Goal: Task Accomplishment & Management: Use online tool/utility

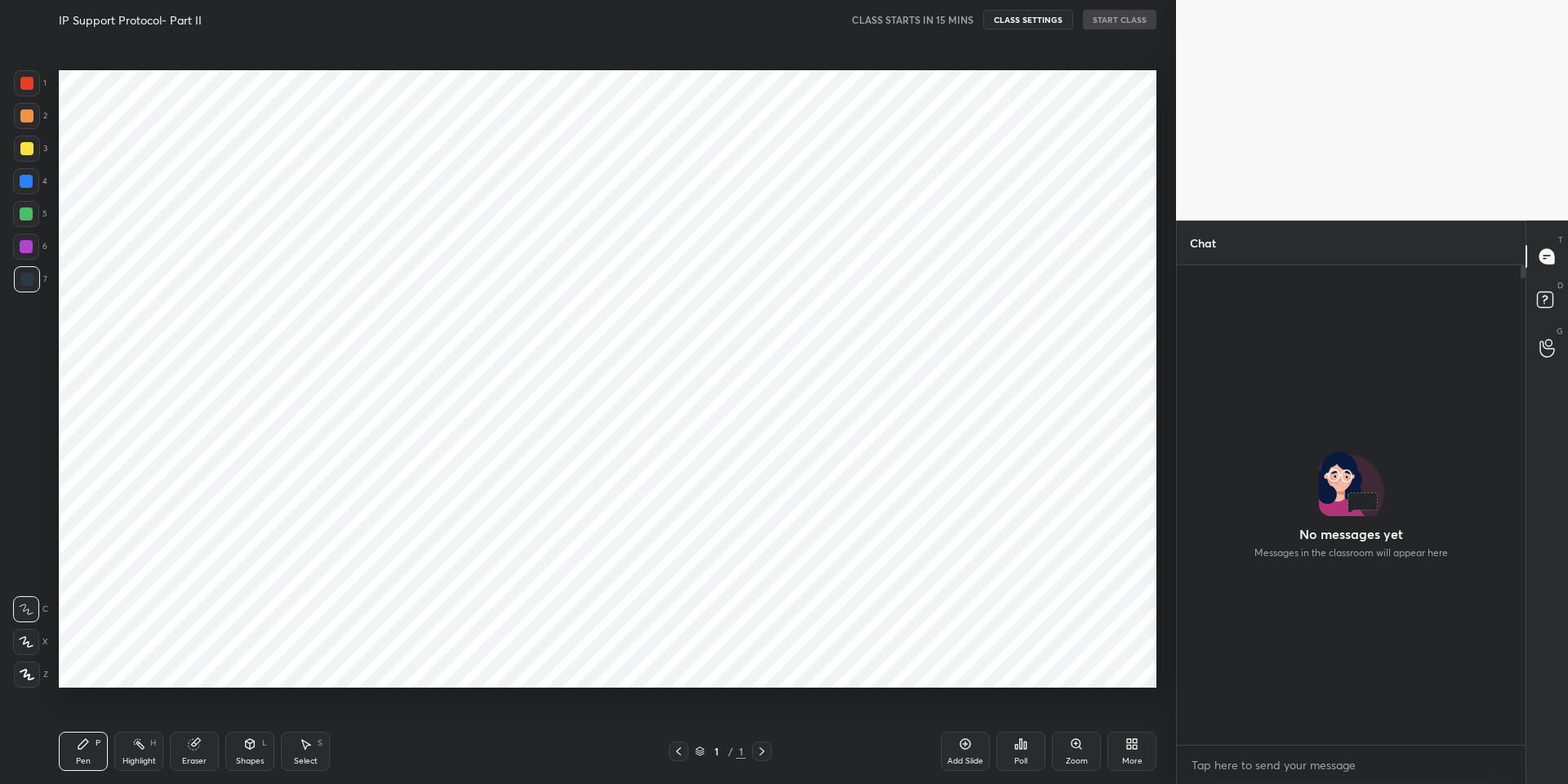
click at [1164, 279] on div "1 2 3 4 5 6 7 C X Z C X Z E E Erase all H H IP Support Protocol- Part II CLASS …" at bounding box center [587, 392] width 1176 height 784
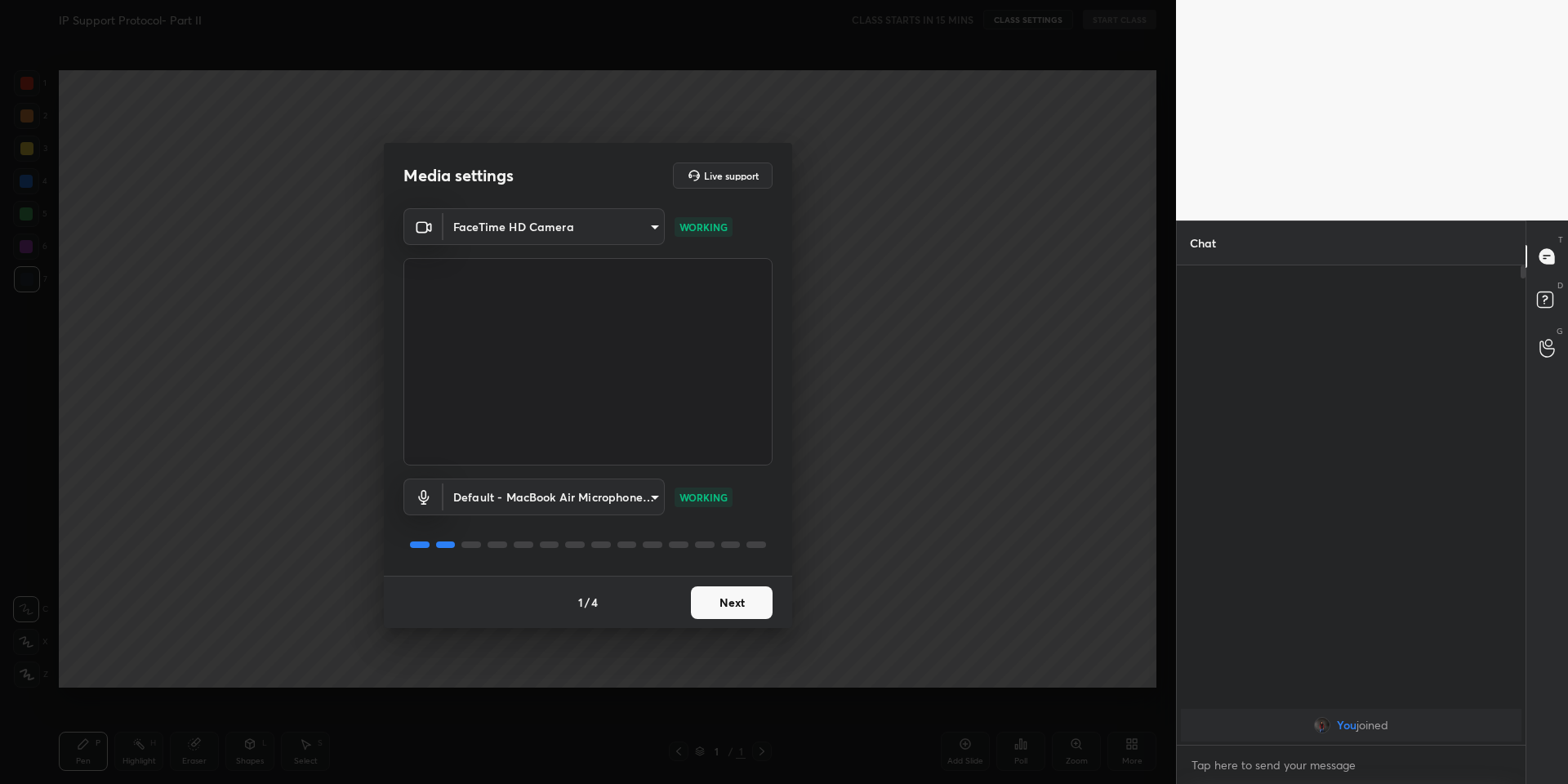
click at [744, 600] on button "Next" at bounding box center [731, 602] width 81 height 32
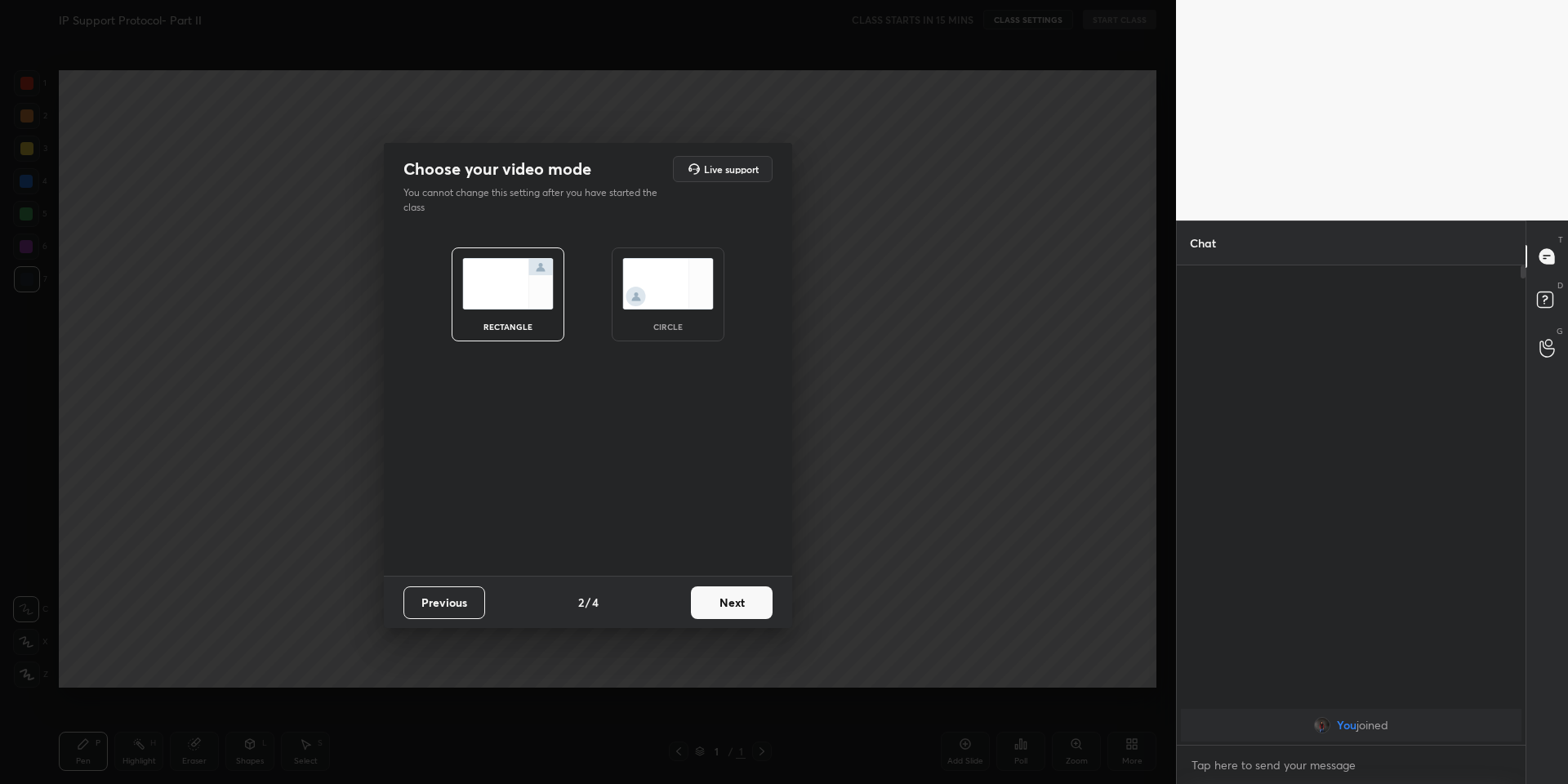
click at [744, 600] on button "Next" at bounding box center [731, 602] width 81 height 32
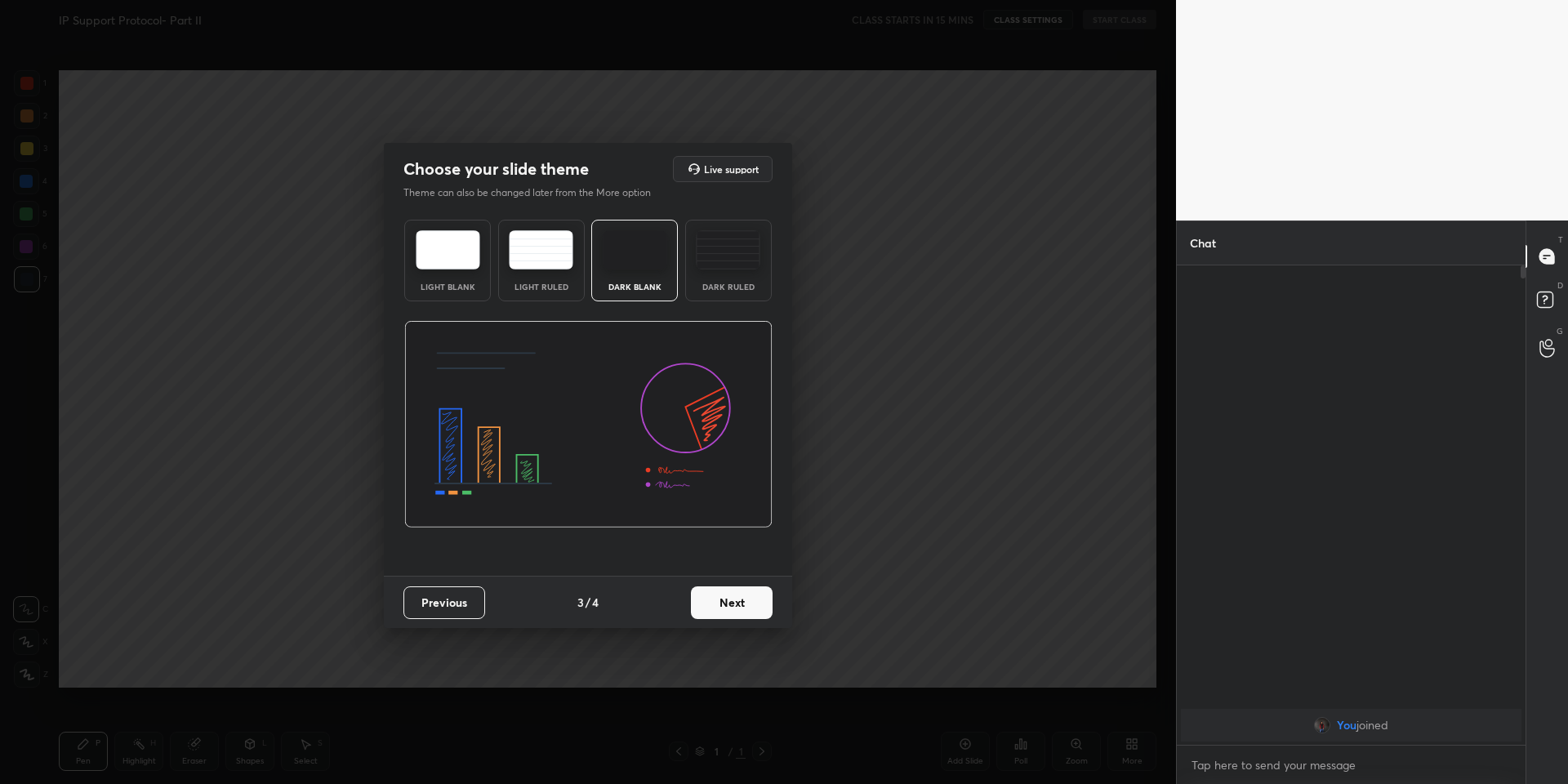
click at [744, 600] on button "Next" at bounding box center [731, 602] width 81 height 32
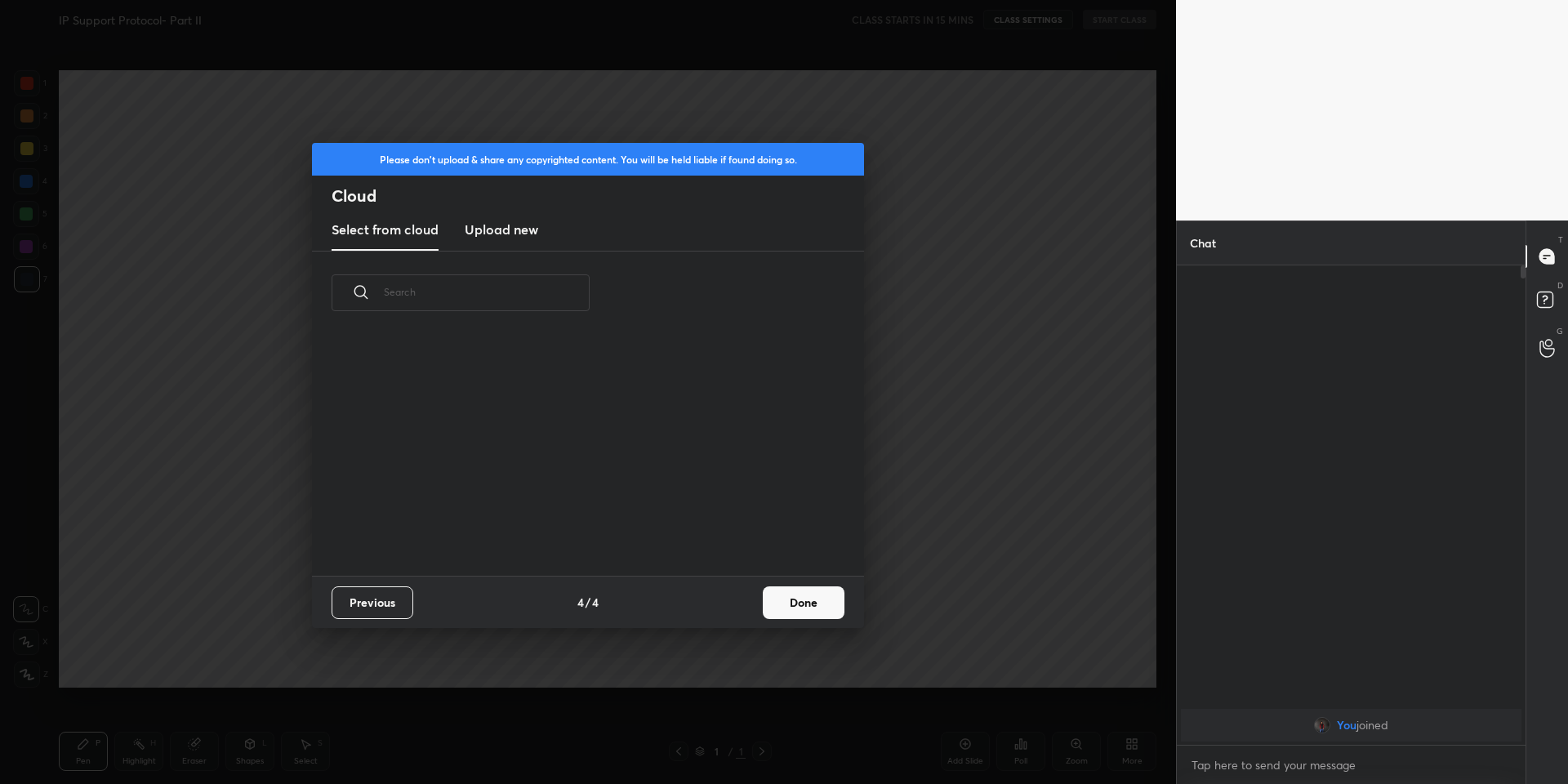
scroll to position [240, 525]
click at [510, 232] on h3 "Upload new" at bounding box center [501, 230] width 74 height 20
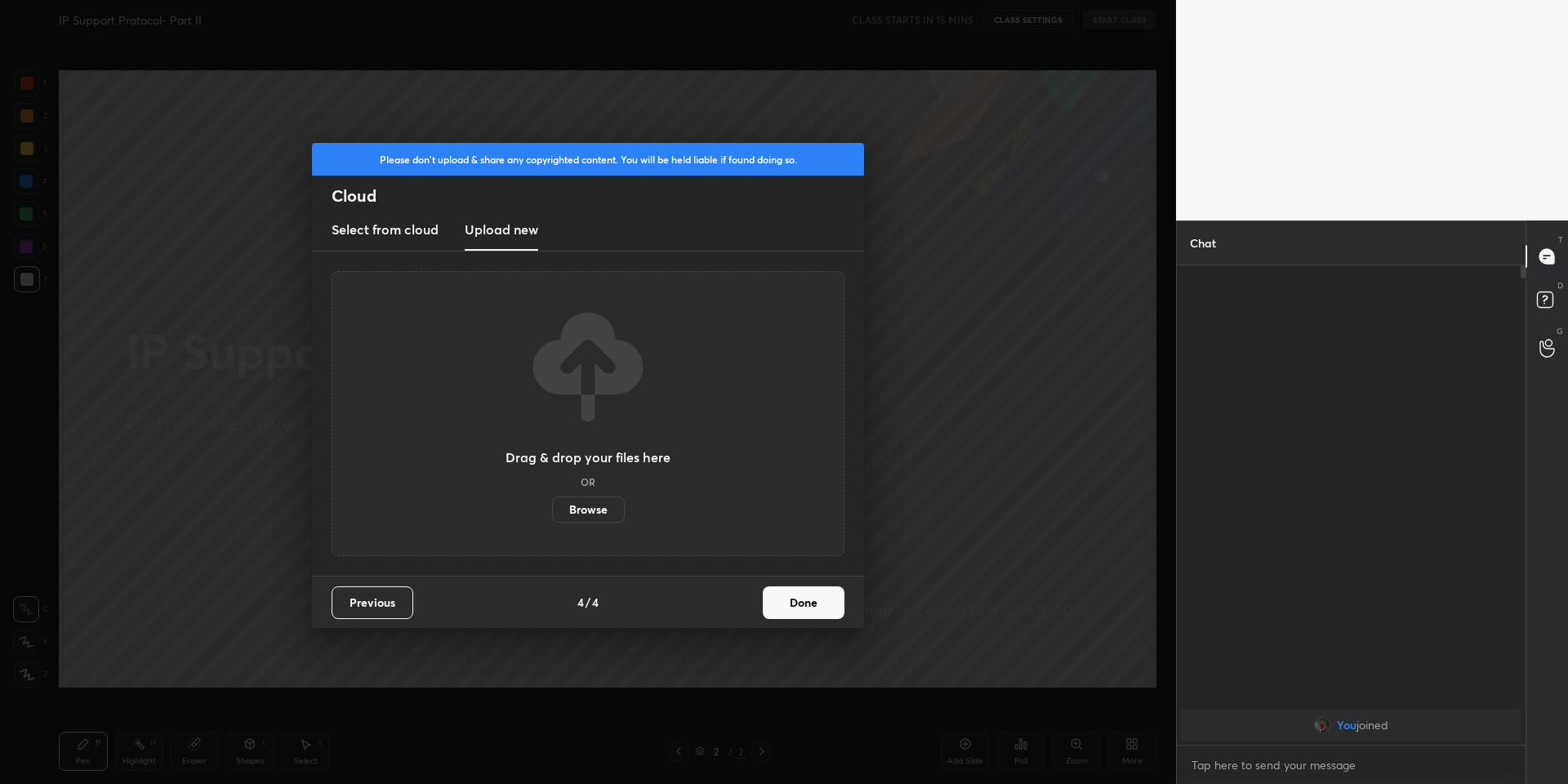
click at [574, 510] on label "Browse" at bounding box center [588, 509] width 73 height 26
click at [552, 510] on input "Browse" at bounding box center [552, 509] width 0 height 26
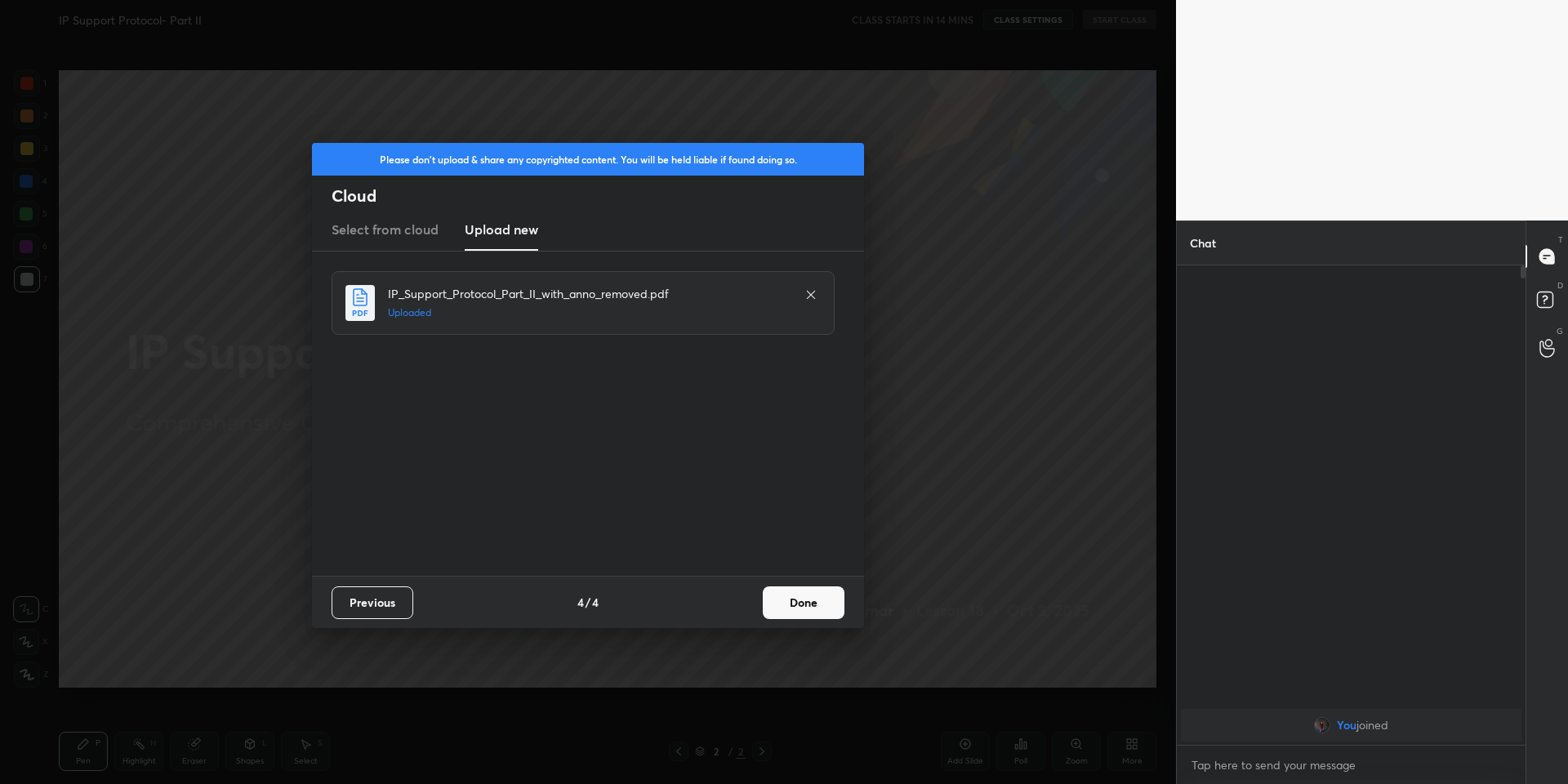
click at [815, 605] on button "Done" at bounding box center [803, 602] width 81 height 32
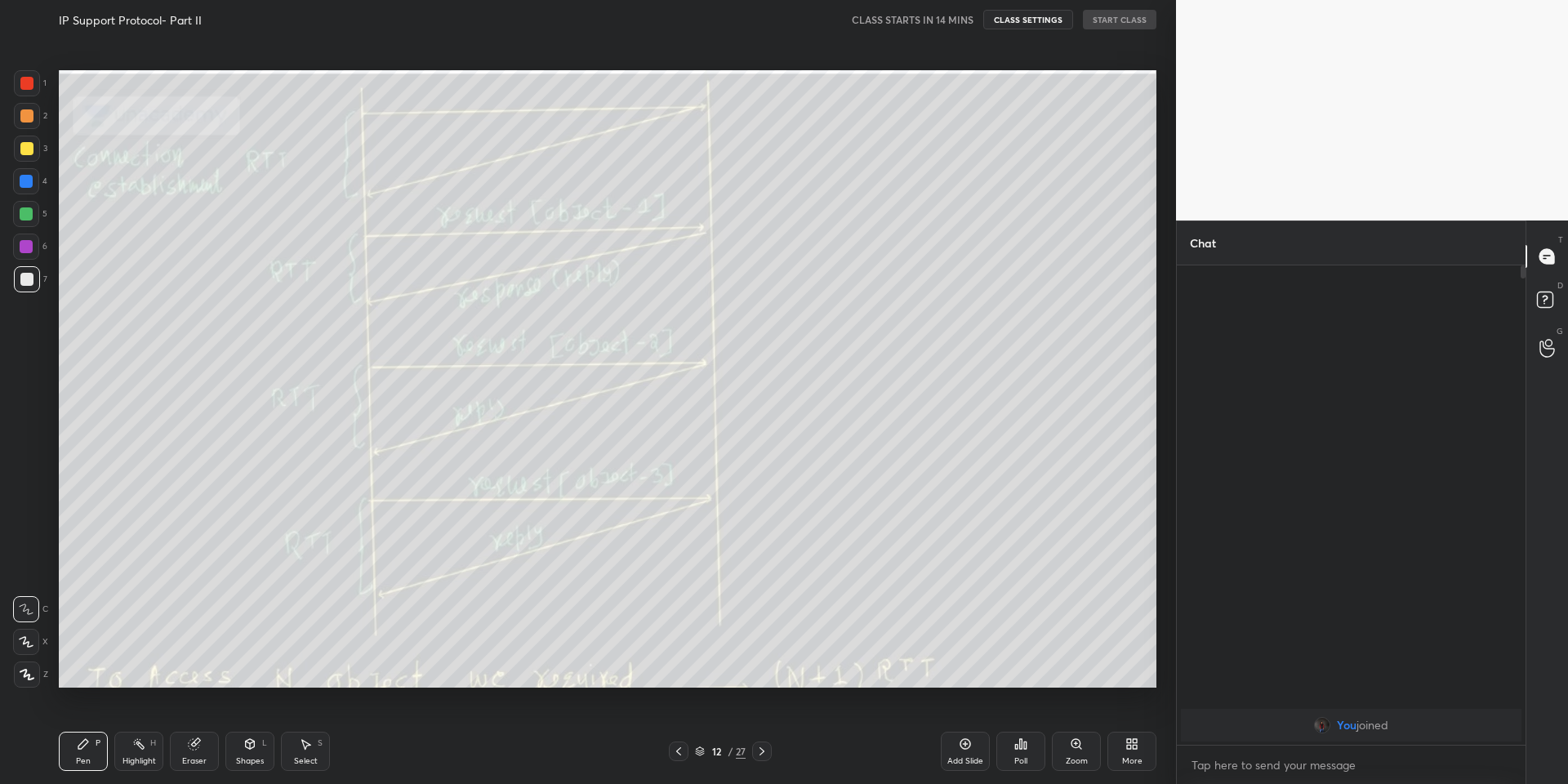
click at [699, 748] on icon at bounding box center [699, 750] width 8 height 4
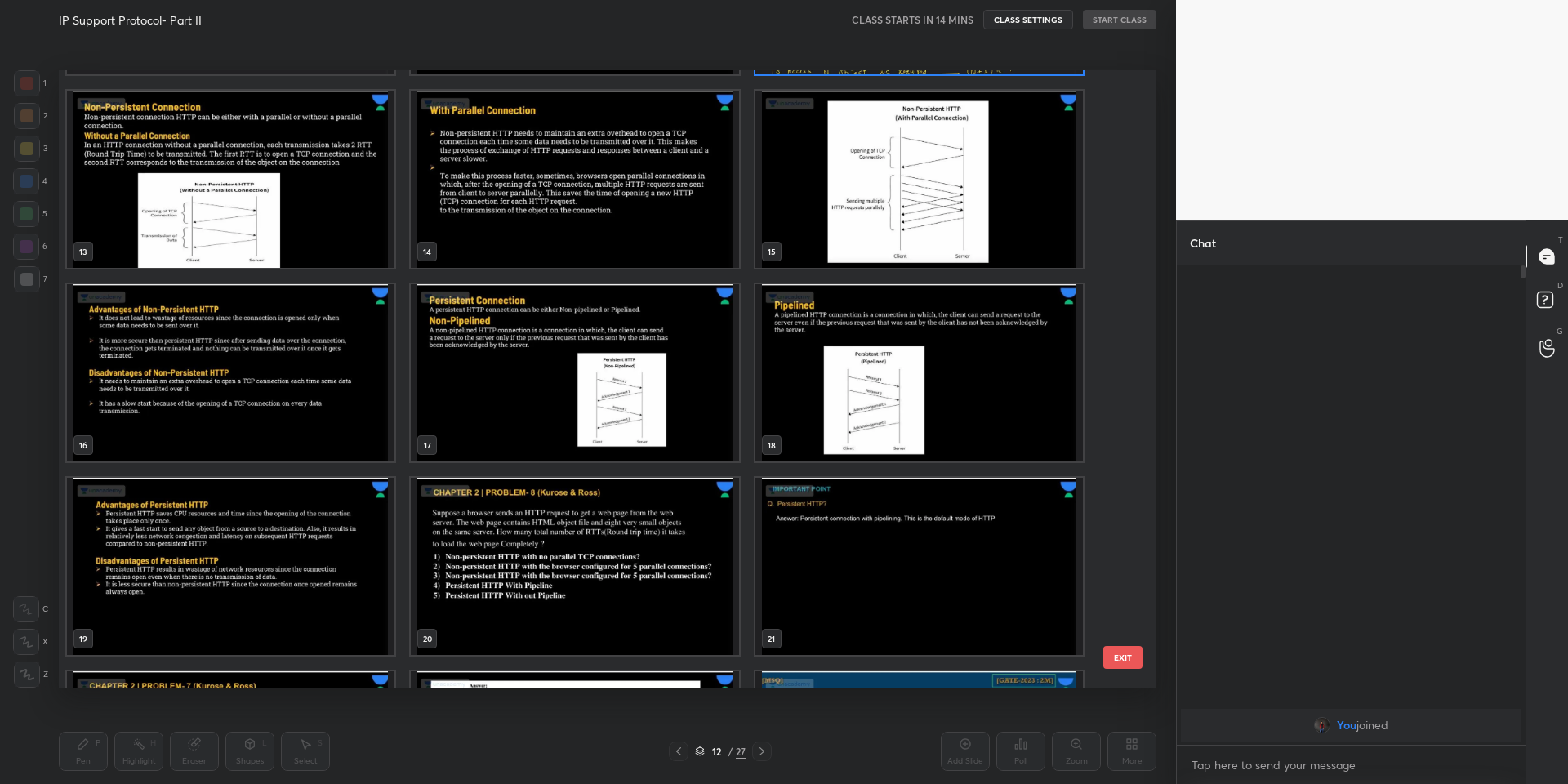
scroll to position [735, 0]
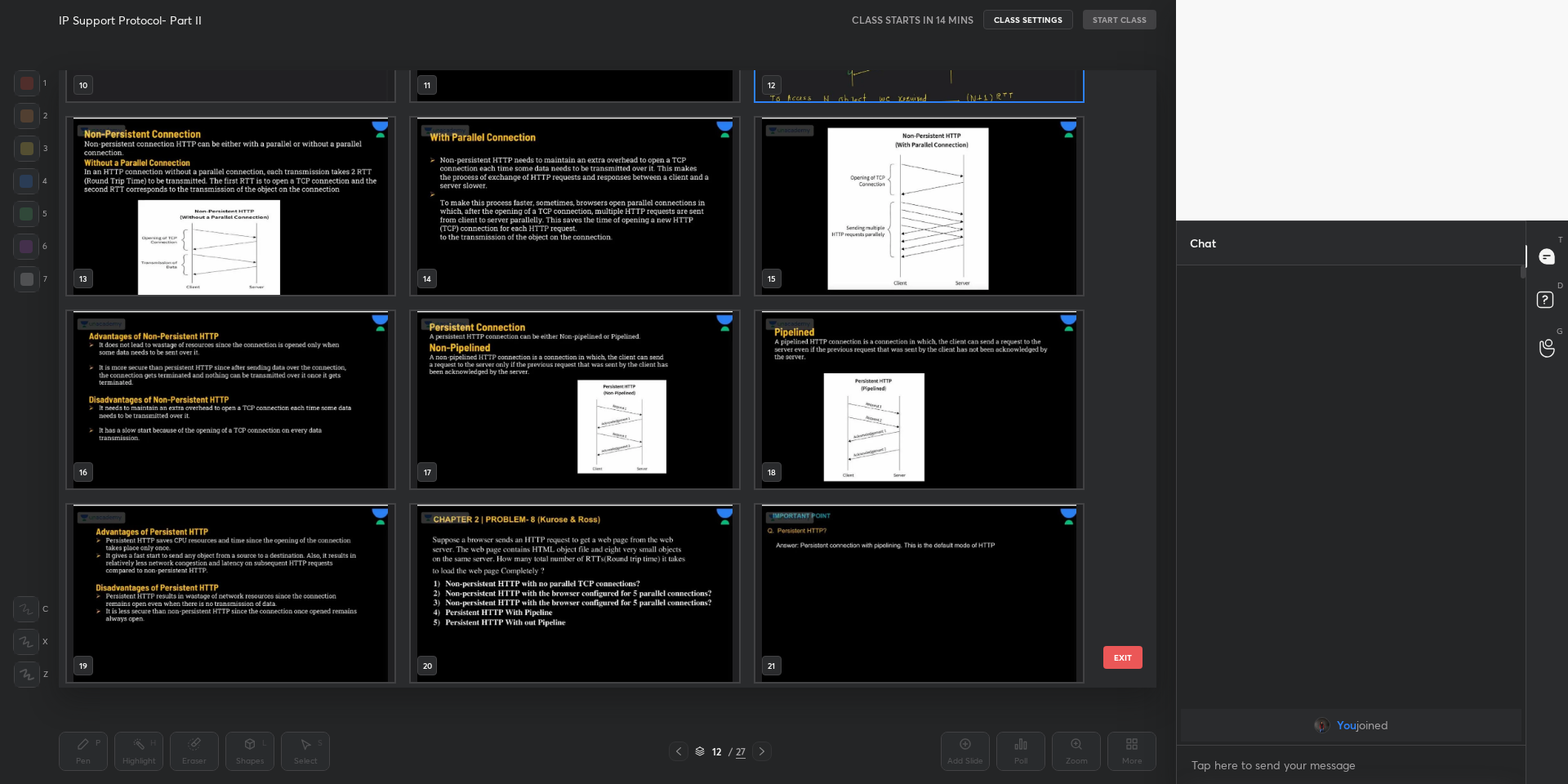
click at [254, 604] on img "grid" at bounding box center [230, 594] width 328 height 178
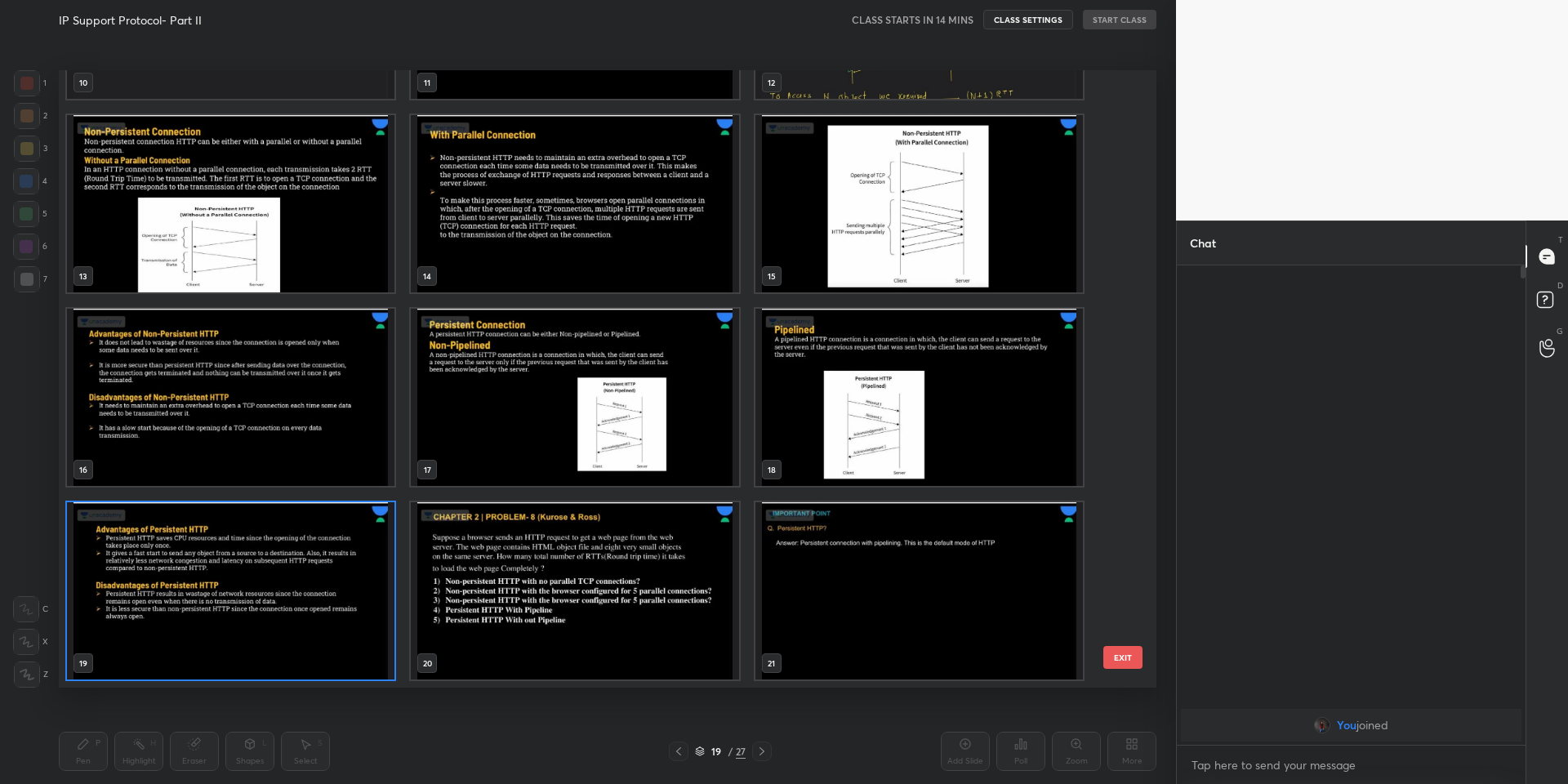
click at [1121, 663] on button "EXIT" at bounding box center [1123, 657] width 39 height 23
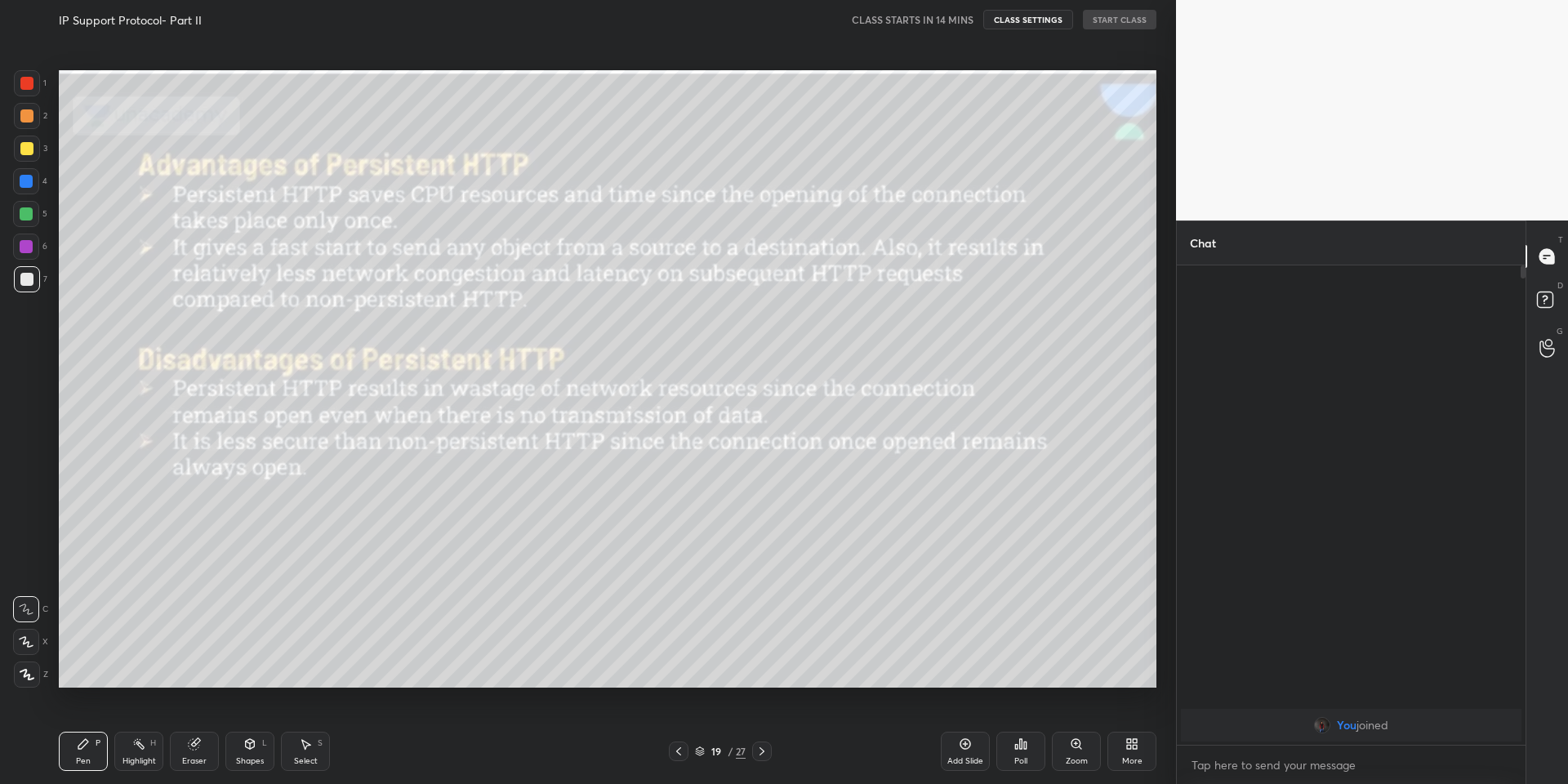
click at [1136, 750] on icon at bounding box center [1131, 744] width 13 height 13
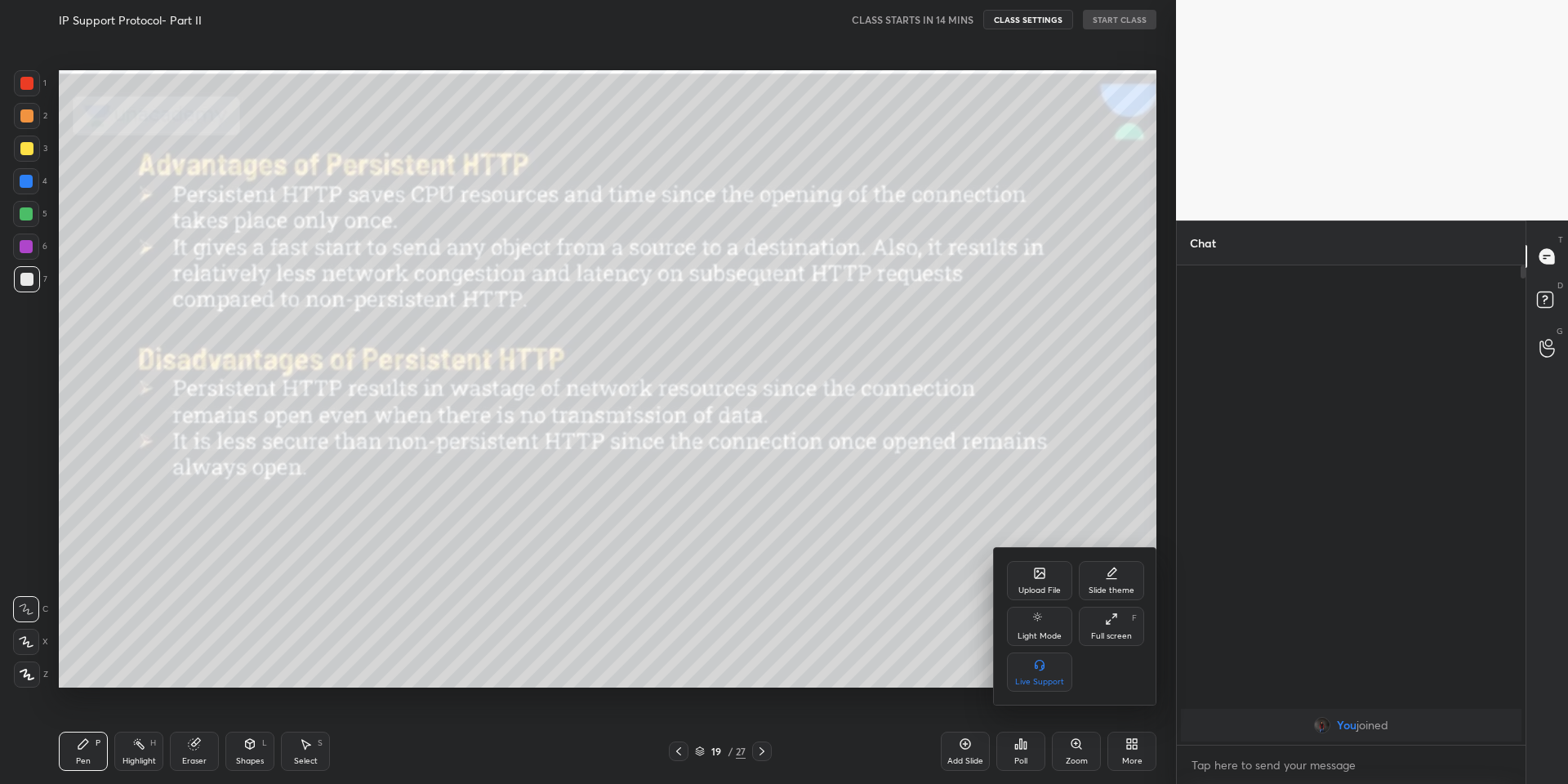
click at [1031, 581] on div "Upload File" at bounding box center [1039, 581] width 66 height 39
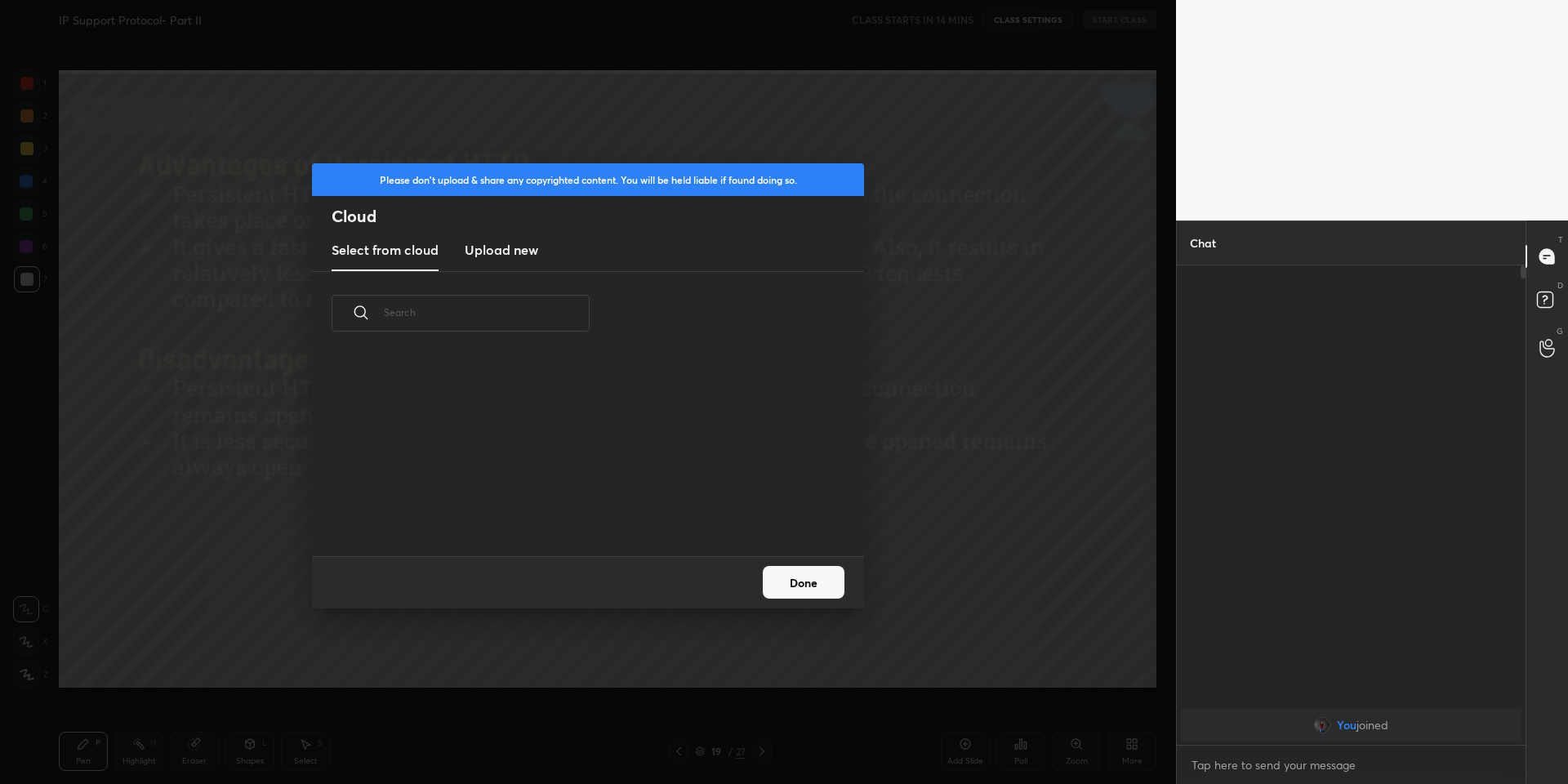
scroll to position [201, 525]
click at [508, 241] on h3 "Upload new" at bounding box center [501, 250] width 74 height 20
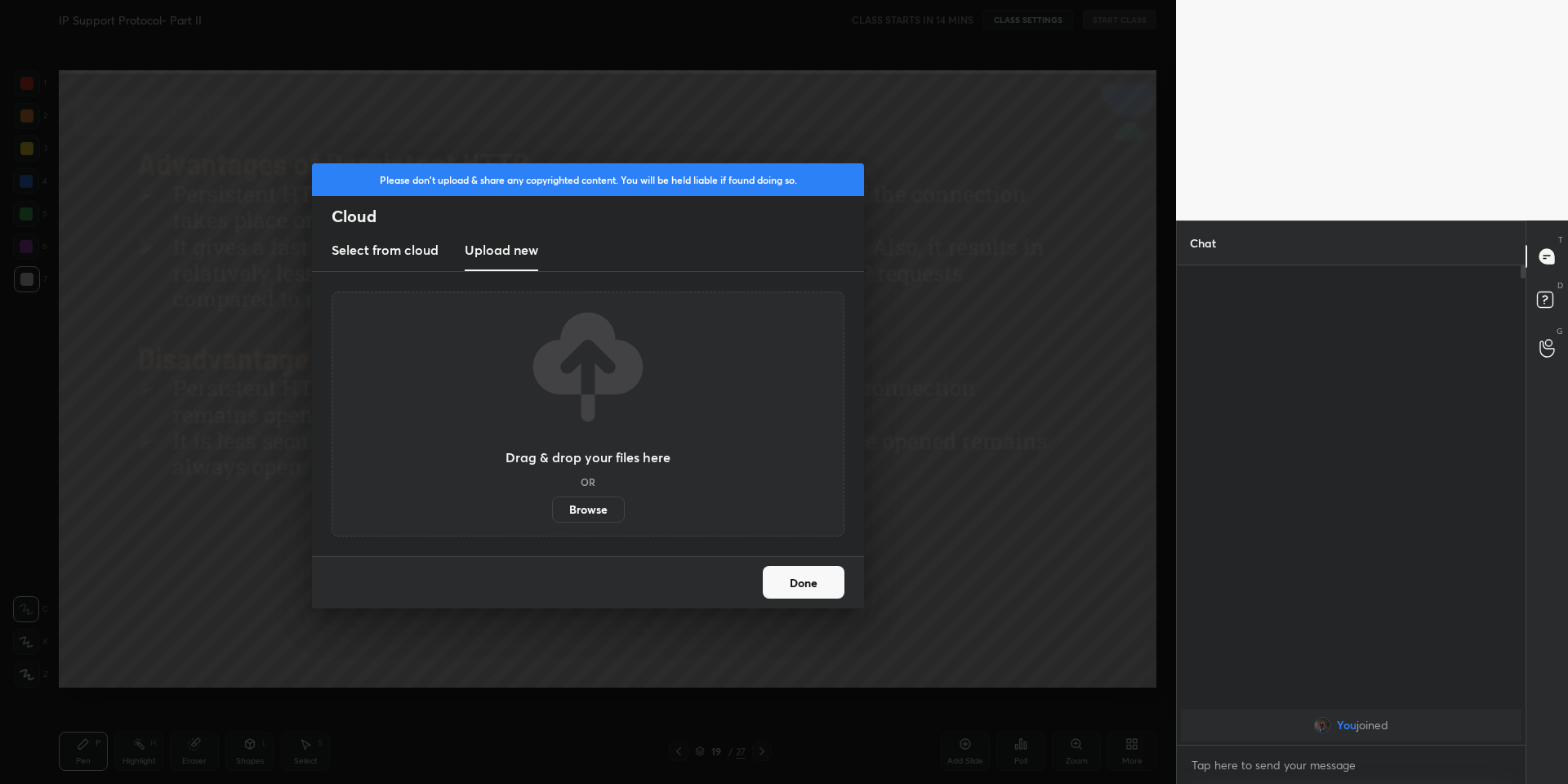
click at [579, 510] on label "Browse" at bounding box center [588, 509] width 73 height 26
click at [552, 510] on input "Browse" at bounding box center [552, 509] width 0 height 26
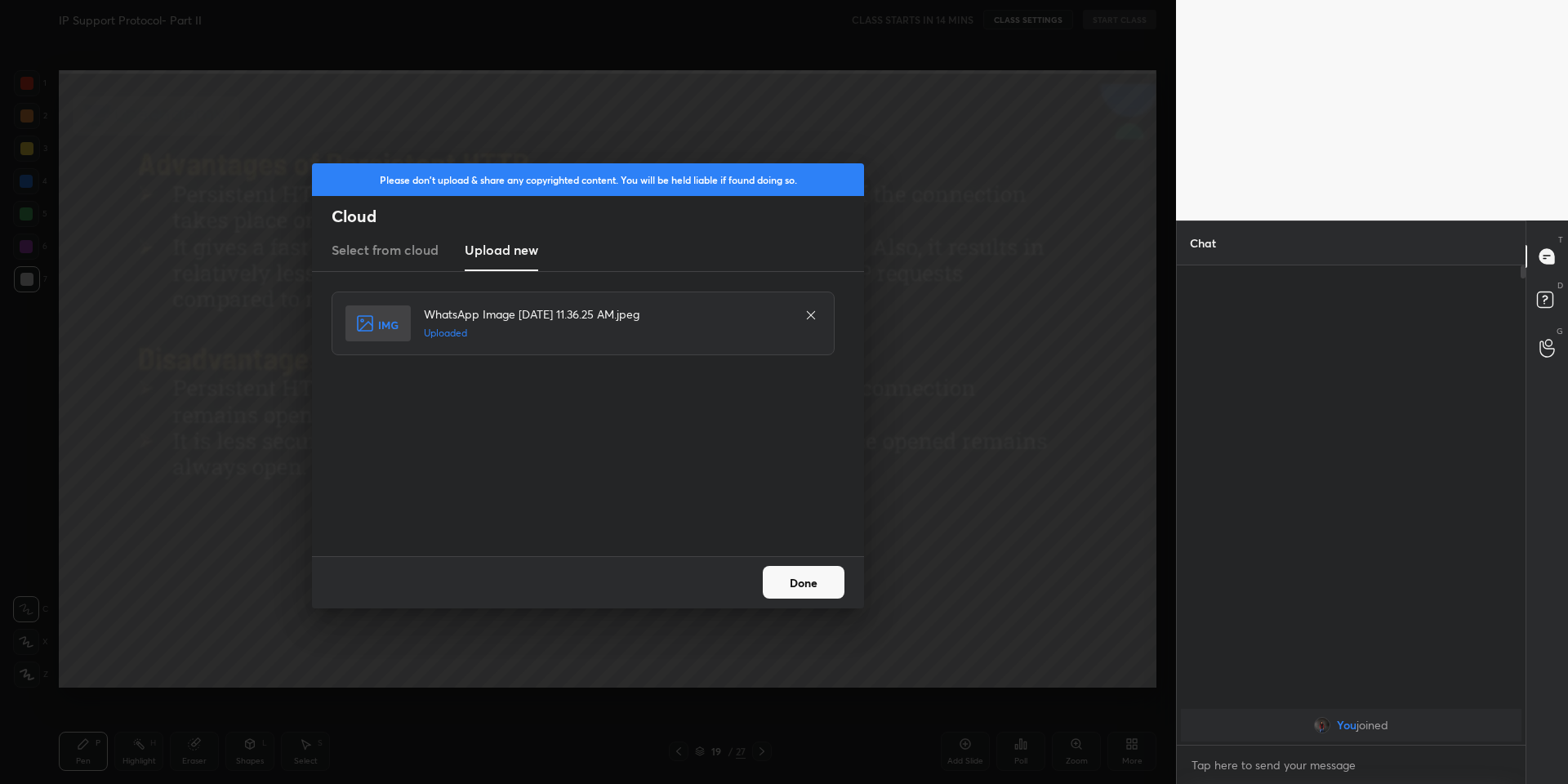
click at [813, 583] on button "Done" at bounding box center [803, 582] width 81 height 32
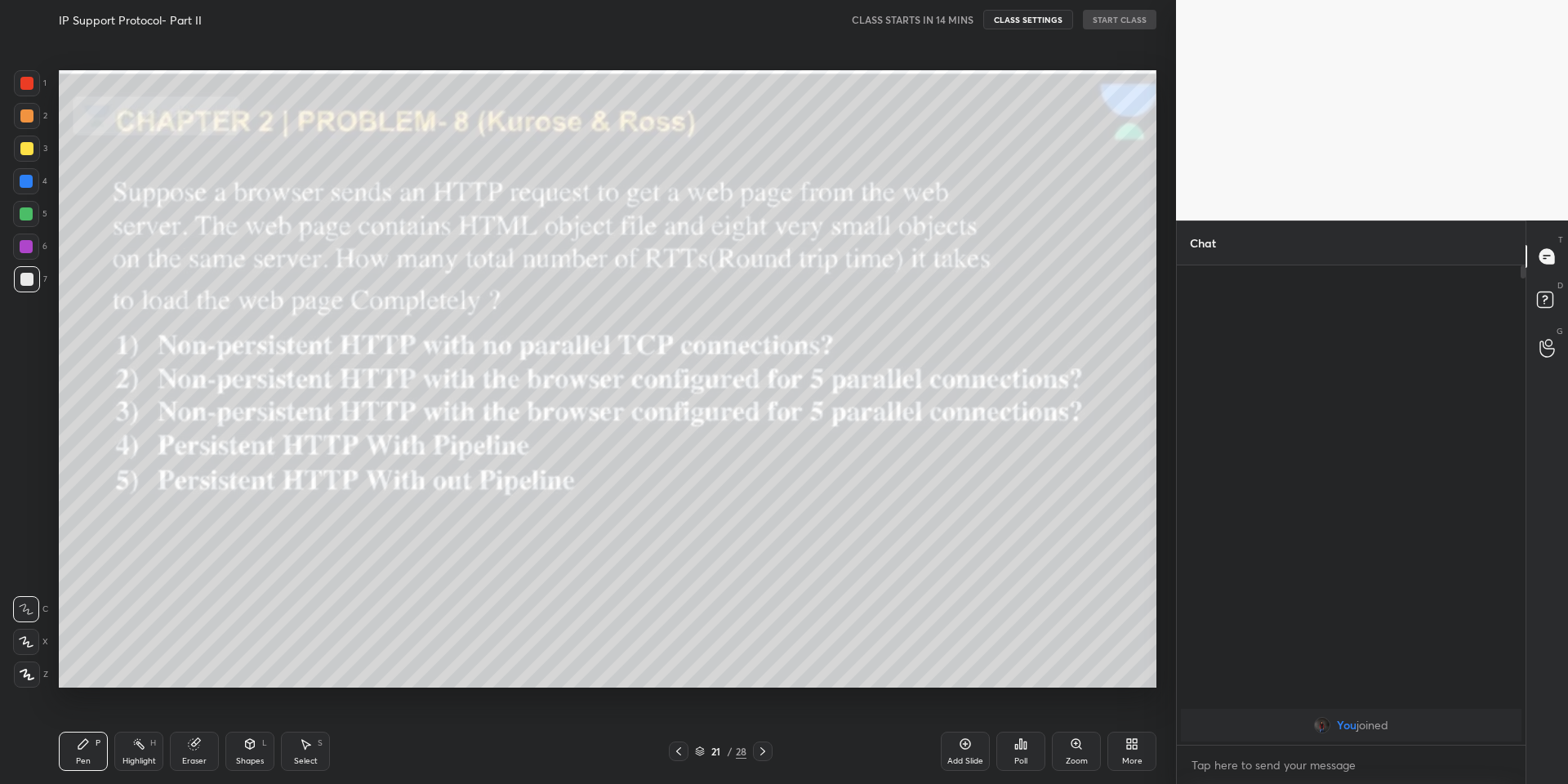
click at [31, 153] on div at bounding box center [26, 148] width 26 height 26
click at [22, 211] on div at bounding box center [25, 214] width 13 height 13
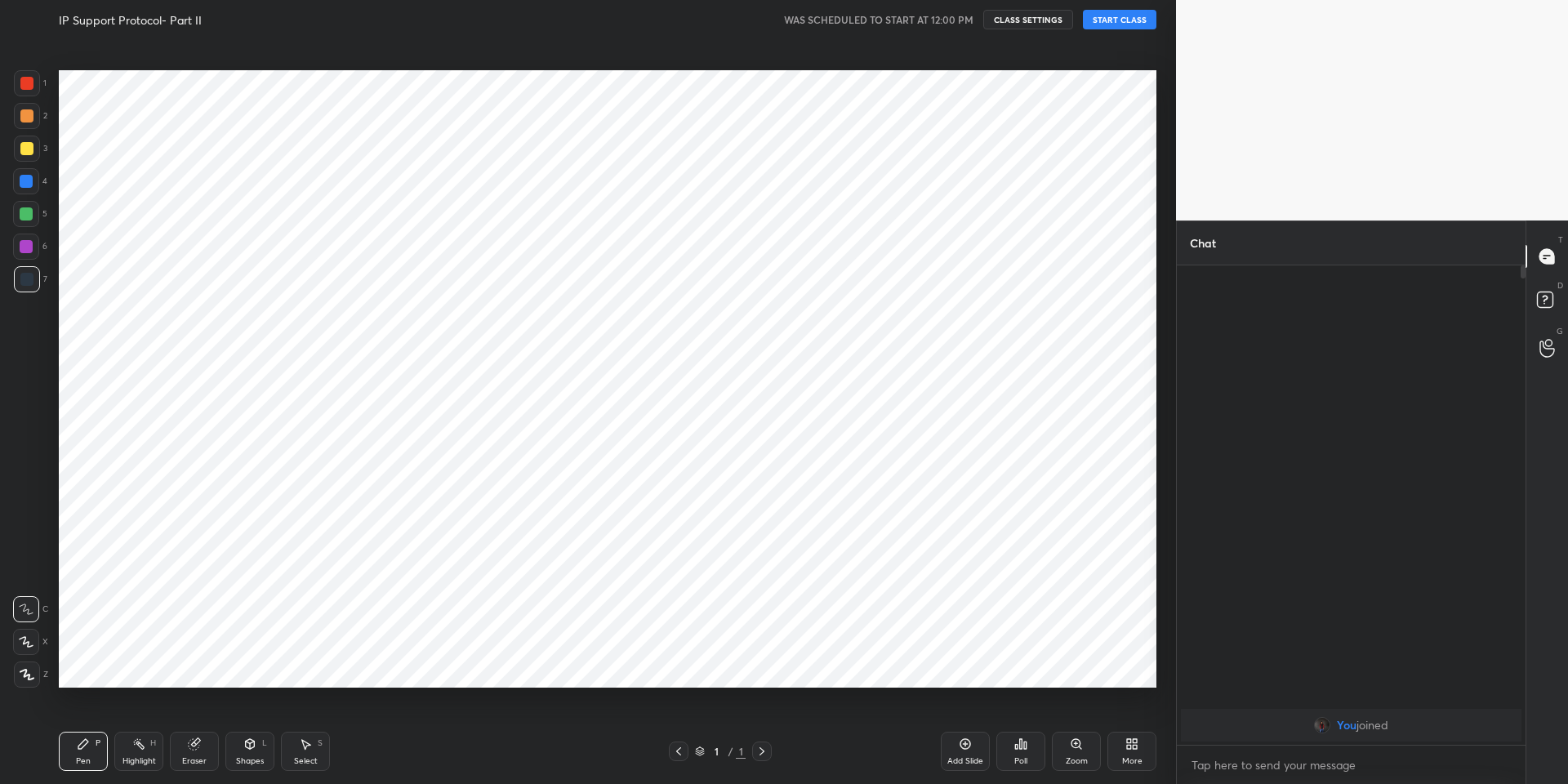
scroll to position [81027, 80545]
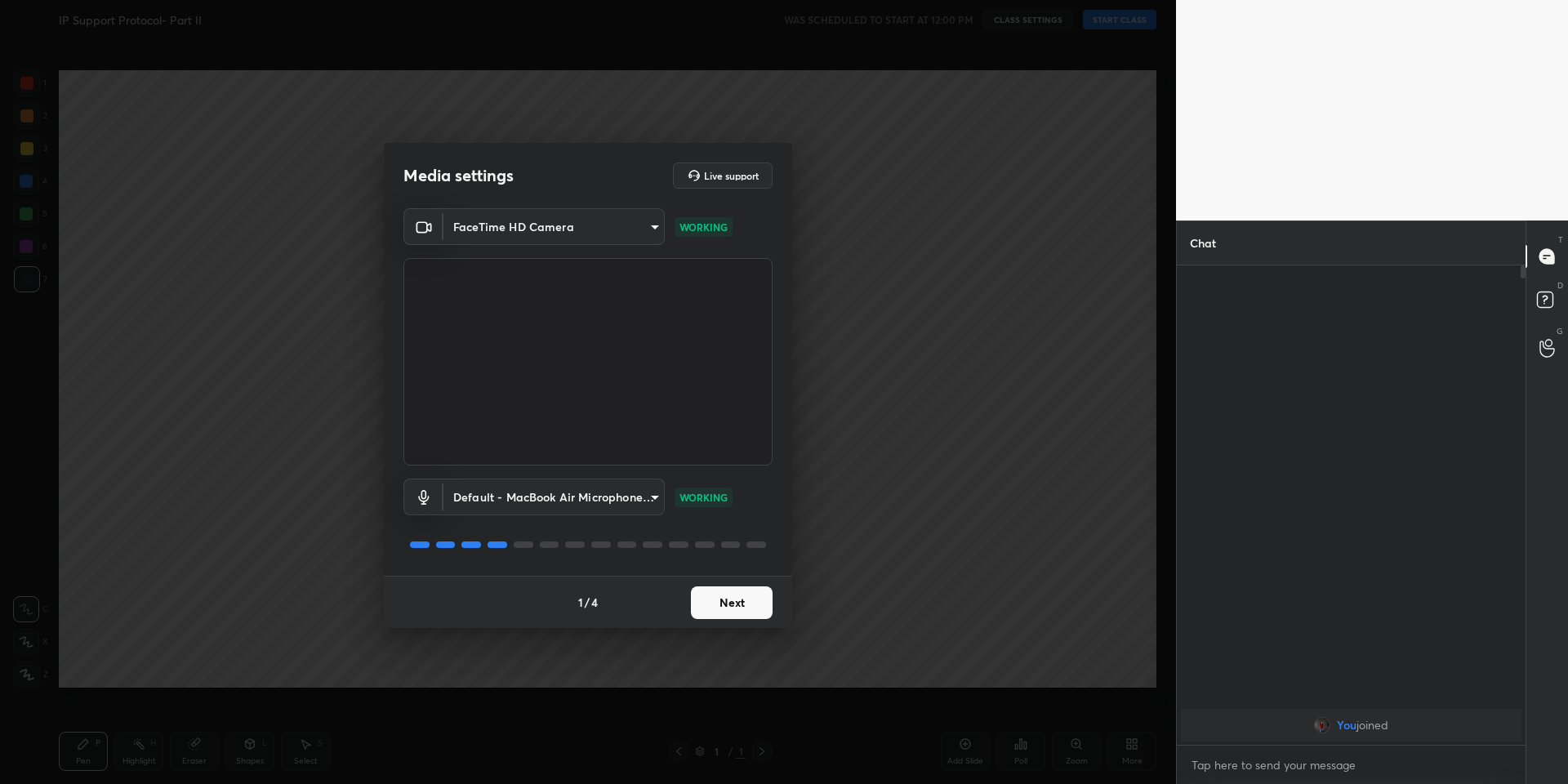
click at [736, 610] on button "Next" at bounding box center [731, 602] width 81 height 32
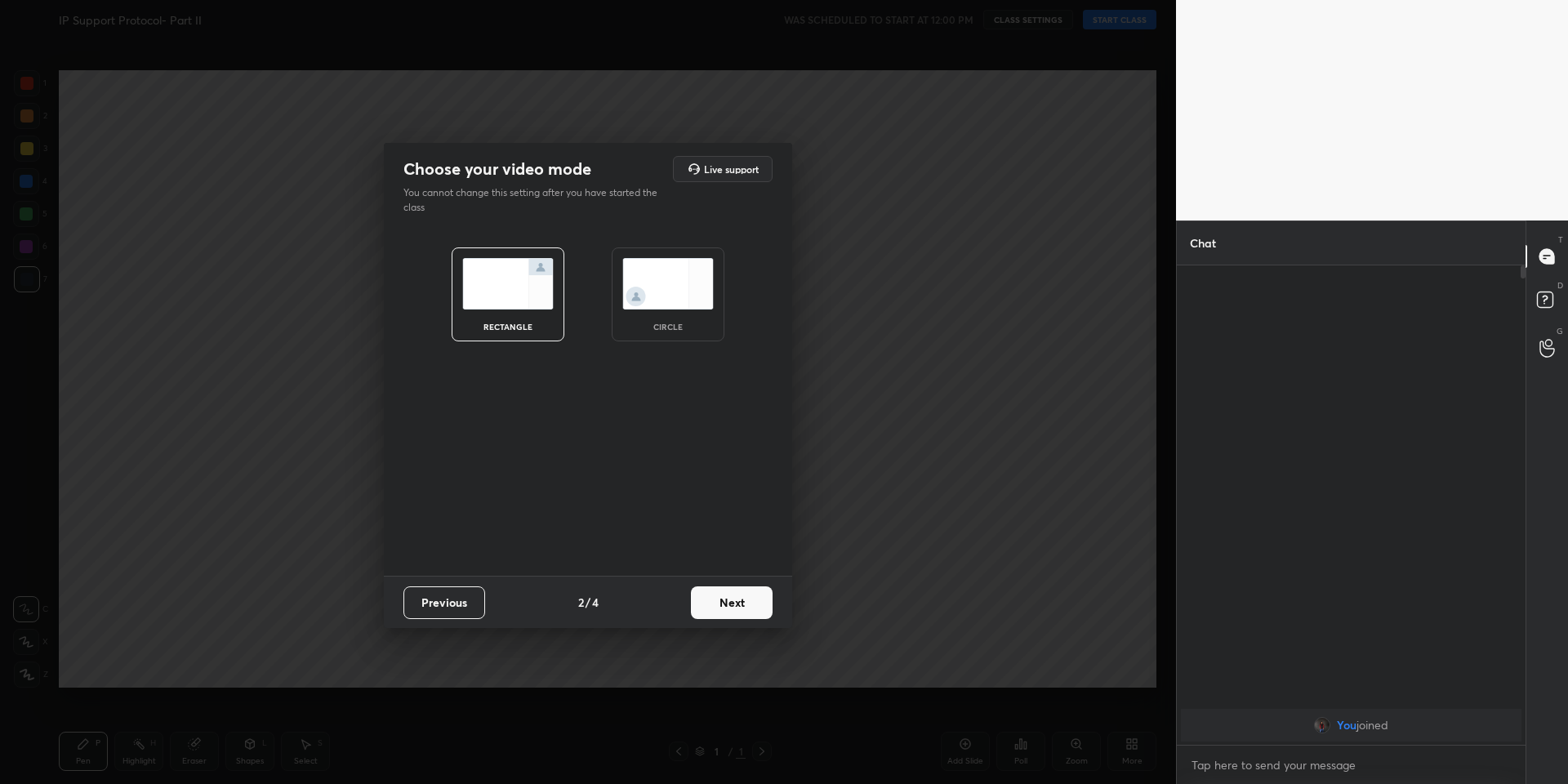
click at [736, 610] on button "Next" at bounding box center [731, 602] width 81 height 32
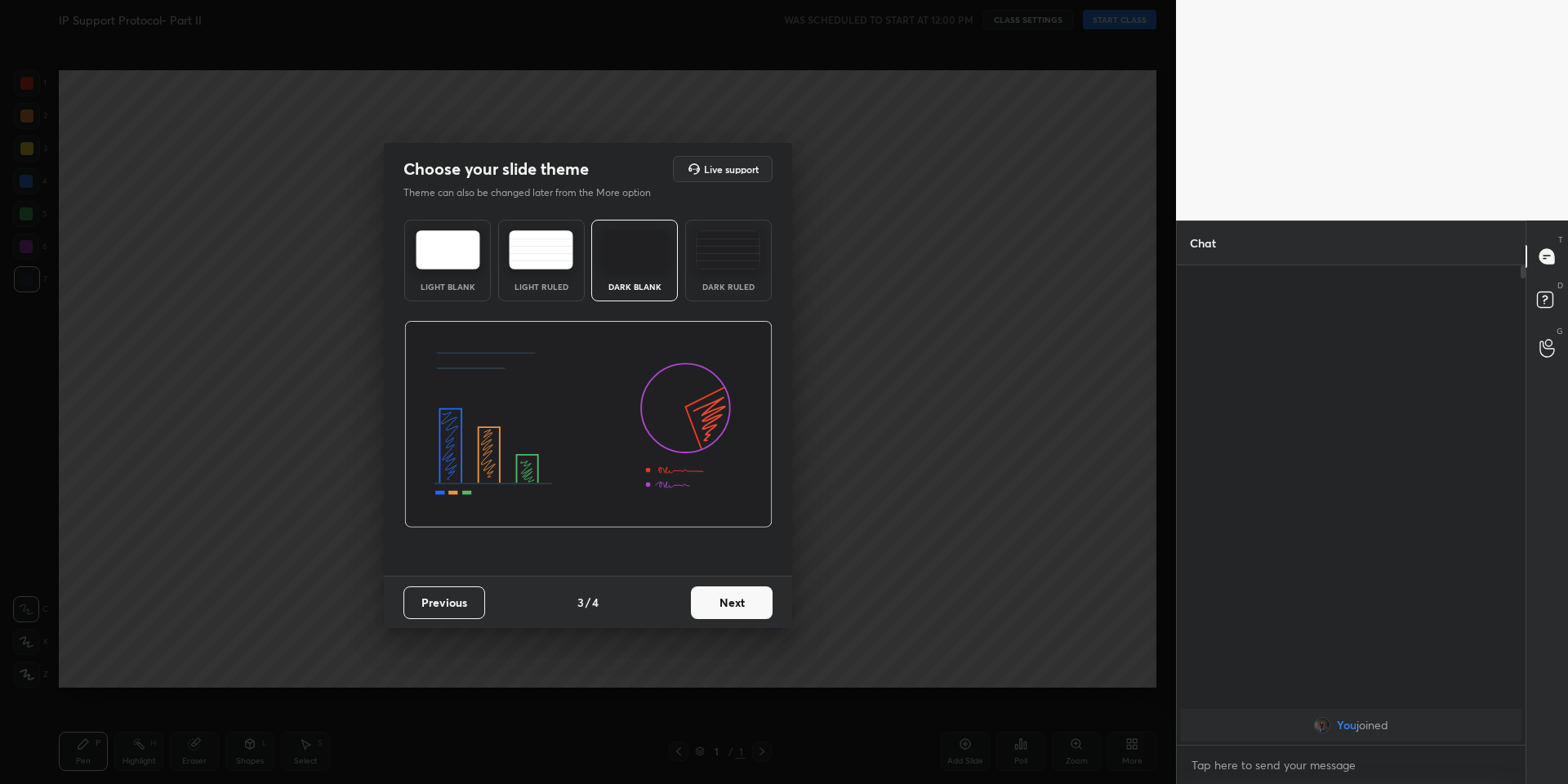
click at [736, 610] on button "Next" at bounding box center [731, 602] width 81 height 32
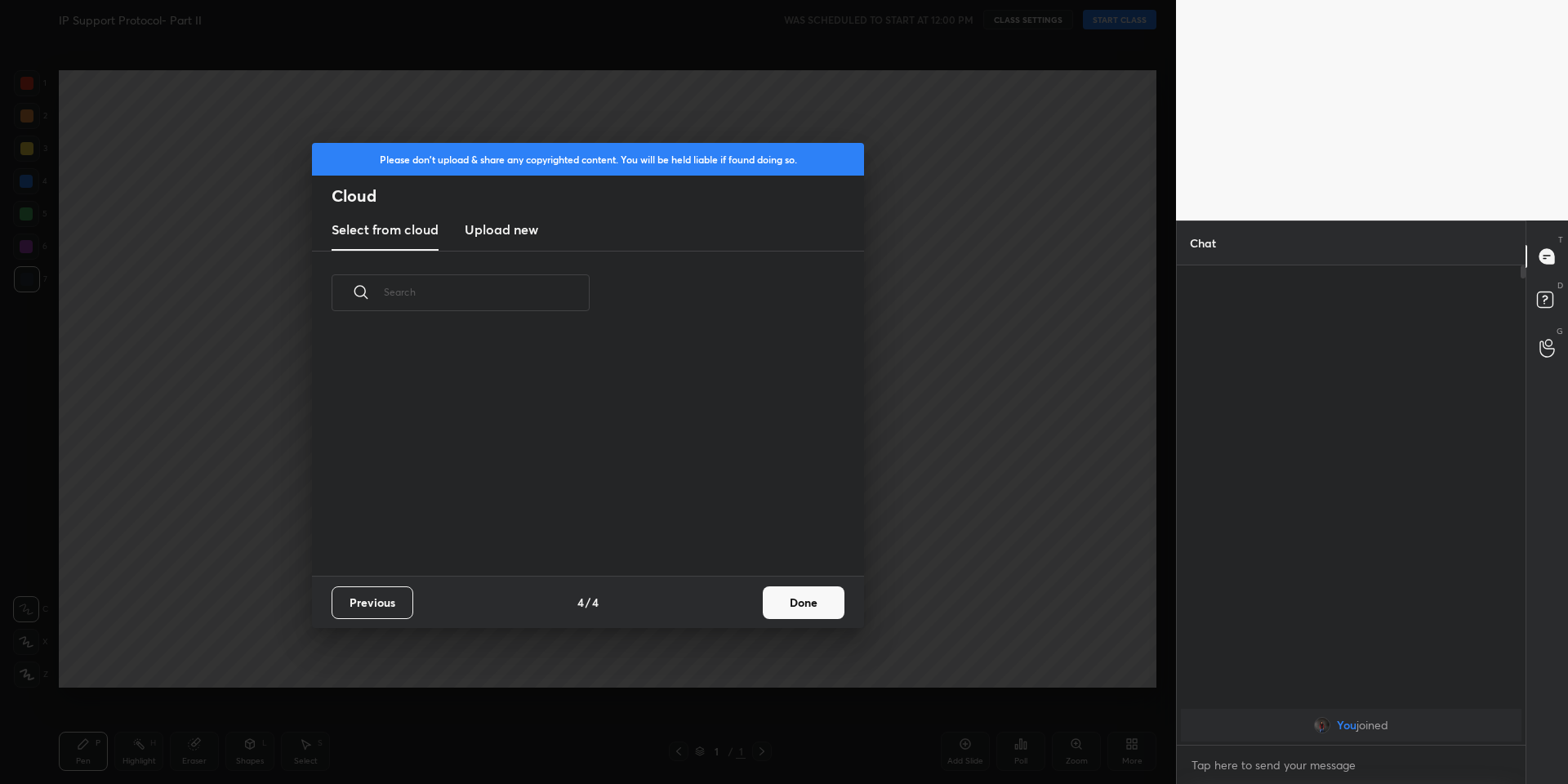
scroll to position [240, 525]
click at [513, 226] on h3 "Upload new" at bounding box center [501, 230] width 74 height 20
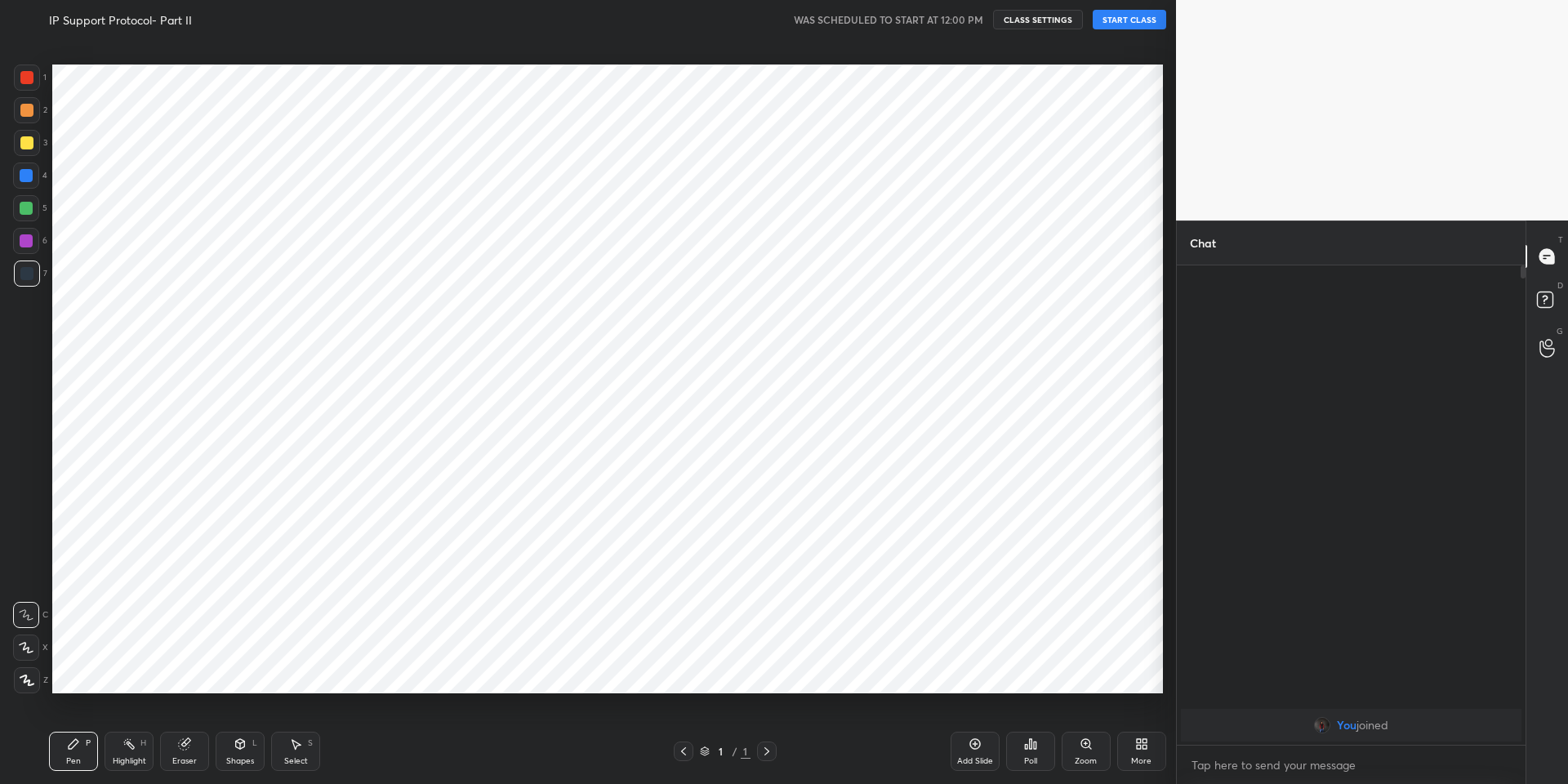
scroll to position [81027, 80545]
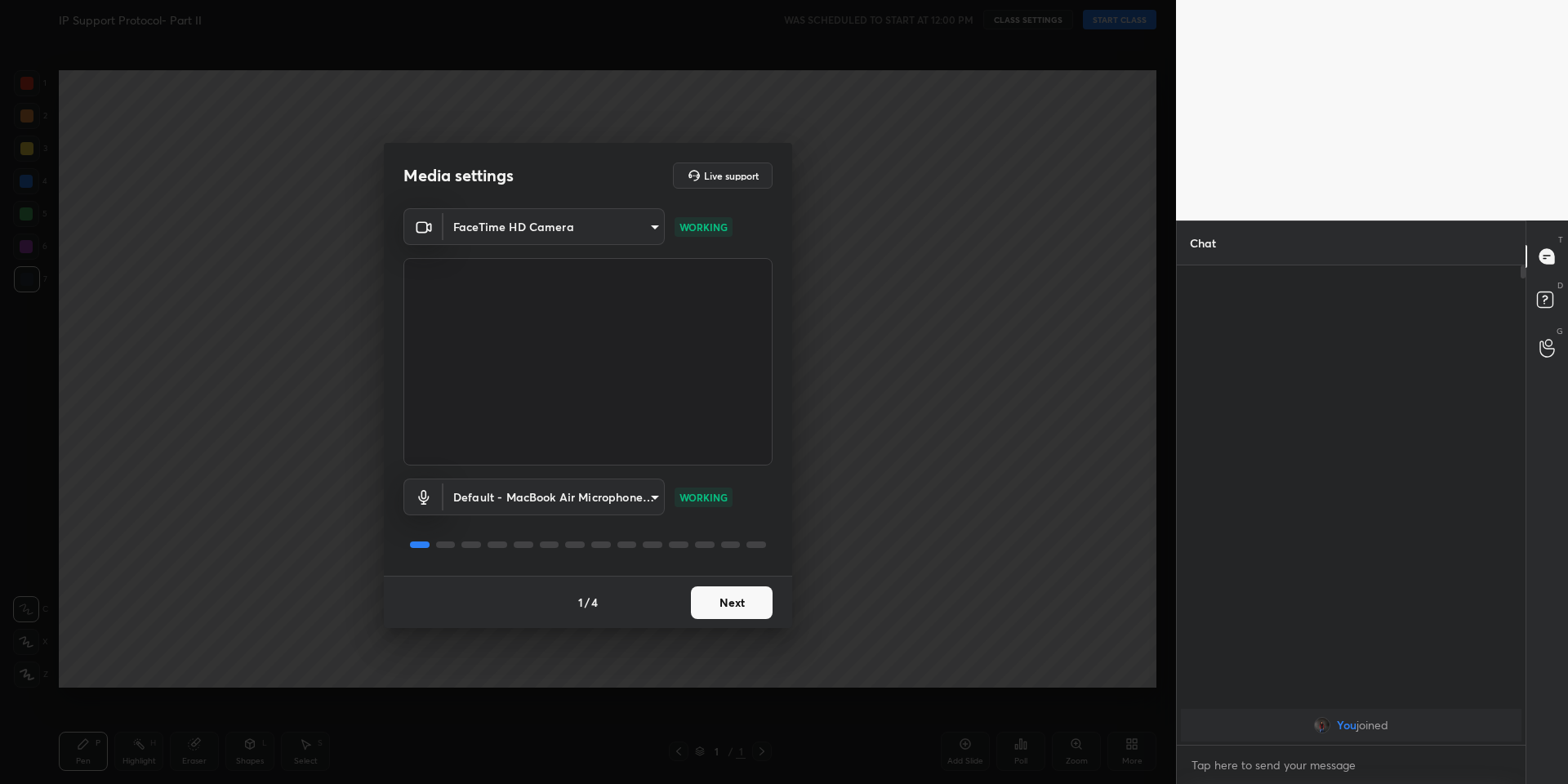
click at [733, 608] on button "Next" at bounding box center [731, 602] width 81 height 32
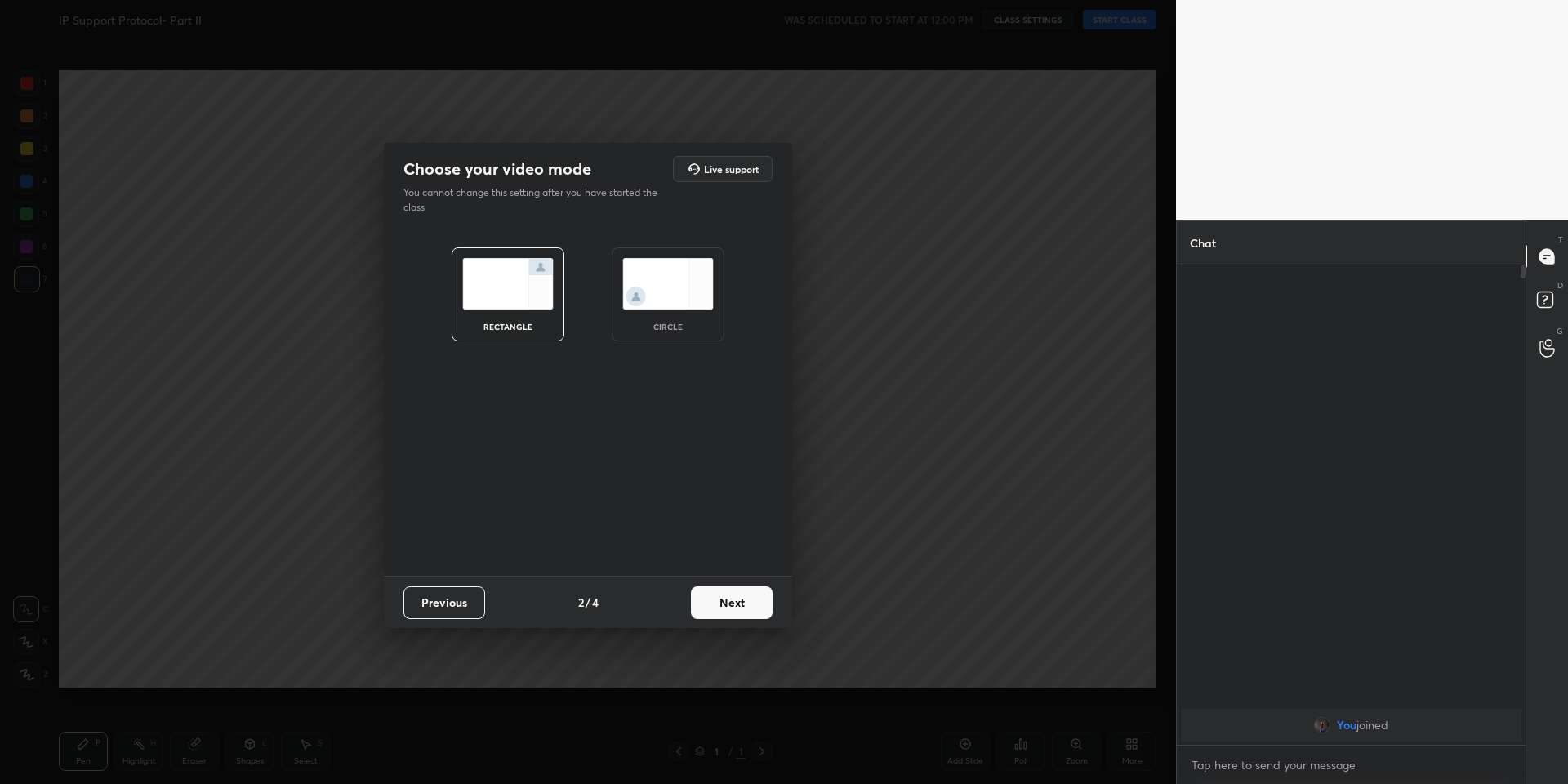
click at [733, 608] on button "Next" at bounding box center [731, 602] width 81 height 32
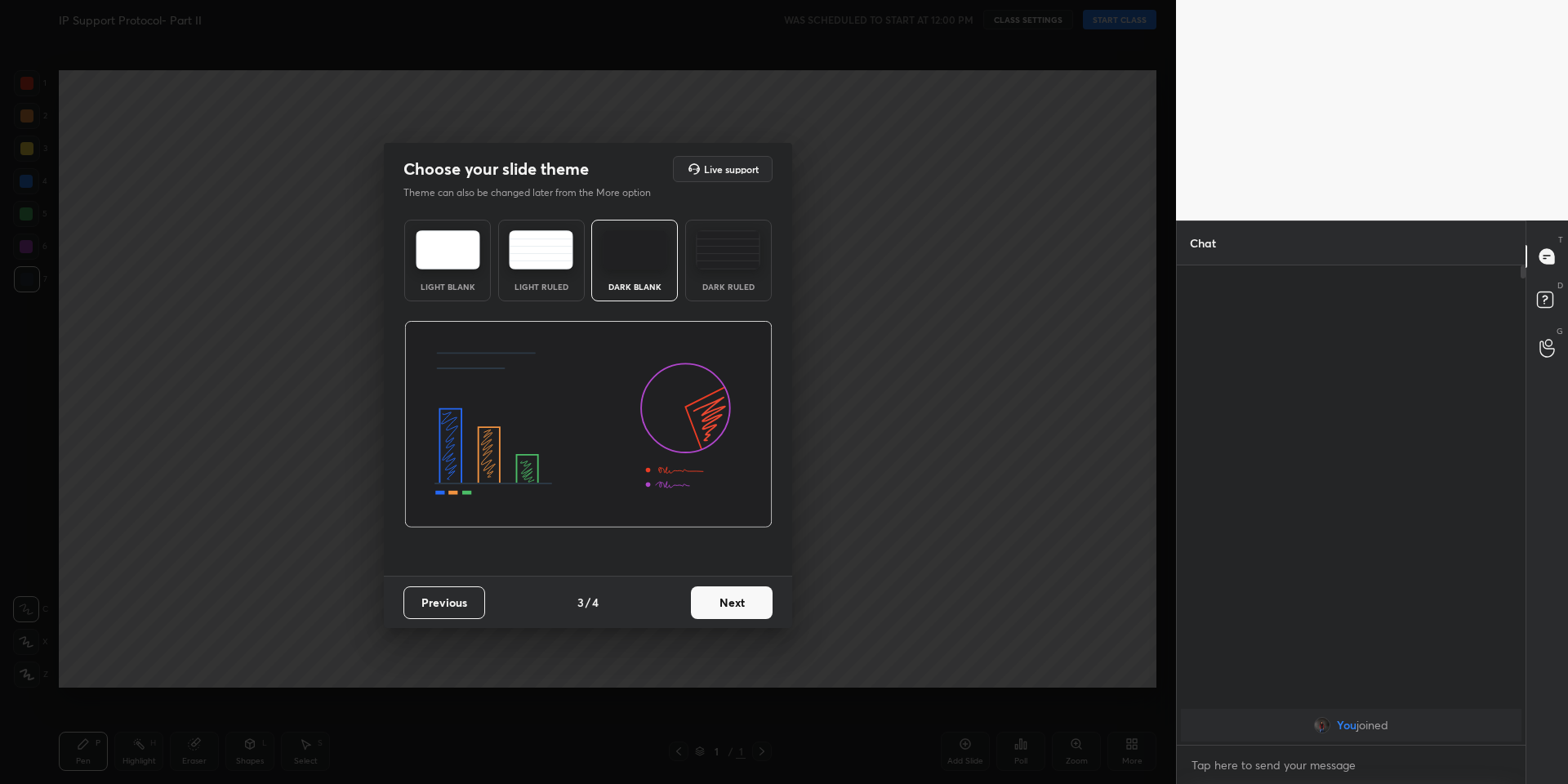
click at [733, 608] on button "Next" at bounding box center [731, 602] width 81 height 32
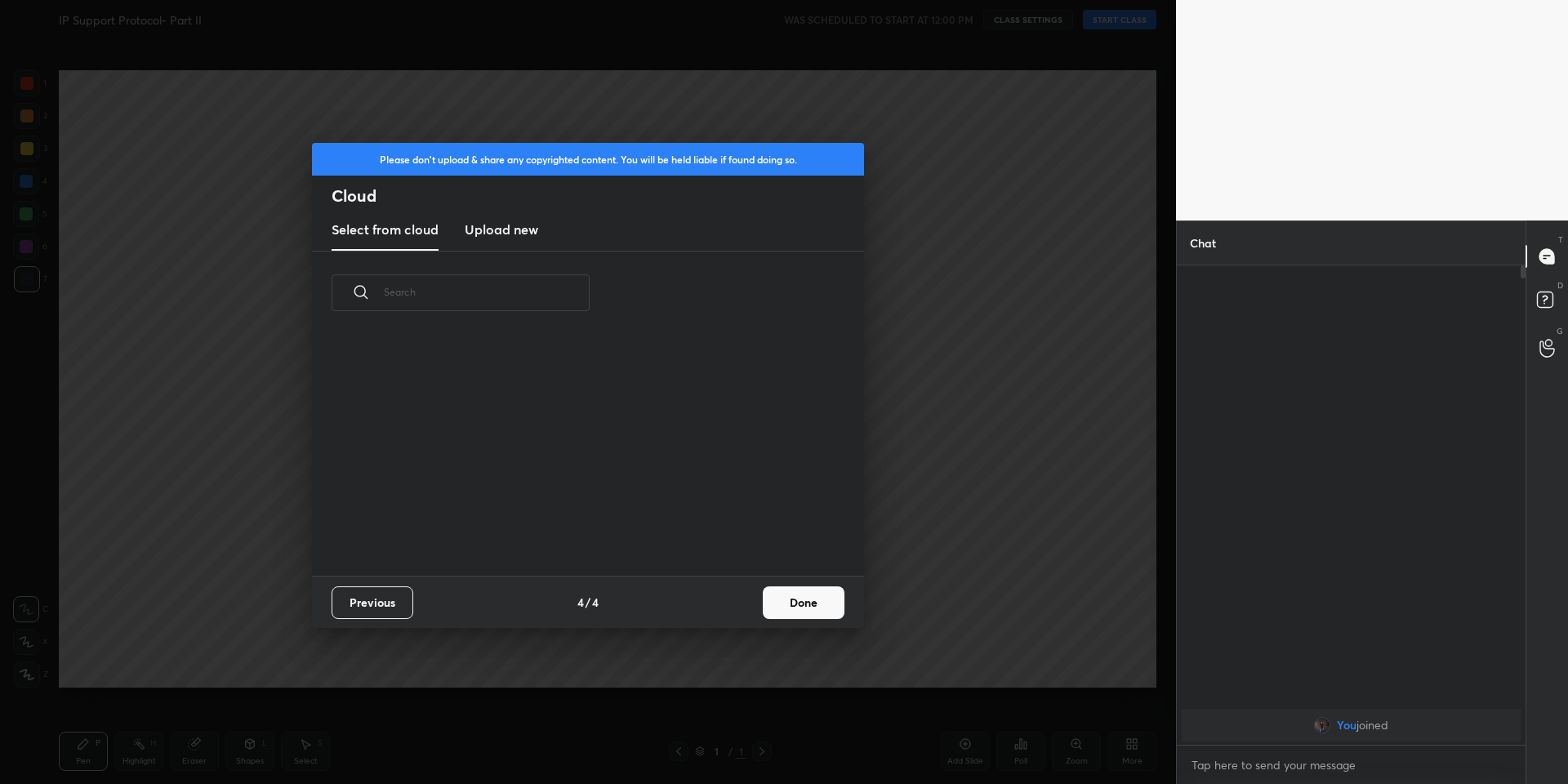
scroll to position [240, 525]
click at [508, 224] on h3 "Upload new" at bounding box center [501, 230] width 74 height 20
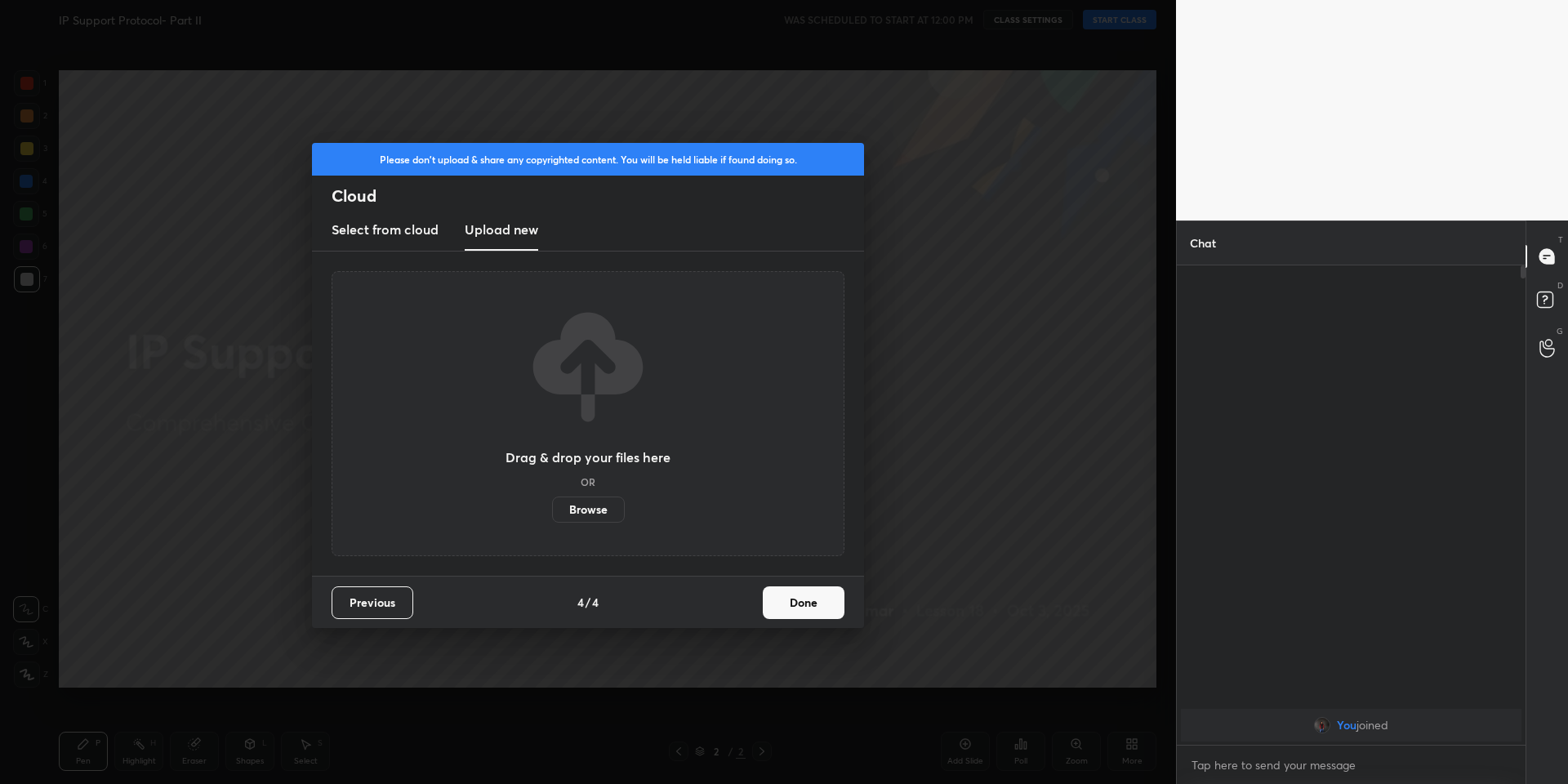
click at [579, 514] on label "Browse" at bounding box center [588, 509] width 73 height 26
click at [552, 514] on input "Browse" at bounding box center [552, 509] width 0 height 26
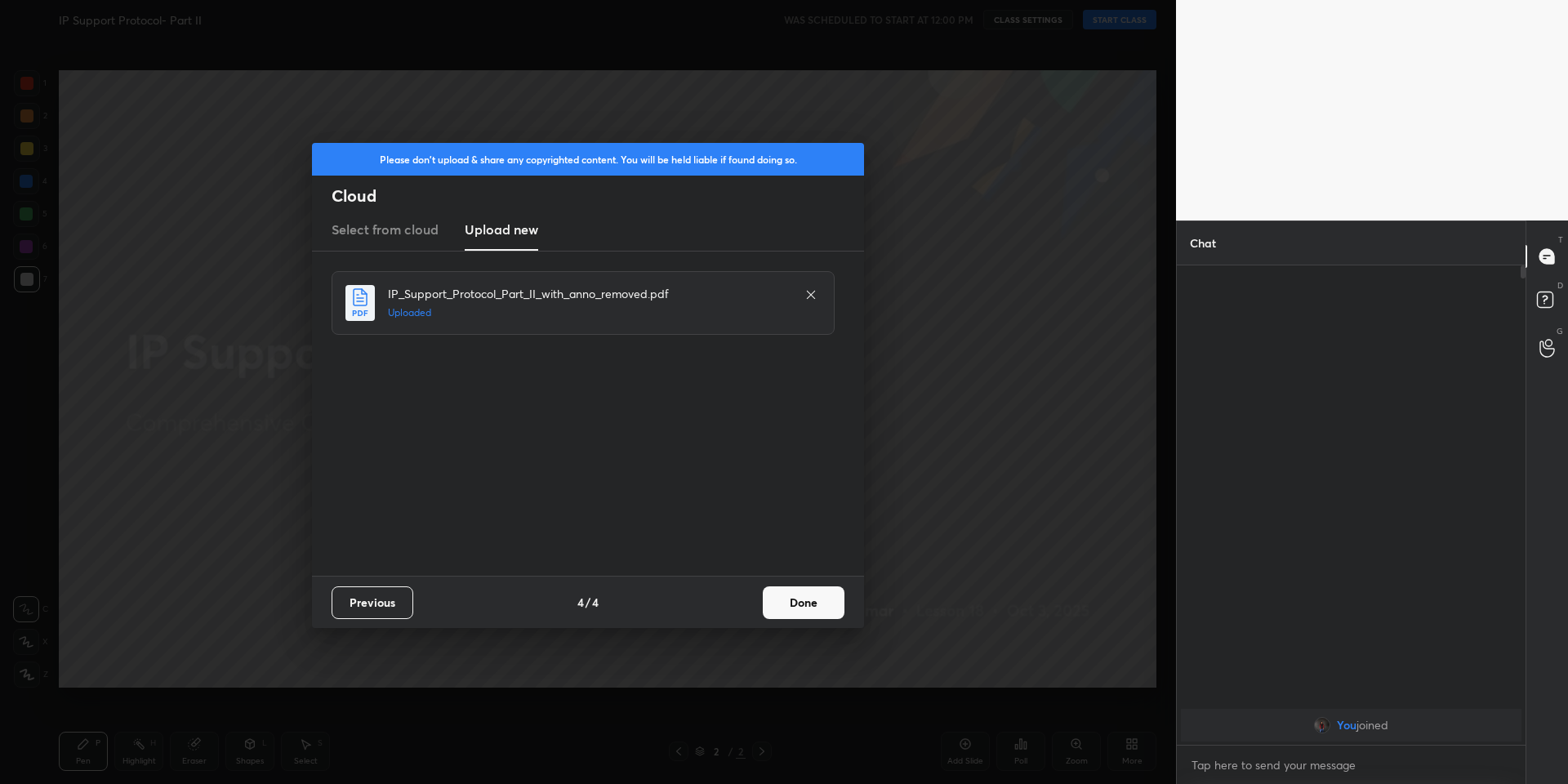
click at [813, 608] on button "Done" at bounding box center [803, 602] width 81 height 32
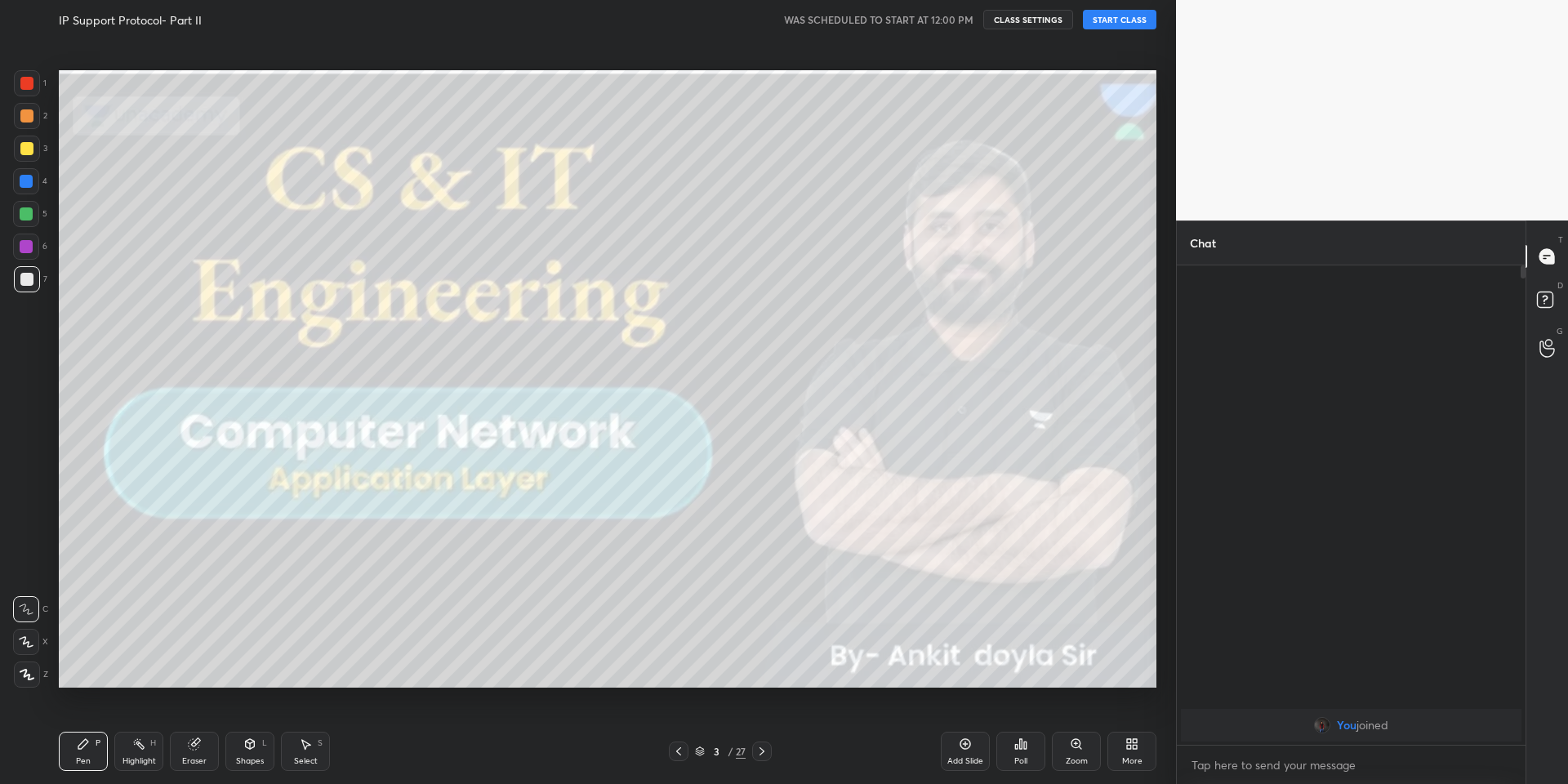
click at [699, 753] on icon at bounding box center [700, 752] width 10 height 10
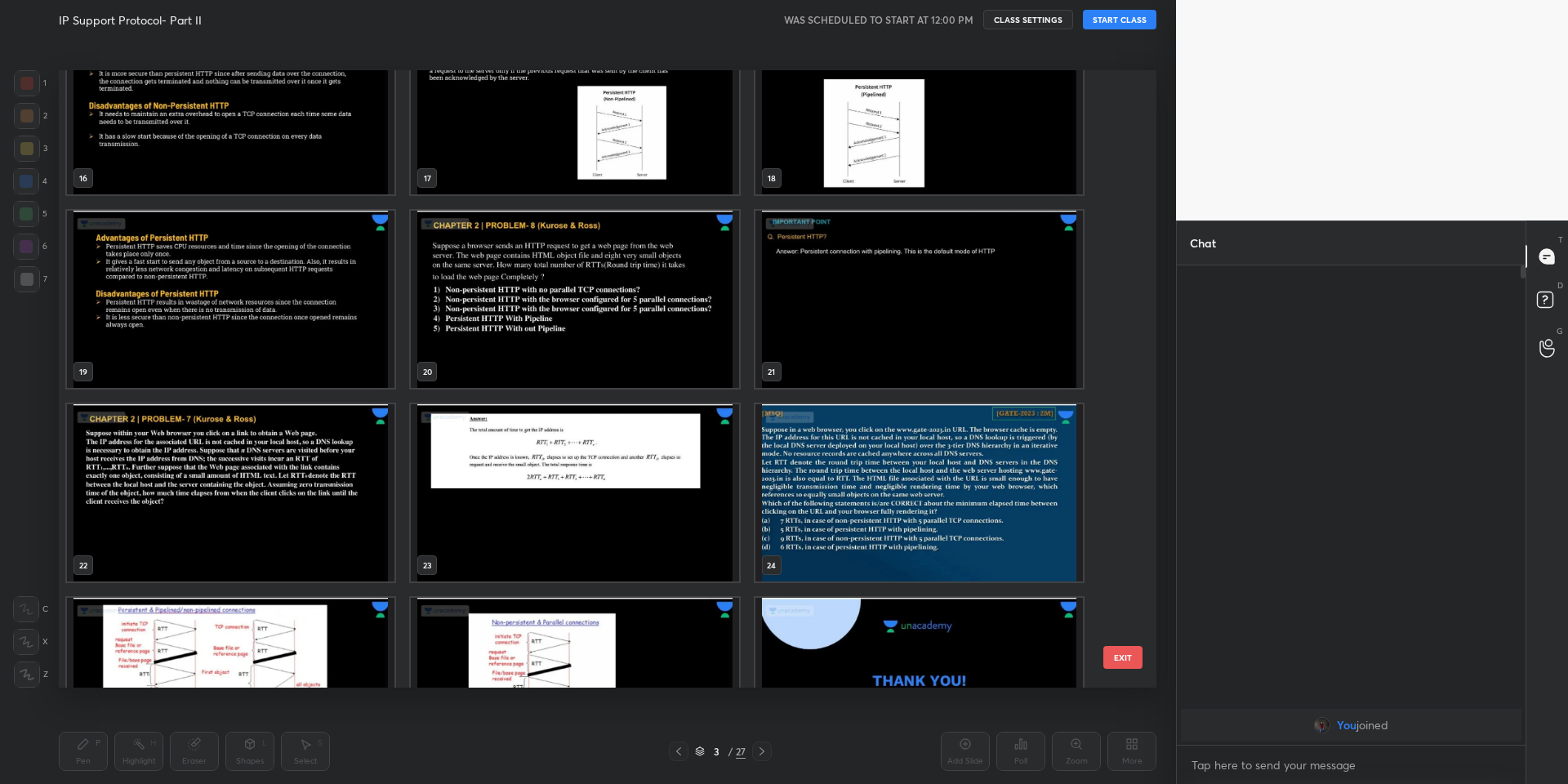
scroll to position [1028, 0]
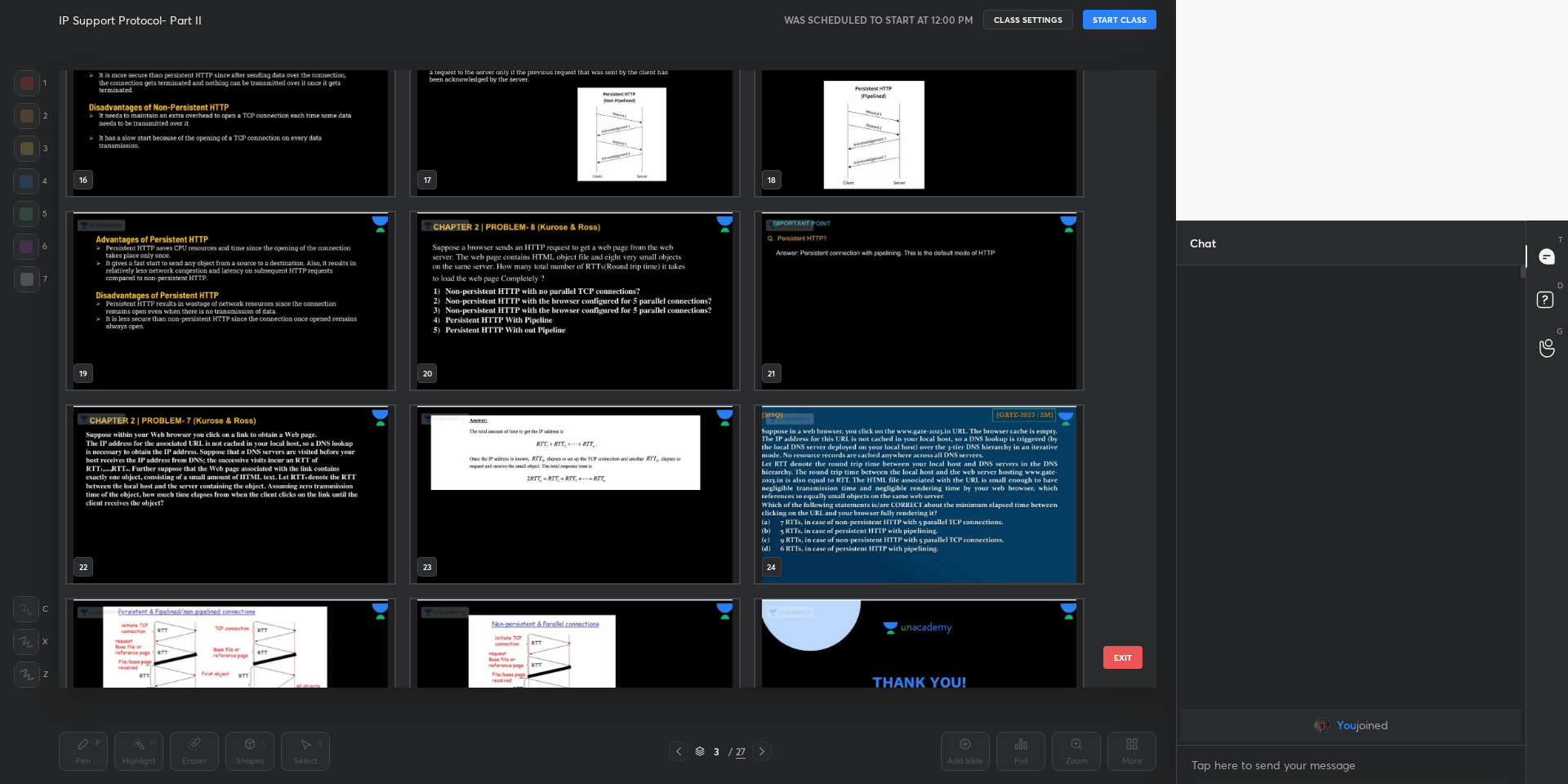
click at [320, 312] on img "grid" at bounding box center [230, 301] width 328 height 178
click at [1121, 660] on button "EXIT" at bounding box center [1123, 657] width 39 height 23
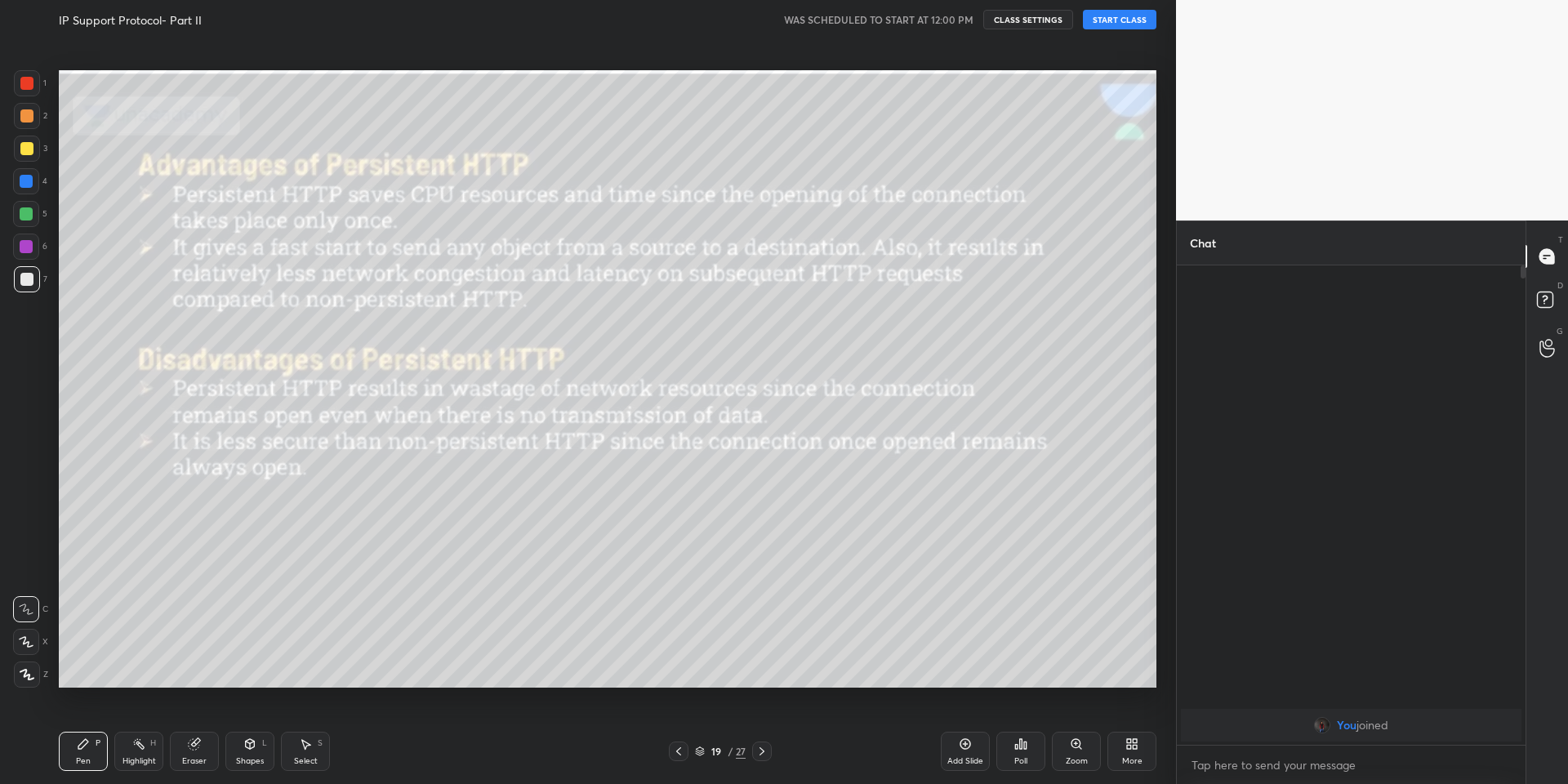
click at [1133, 745] on icon at bounding box center [1135, 747] width 4 height 4
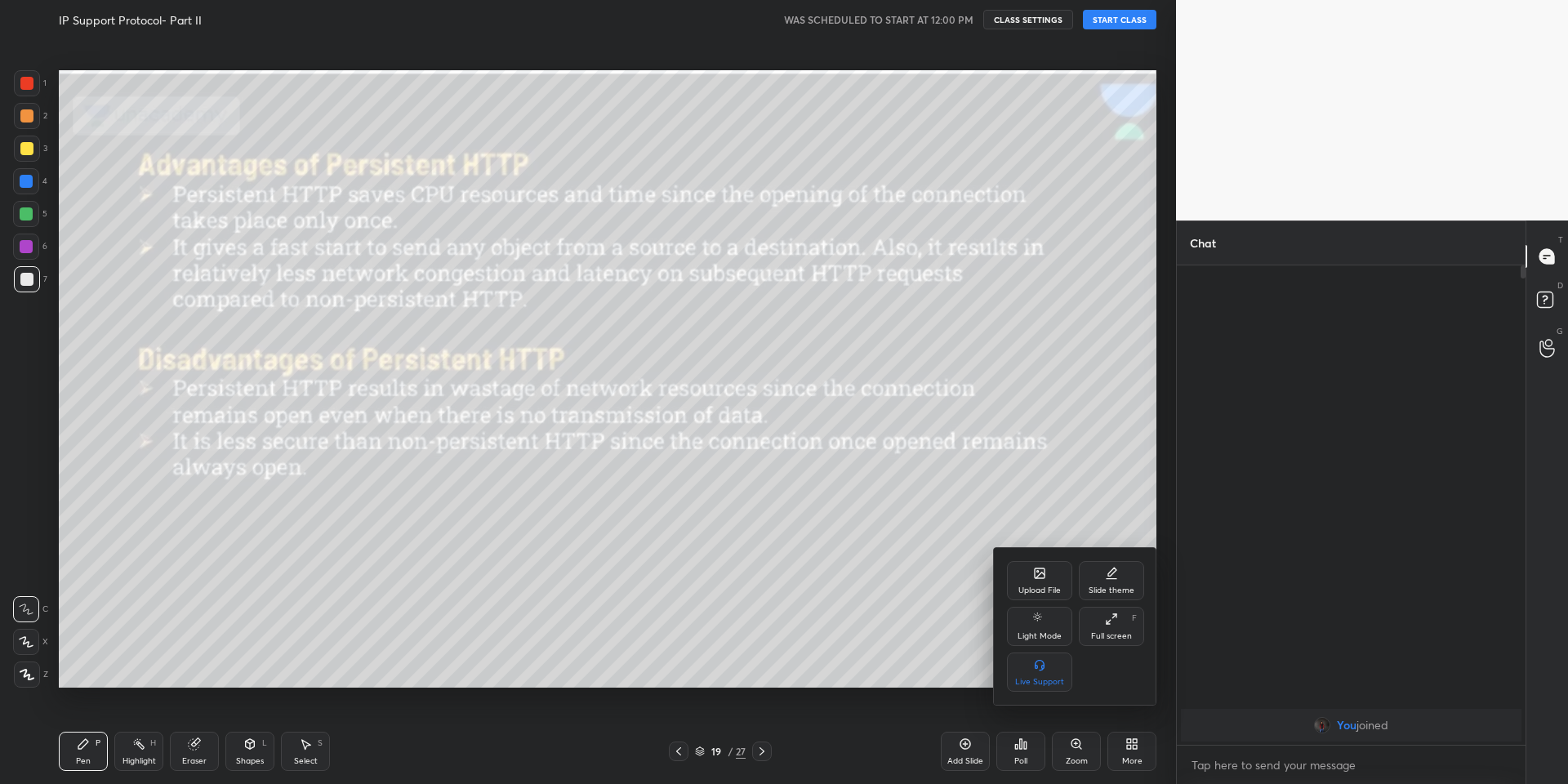
click at [1030, 574] on div "Upload File" at bounding box center [1039, 581] width 66 height 39
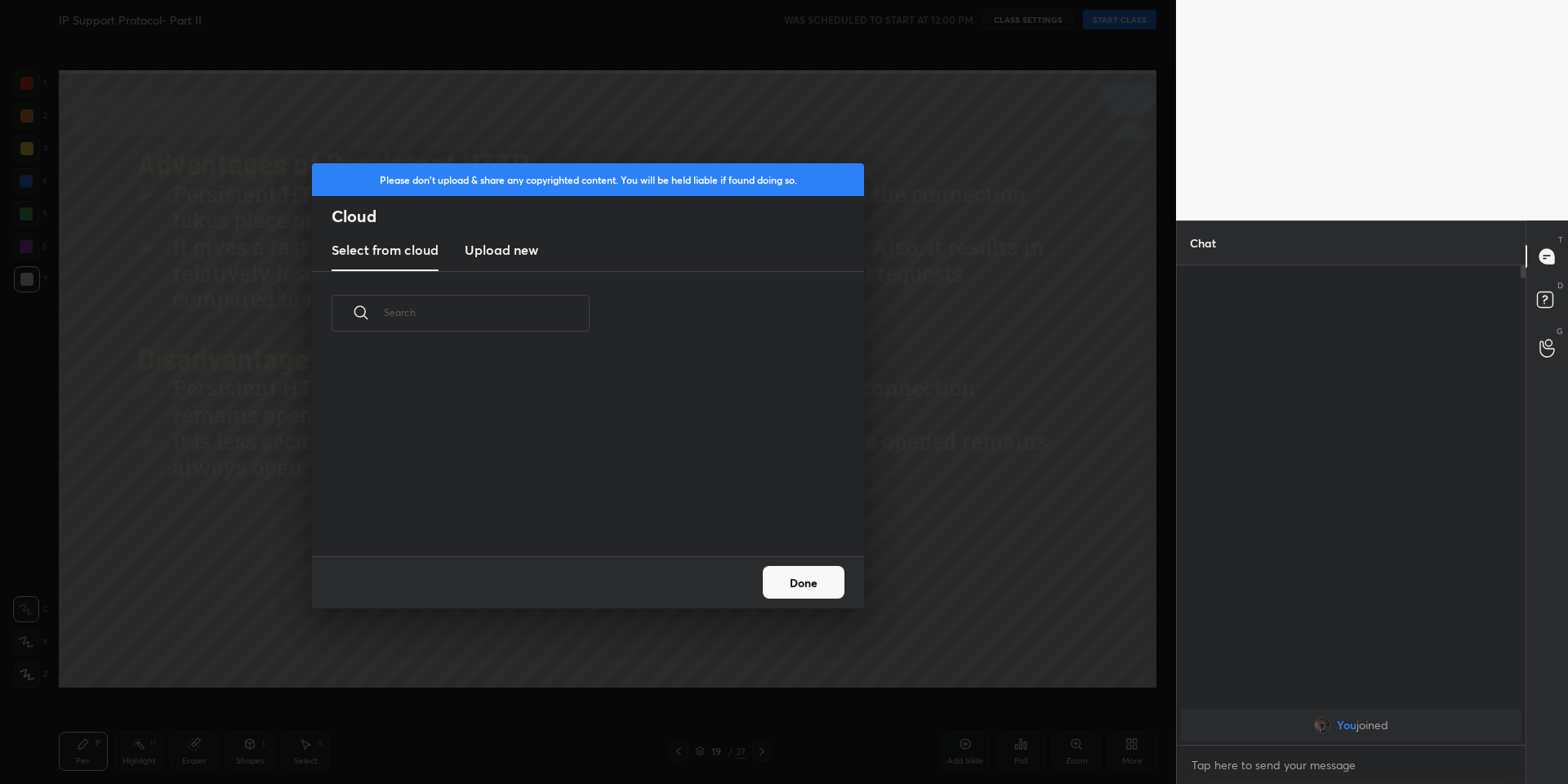
scroll to position [201, 525]
click at [510, 243] on h3 "Upload new" at bounding box center [501, 250] width 74 height 20
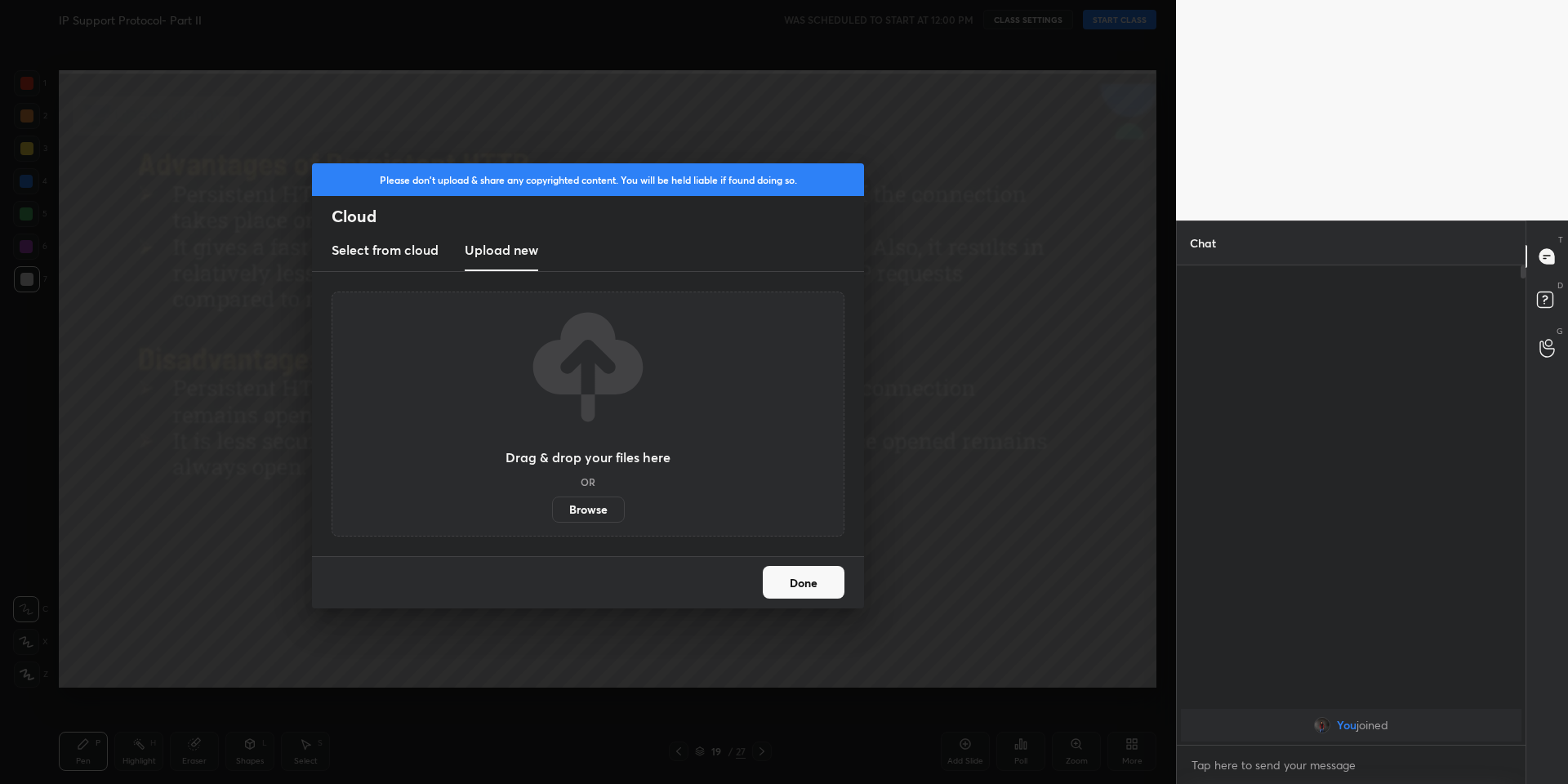
click at [584, 511] on label "Browse" at bounding box center [588, 509] width 73 height 26
click at [552, 511] on input "Browse" at bounding box center [552, 509] width 0 height 26
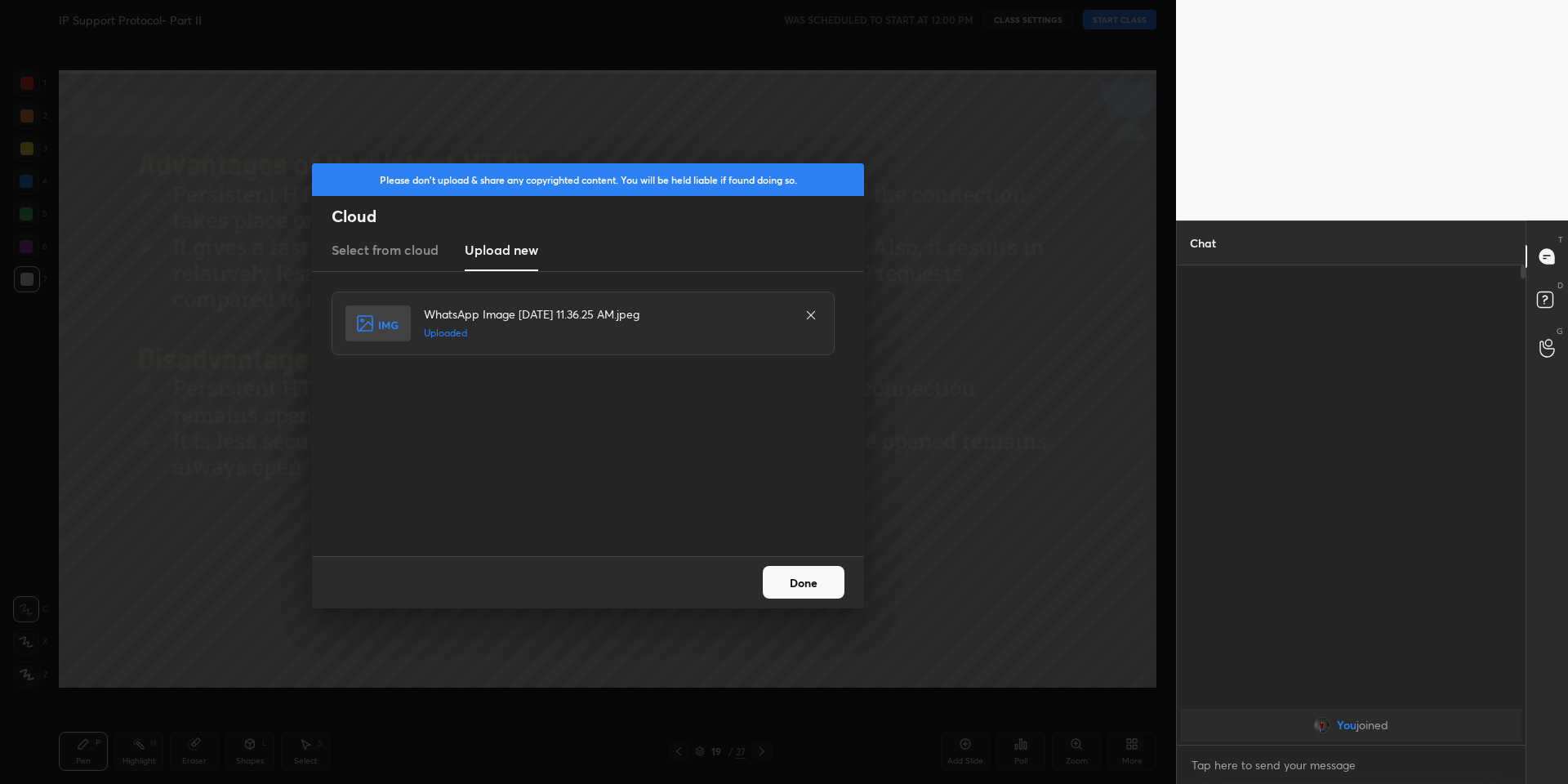
click at [805, 579] on button "Done" at bounding box center [803, 582] width 81 height 32
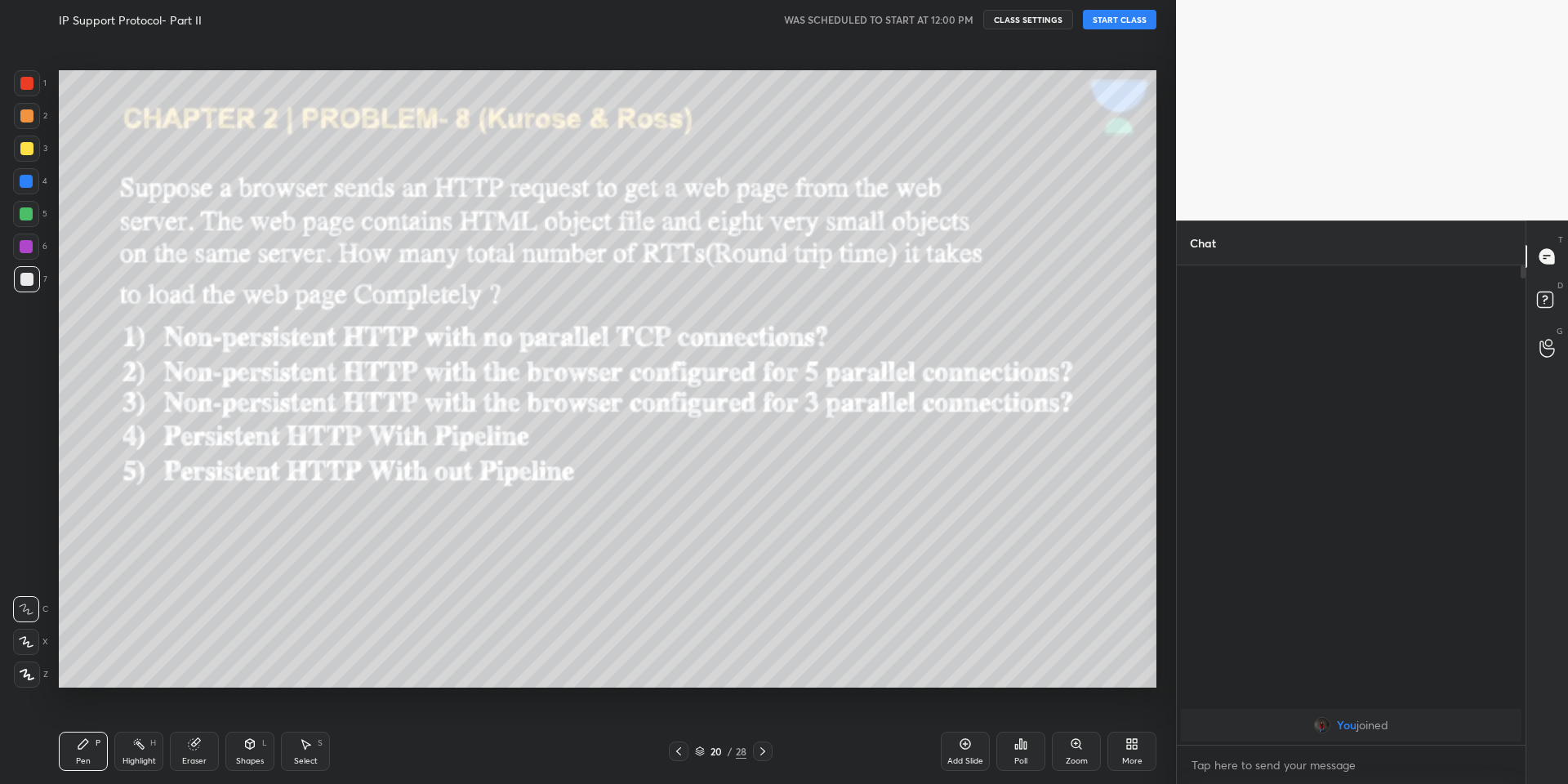
click at [704, 749] on icon at bounding box center [700, 752] width 10 height 10
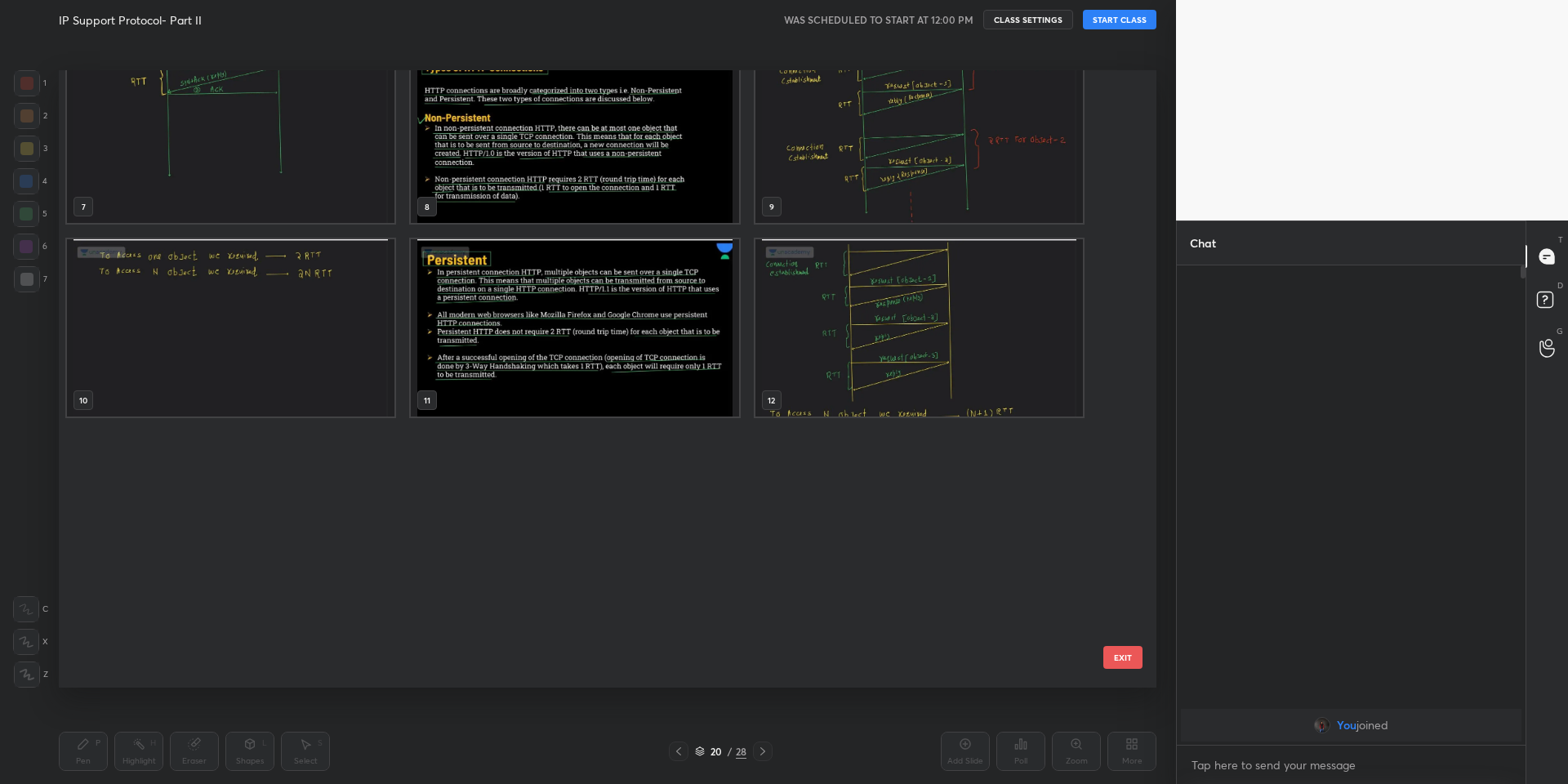
scroll to position [0, 0]
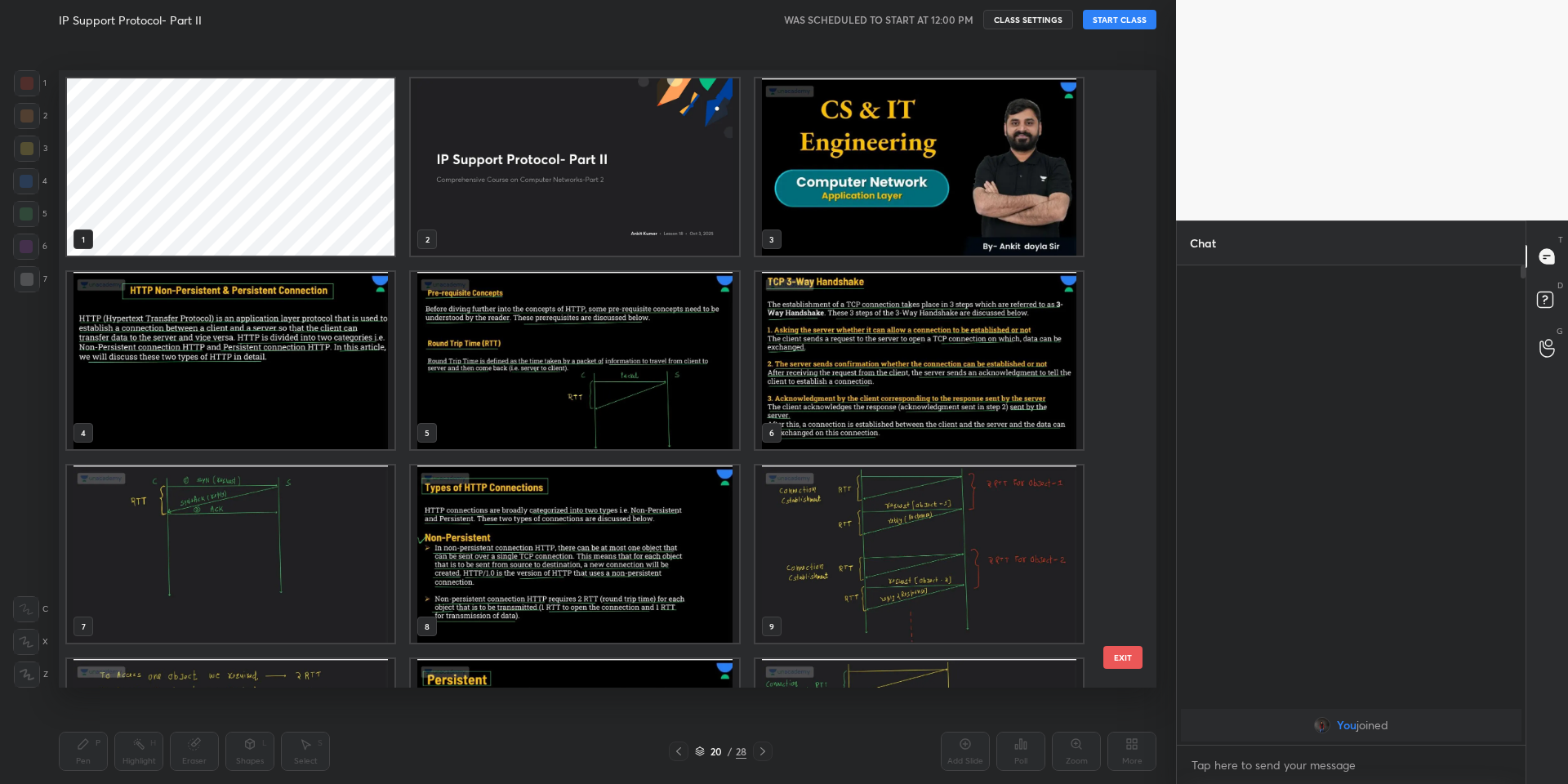
click at [878, 216] on img "grid" at bounding box center [919, 167] width 328 height 178
click at [1109, 659] on button "EXIT" at bounding box center [1123, 657] width 39 height 23
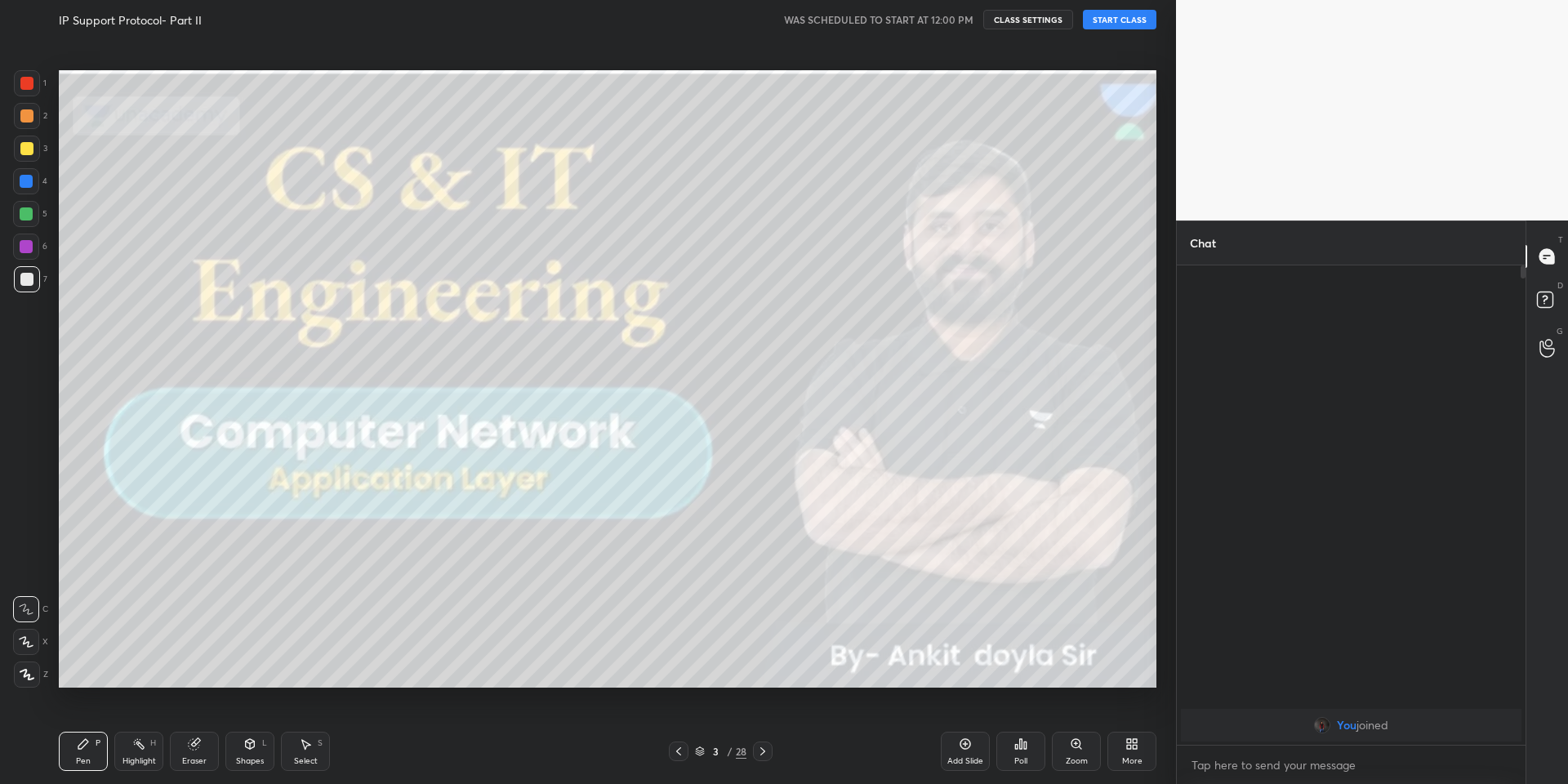
click at [253, 755] on div "Shapes L" at bounding box center [250, 752] width 49 height 39
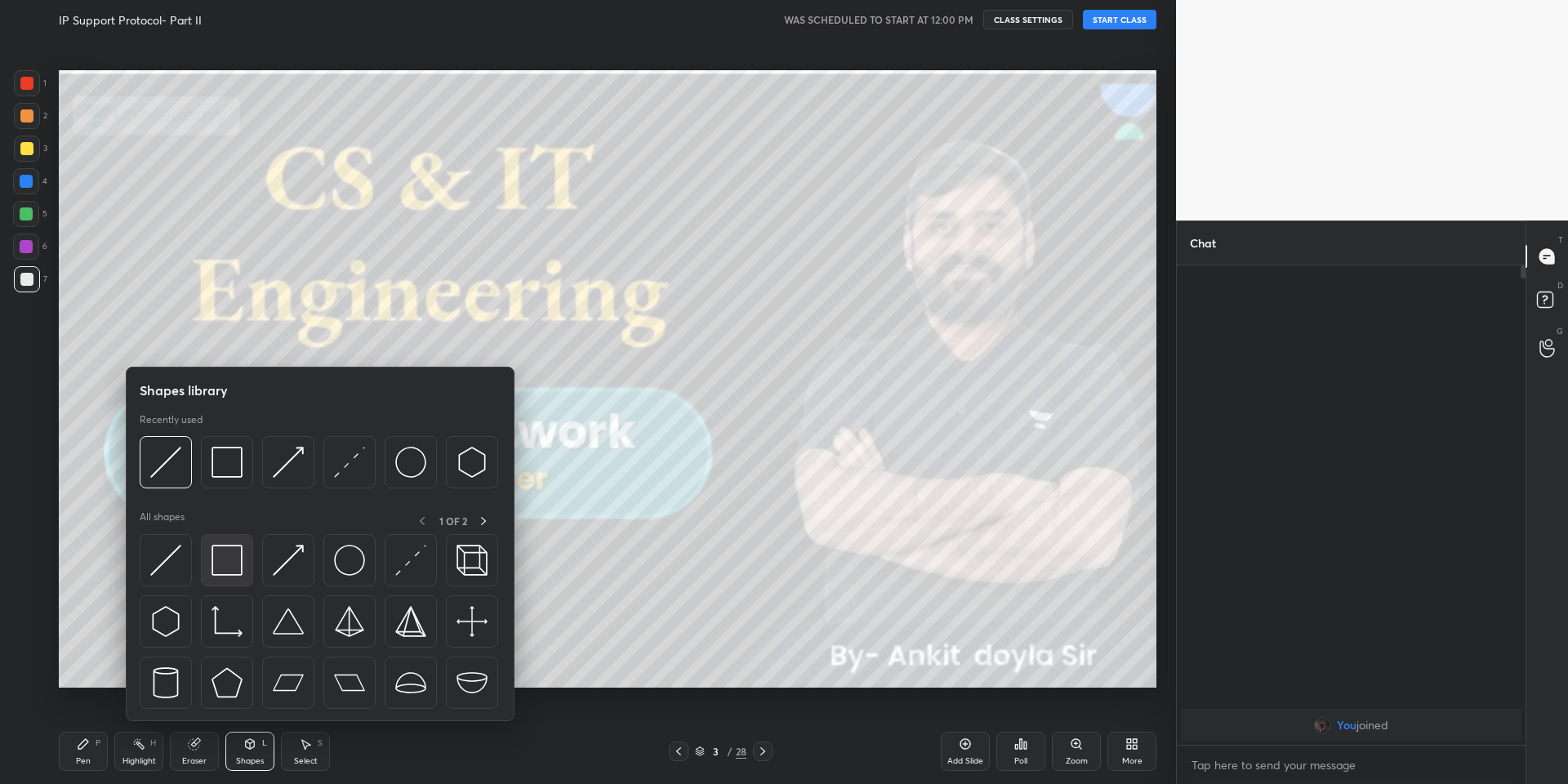
click at [217, 574] on div at bounding box center [227, 560] width 52 height 52
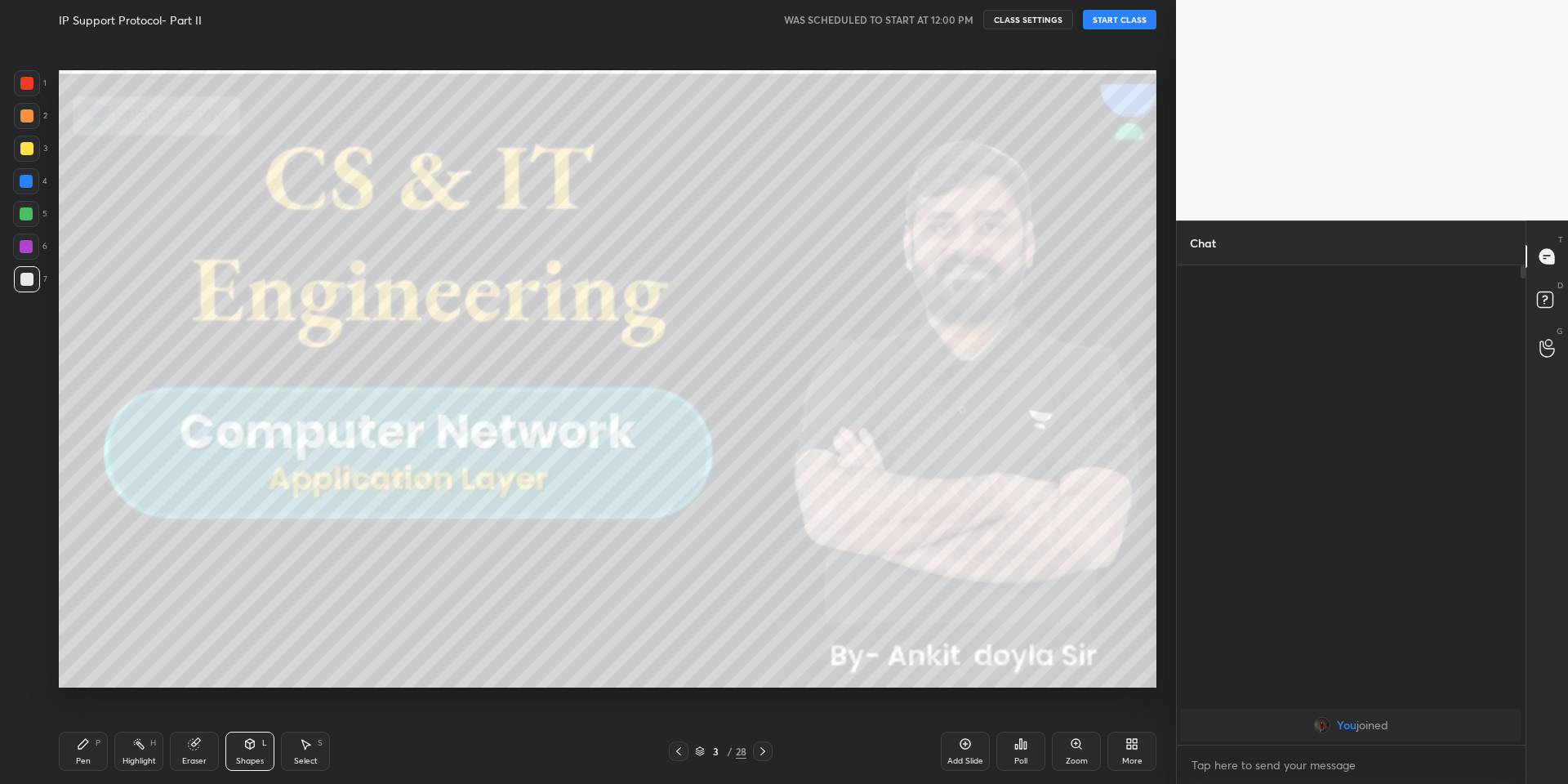
drag, startPoint x: 20, startPoint y: 217, endPoint x: 40, endPoint y: 222, distance: 20.6
click at [22, 216] on div at bounding box center [25, 214] width 13 height 13
click at [240, 731] on div "Pen P Highlight H Eraser Shapes L Select S 3 / 28 Add Slide Poll Zoom More" at bounding box center [607, 752] width 1097 height 66
click at [187, 758] on div "Eraser" at bounding box center [194, 761] width 25 height 8
click at [248, 745] on icon at bounding box center [249, 744] width 13 height 13
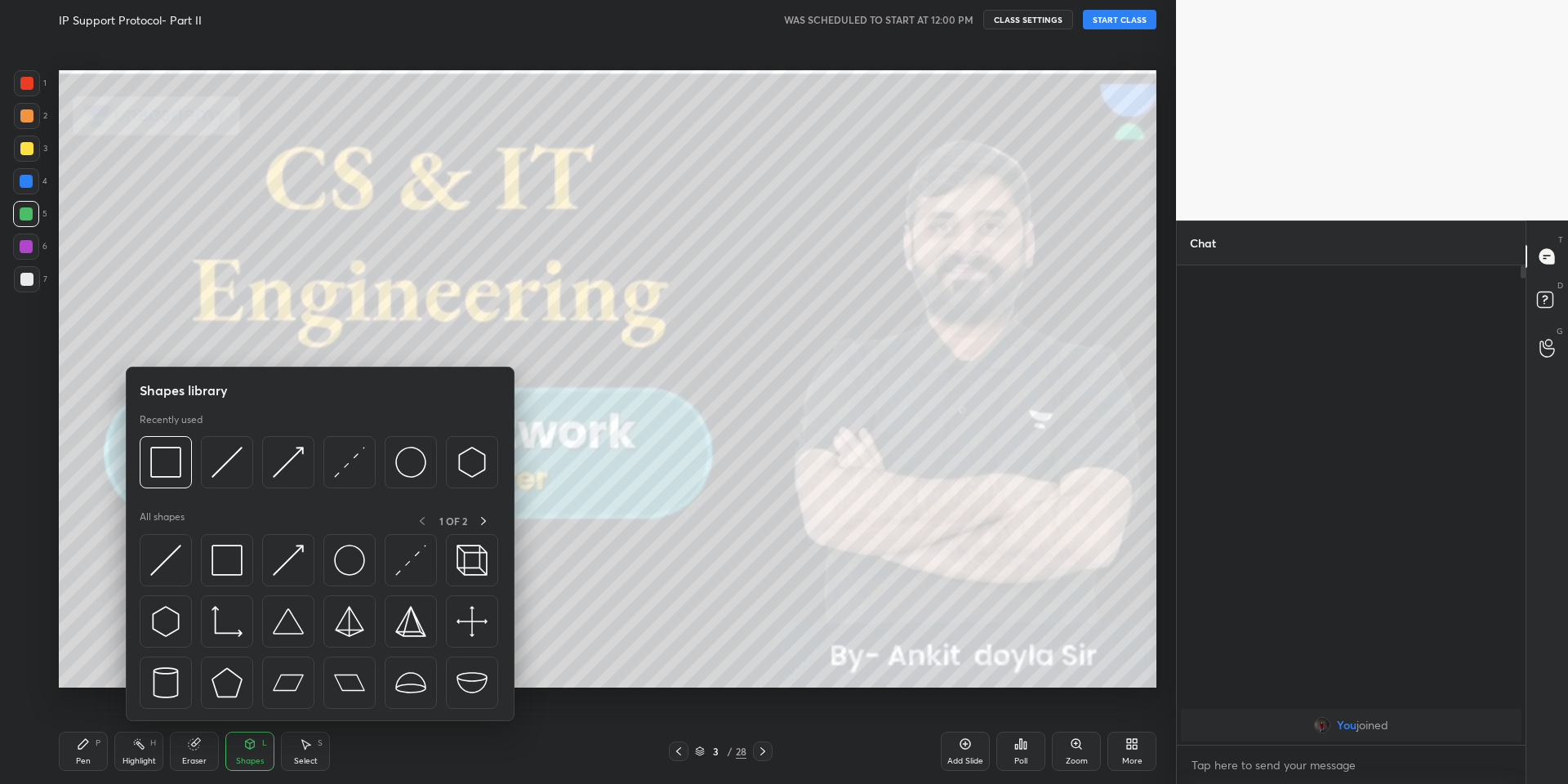
click at [239, 554] on div at bounding box center [227, 560] width 52 height 52
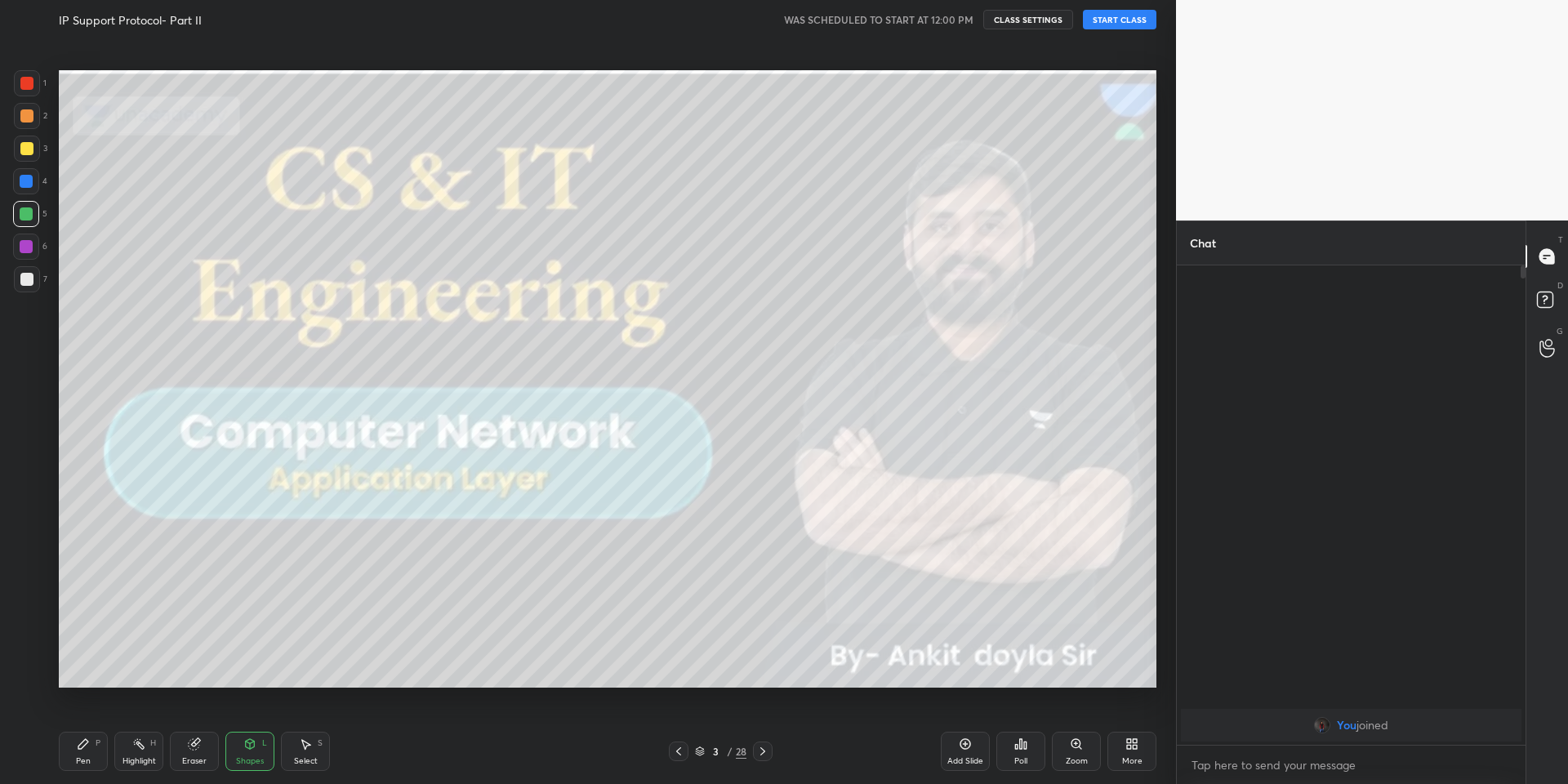
click at [29, 143] on div at bounding box center [26, 148] width 26 height 26
drag, startPoint x: 106, startPoint y: 760, endPoint x: 126, endPoint y: 755, distance: 20.6
click at [109, 759] on div "Pen P Highlight H Eraser Shapes L Select S" at bounding box center [279, 752] width 441 height 39
click at [150, 750] on div "Highlight H" at bounding box center [139, 752] width 49 height 39
click at [90, 754] on div "Pen P" at bounding box center [83, 752] width 49 height 39
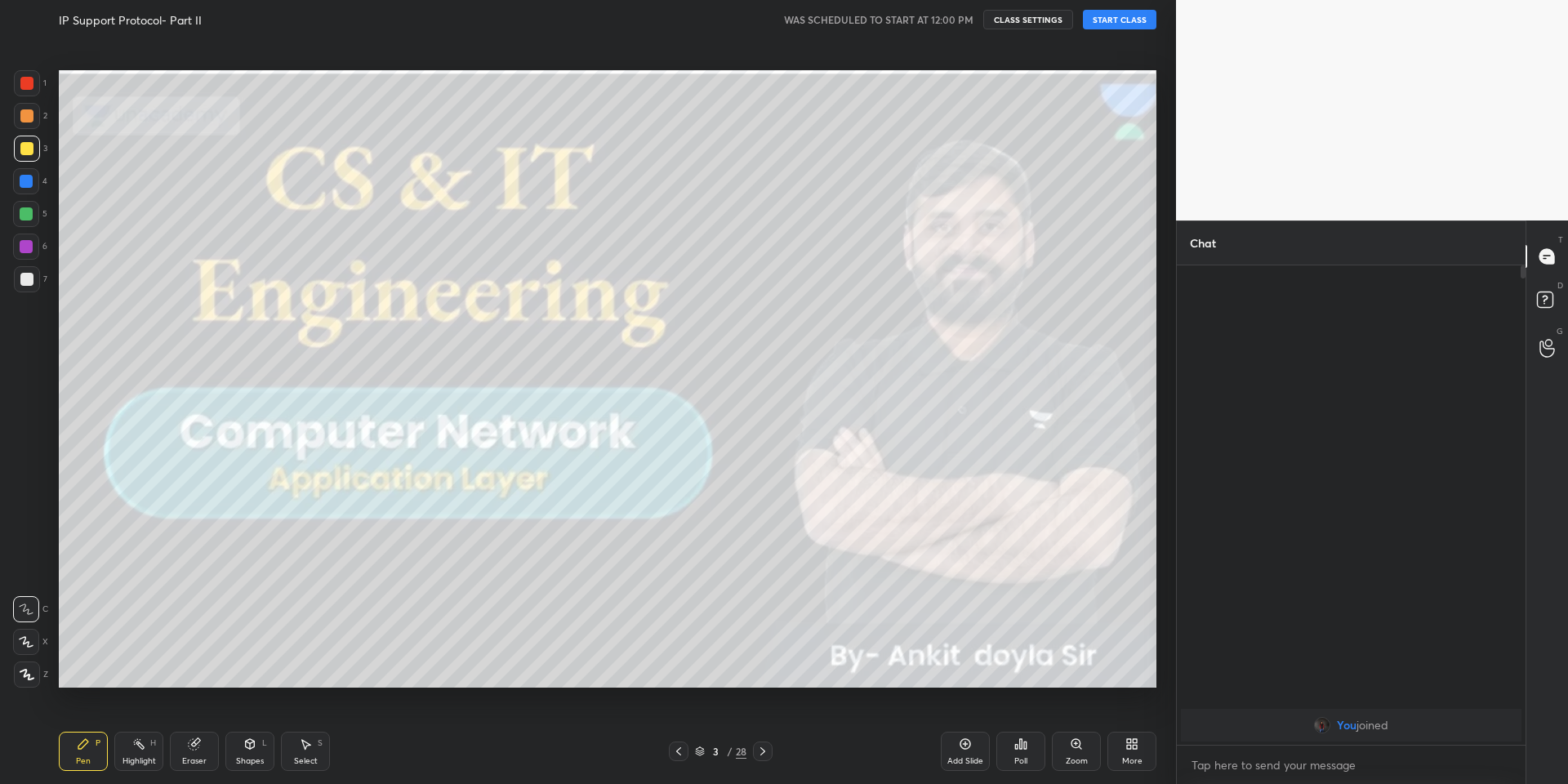
click at [136, 751] on div "Highlight H" at bounding box center [139, 752] width 49 height 39
click at [697, 749] on icon at bounding box center [700, 752] width 10 height 10
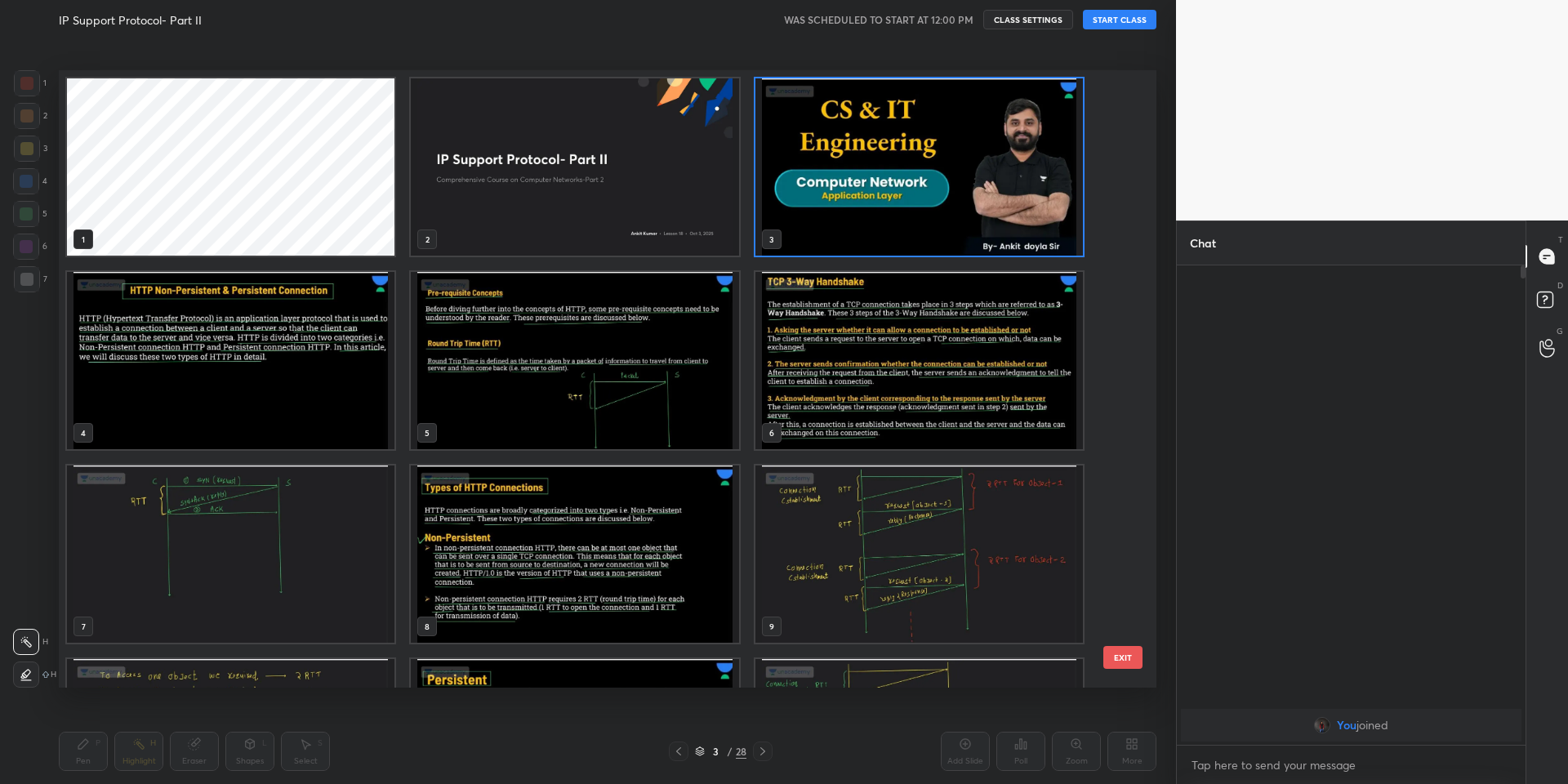
scroll to position [613, 1089]
click at [1125, 658] on button "EXIT" at bounding box center [1123, 657] width 39 height 23
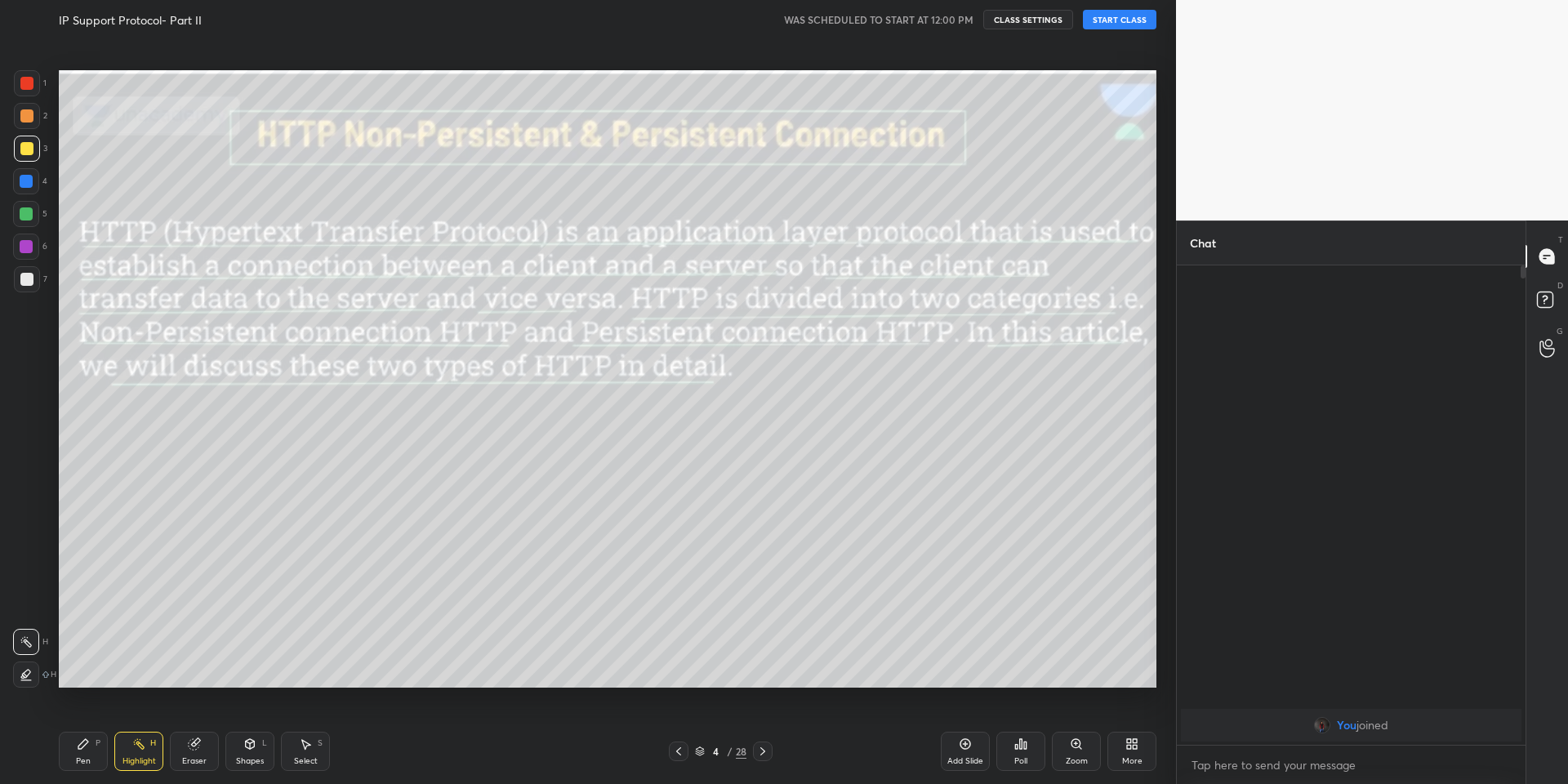
drag, startPoint x: 81, startPoint y: 759, endPoint x: 94, endPoint y: 750, distance: 15.8
click at [83, 758] on div "Pen P" at bounding box center [83, 752] width 49 height 39
drag, startPoint x: 115, startPoint y: 763, endPoint x: 144, endPoint y: 724, distance: 48.6
click at [119, 759] on div "Pen P Highlight H Eraser Shapes L Select S" at bounding box center [279, 752] width 441 height 39
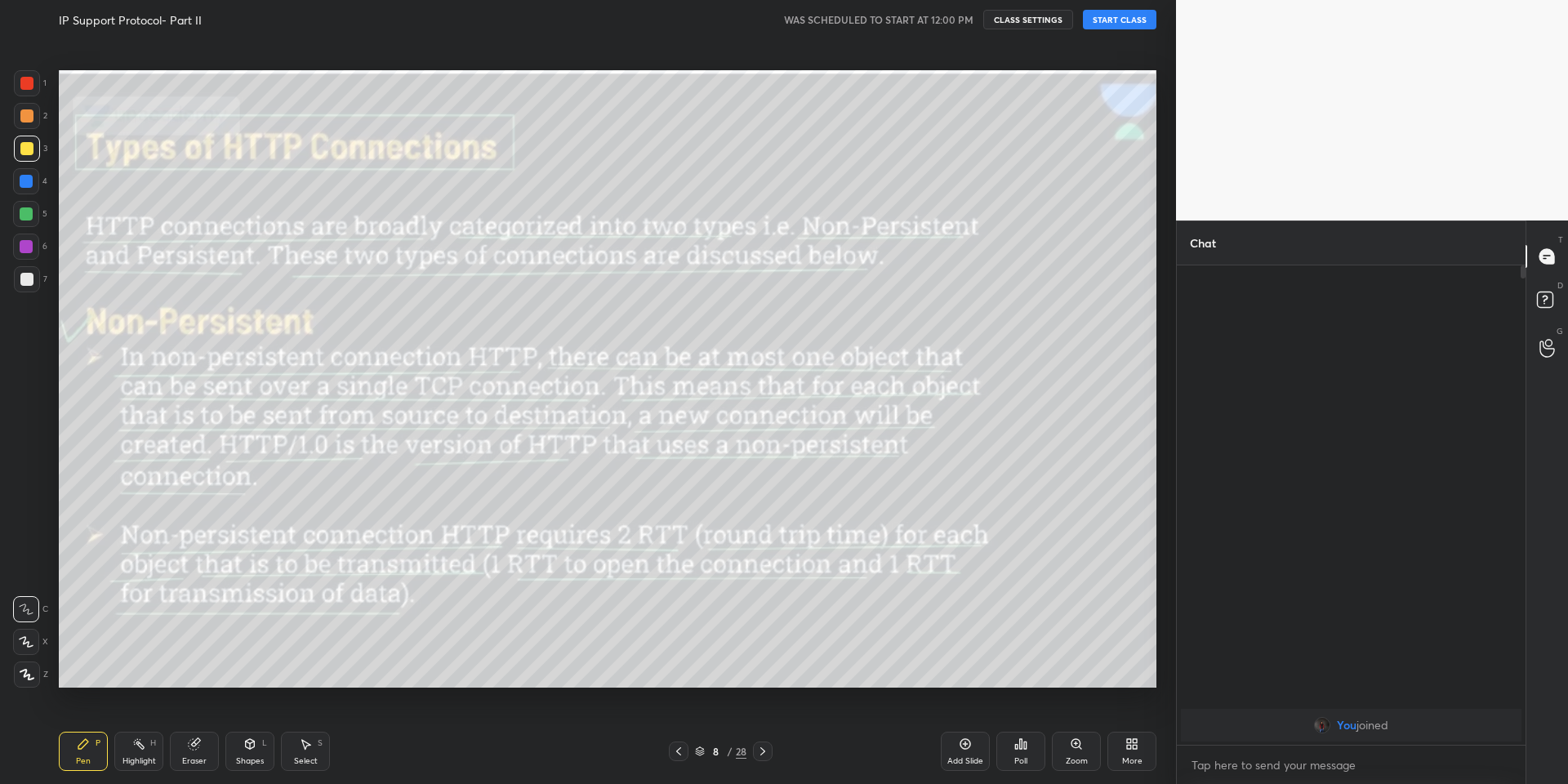
click at [1113, 22] on button "START CLASS" at bounding box center [1119, 20] width 74 height 20
click at [697, 749] on icon at bounding box center [699, 750] width 8 height 4
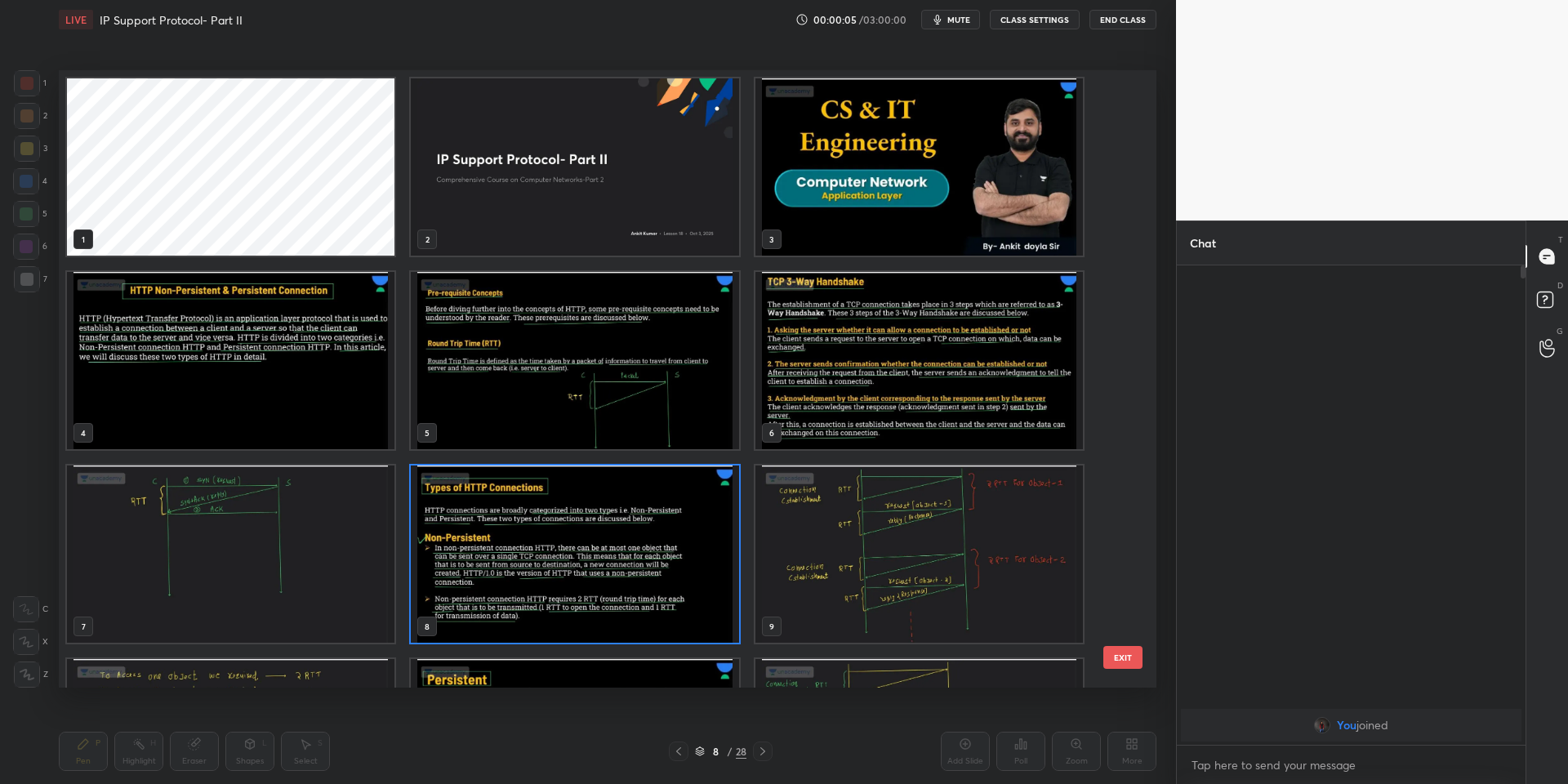
click at [880, 249] on img "grid" at bounding box center [919, 167] width 328 height 178
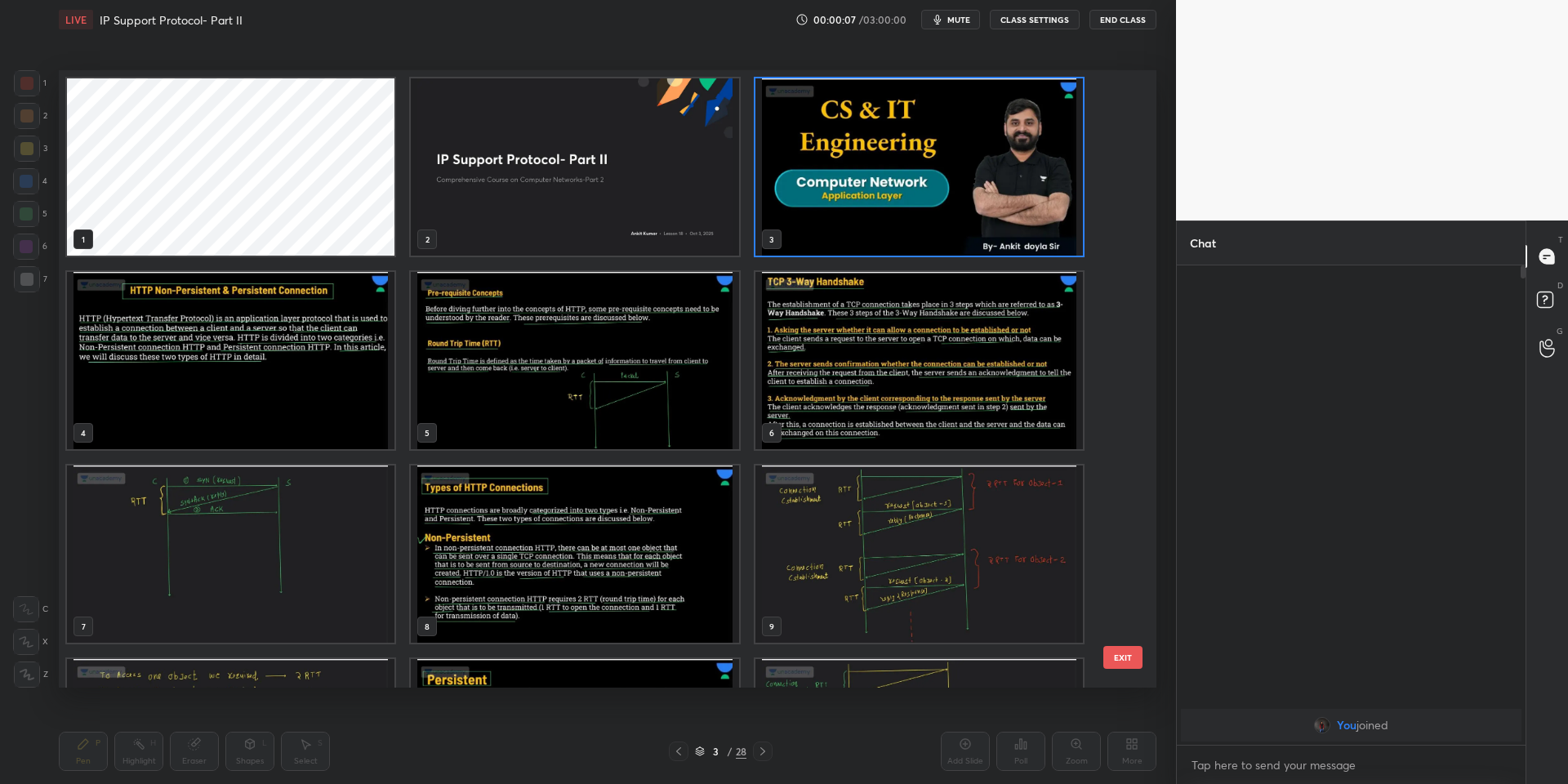
click at [1122, 666] on button "EXIT" at bounding box center [1123, 657] width 39 height 23
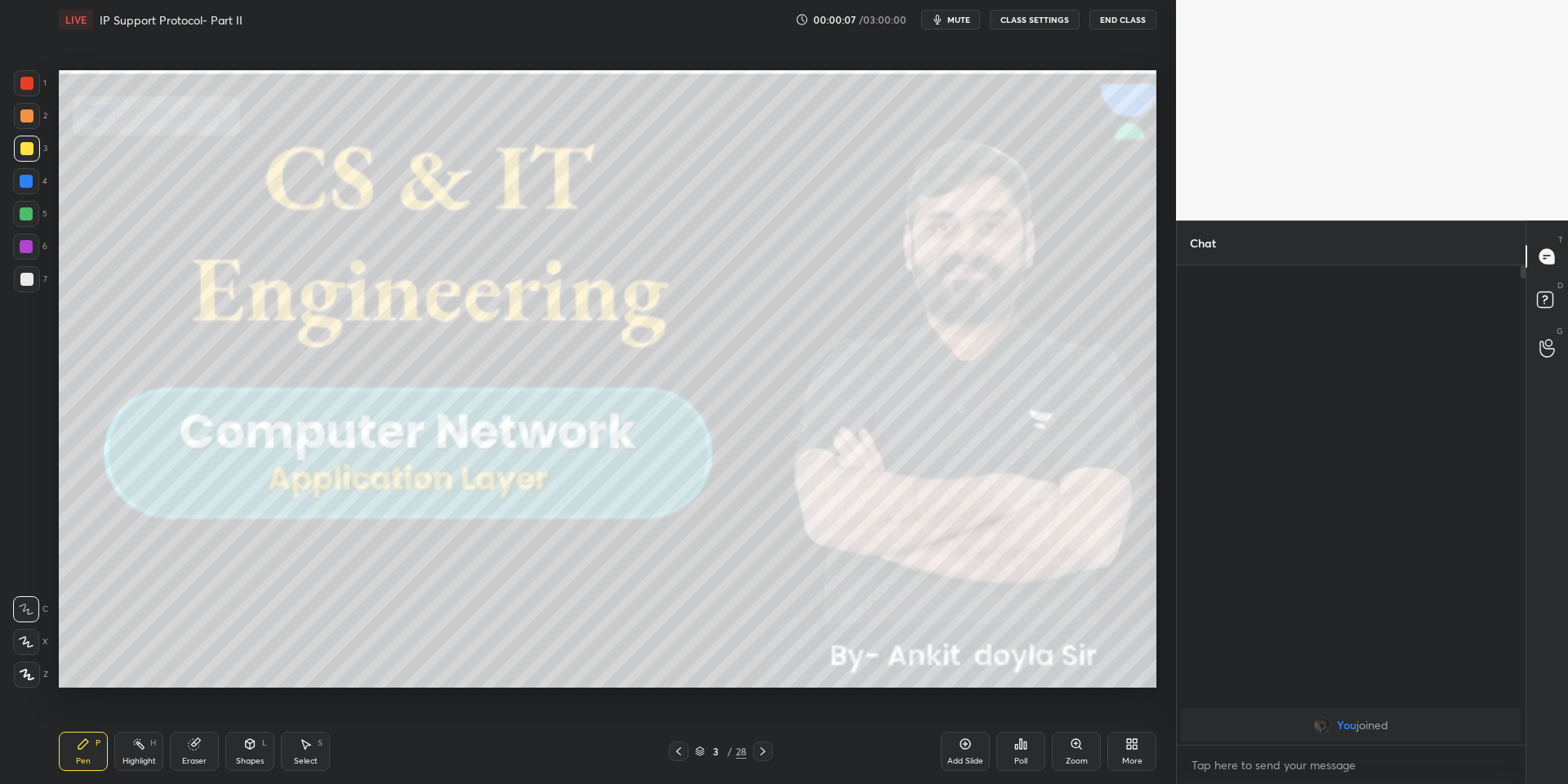
scroll to position [0, 0]
click at [700, 749] on icon at bounding box center [699, 750] width 8 height 4
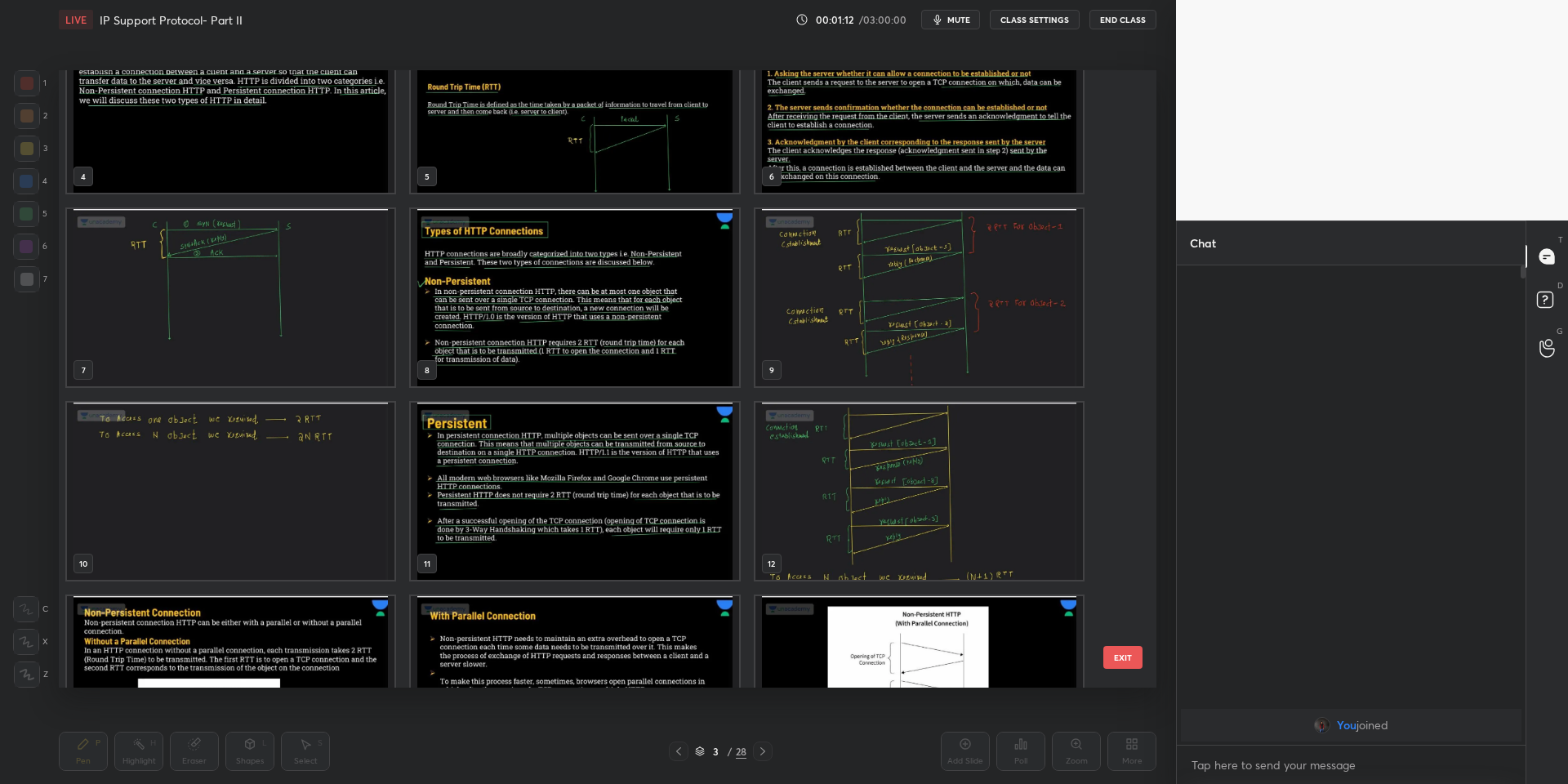
scroll to position [505, 0]
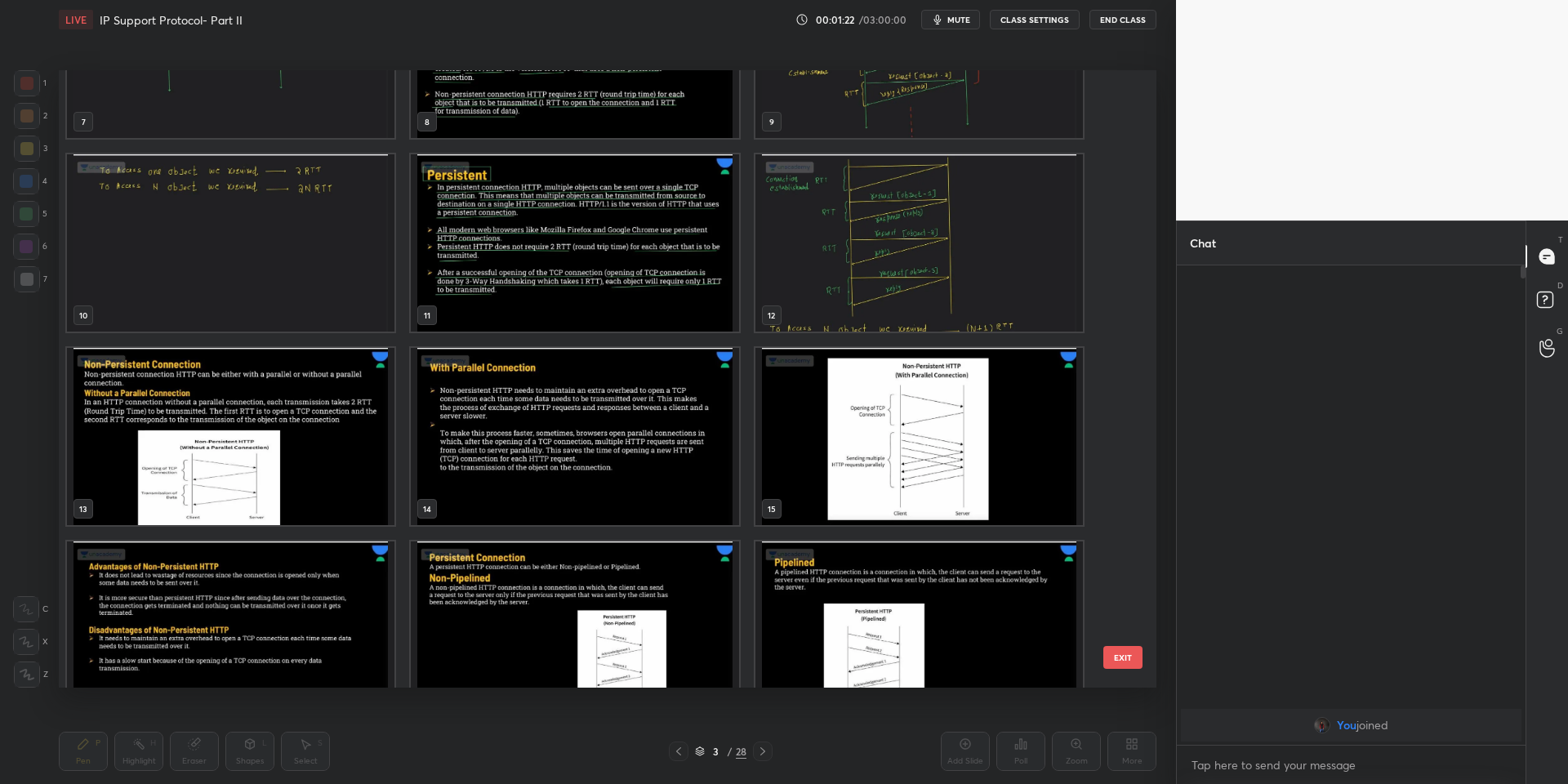
click at [1126, 659] on button "EXIT" at bounding box center [1123, 657] width 39 height 23
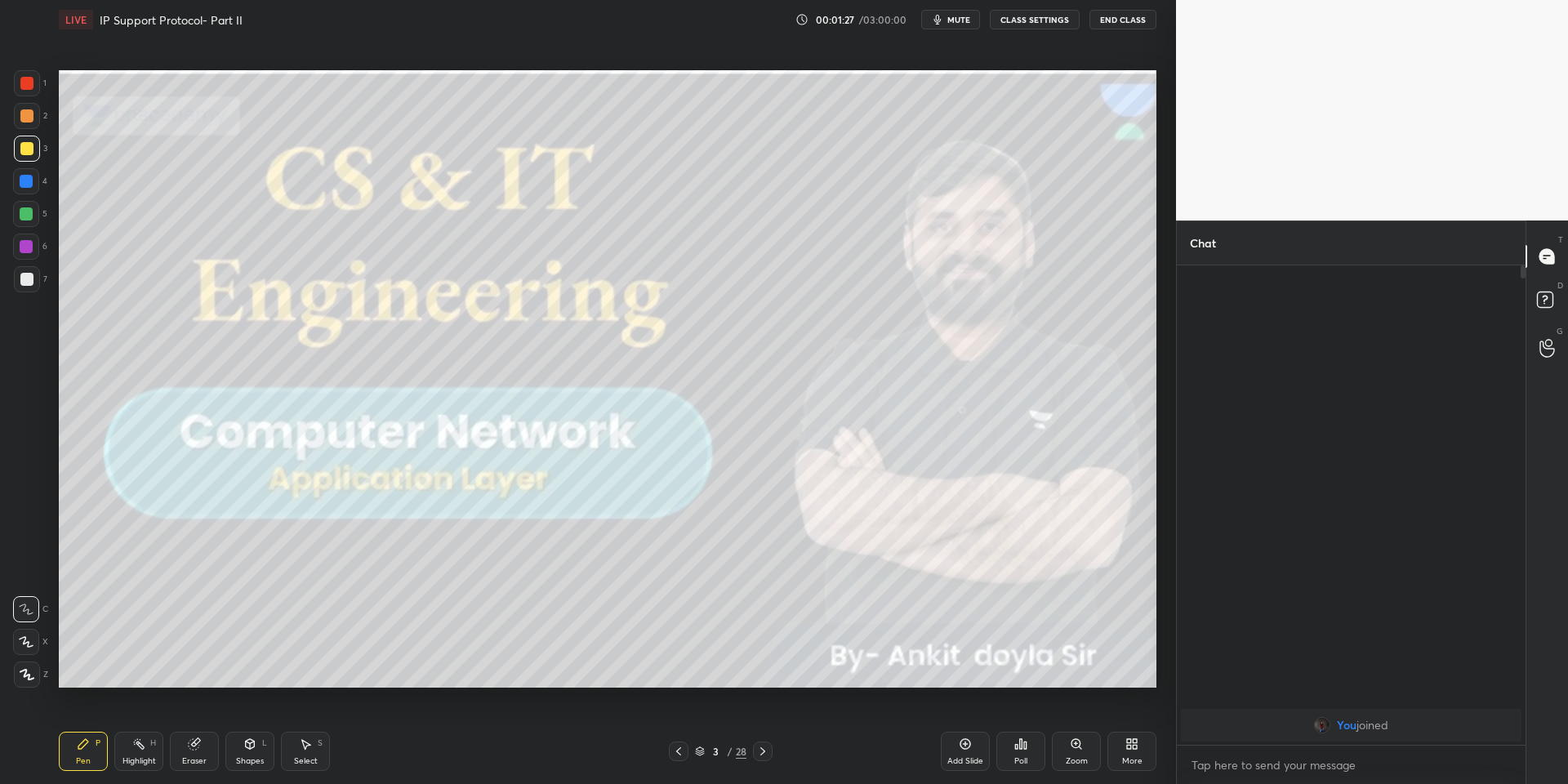
drag, startPoint x: 139, startPoint y: 759, endPoint x: 143, endPoint y: 749, distance: 10.8
click at [142, 754] on div "Highlight H" at bounding box center [139, 752] width 49 height 39
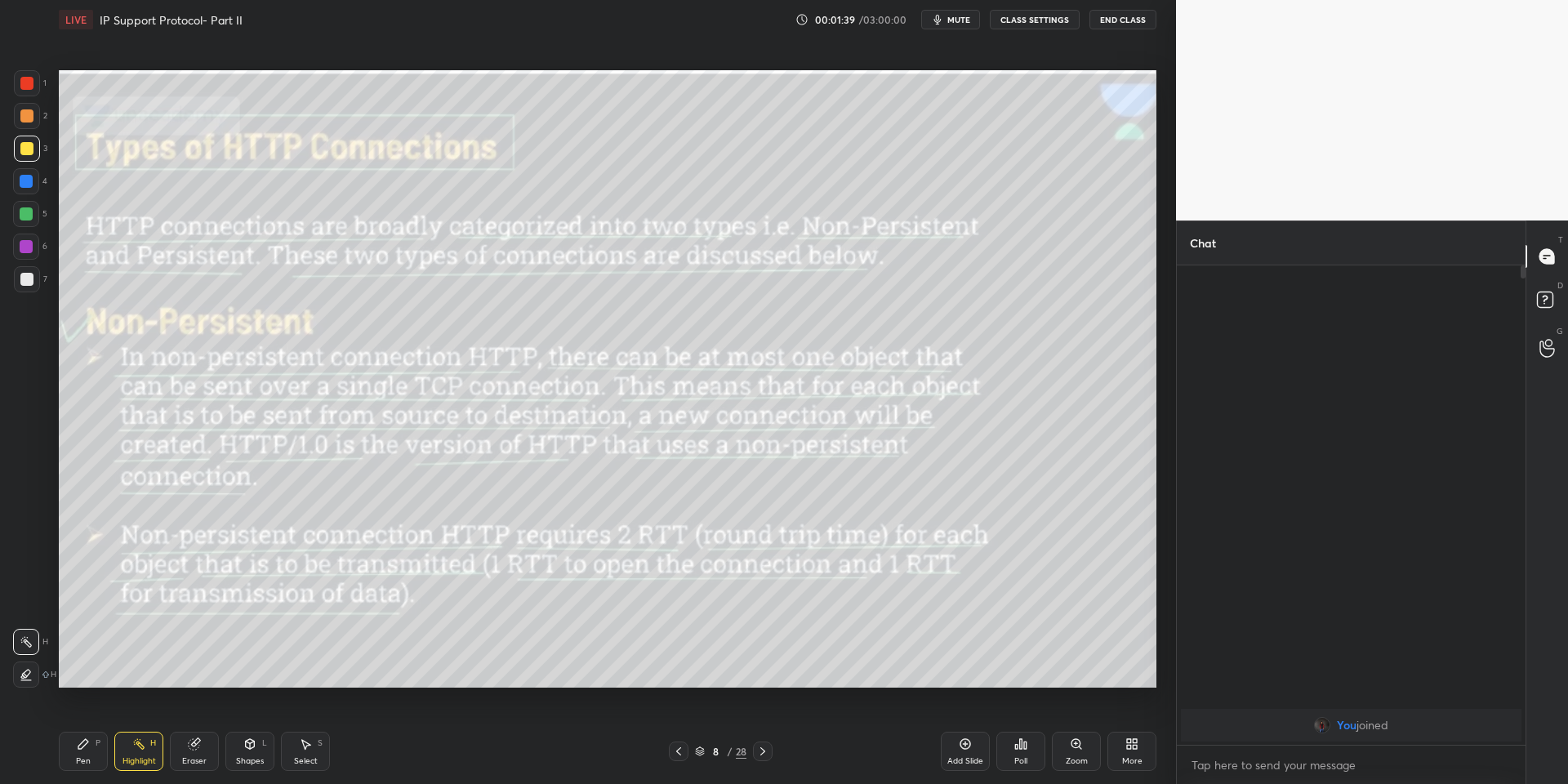
drag, startPoint x: 75, startPoint y: 752, endPoint x: 126, endPoint y: 758, distance: 51.4
click at [81, 750] on div "Pen P" at bounding box center [83, 752] width 49 height 39
click at [134, 759] on div "Highlight" at bounding box center [139, 761] width 33 height 8
click at [86, 758] on div "Pen P" at bounding box center [83, 752] width 49 height 39
drag, startPoint x: 132, startPoint y: 755, endPoint x: 145, endPoint y: 714, distance: 43.0
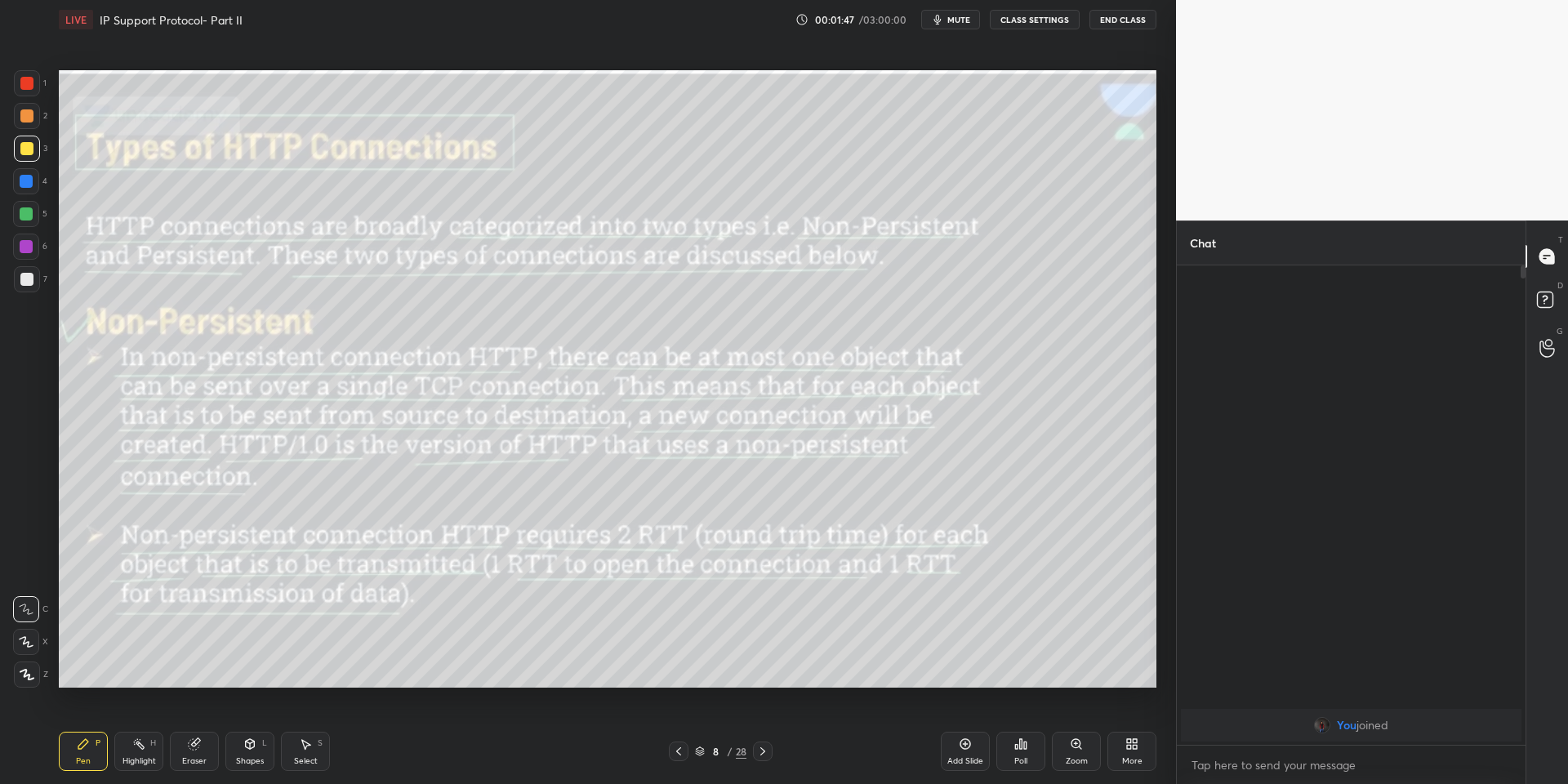
click at [133, 756] on div "Highlight H" at bounding box center [139, 752] width 49 height 39
click at [102, 751] on div "Pen P" at bounding box center [83, 752] width 49 height 39
click at [147, 753] on div "Highlight H" at bounding box center [139, 752] width 49 height 39
click at [90, 758] on div "Pen P" at bounding box center [83, 752] width 49 height 39
click at [140, 753] on div "Highlight H" at bounding box center [139, 752] width 49 height 39
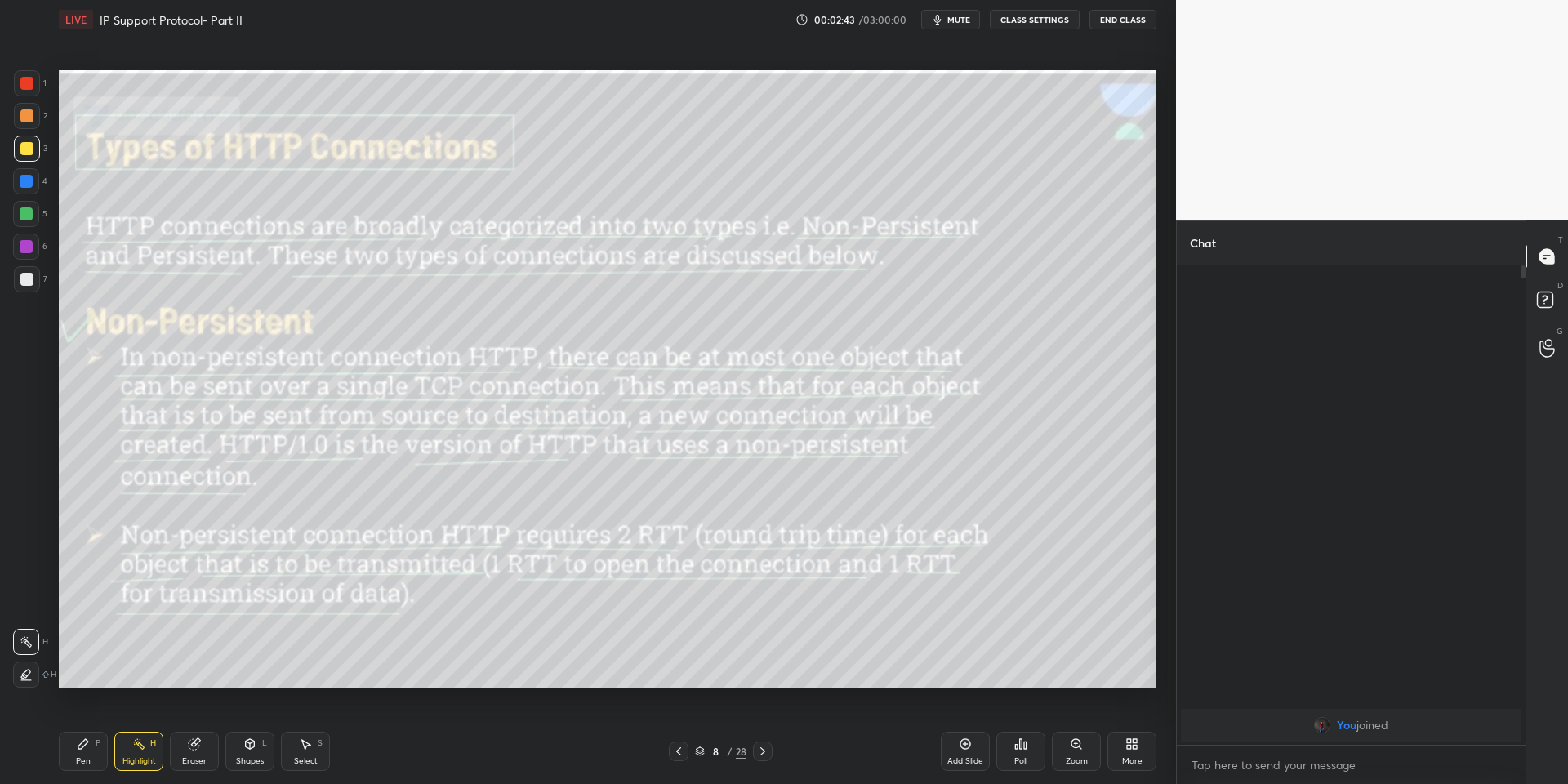
click at [1132, 17] on button "End Class" at bounding box center [1123, 20] width 67 height 20
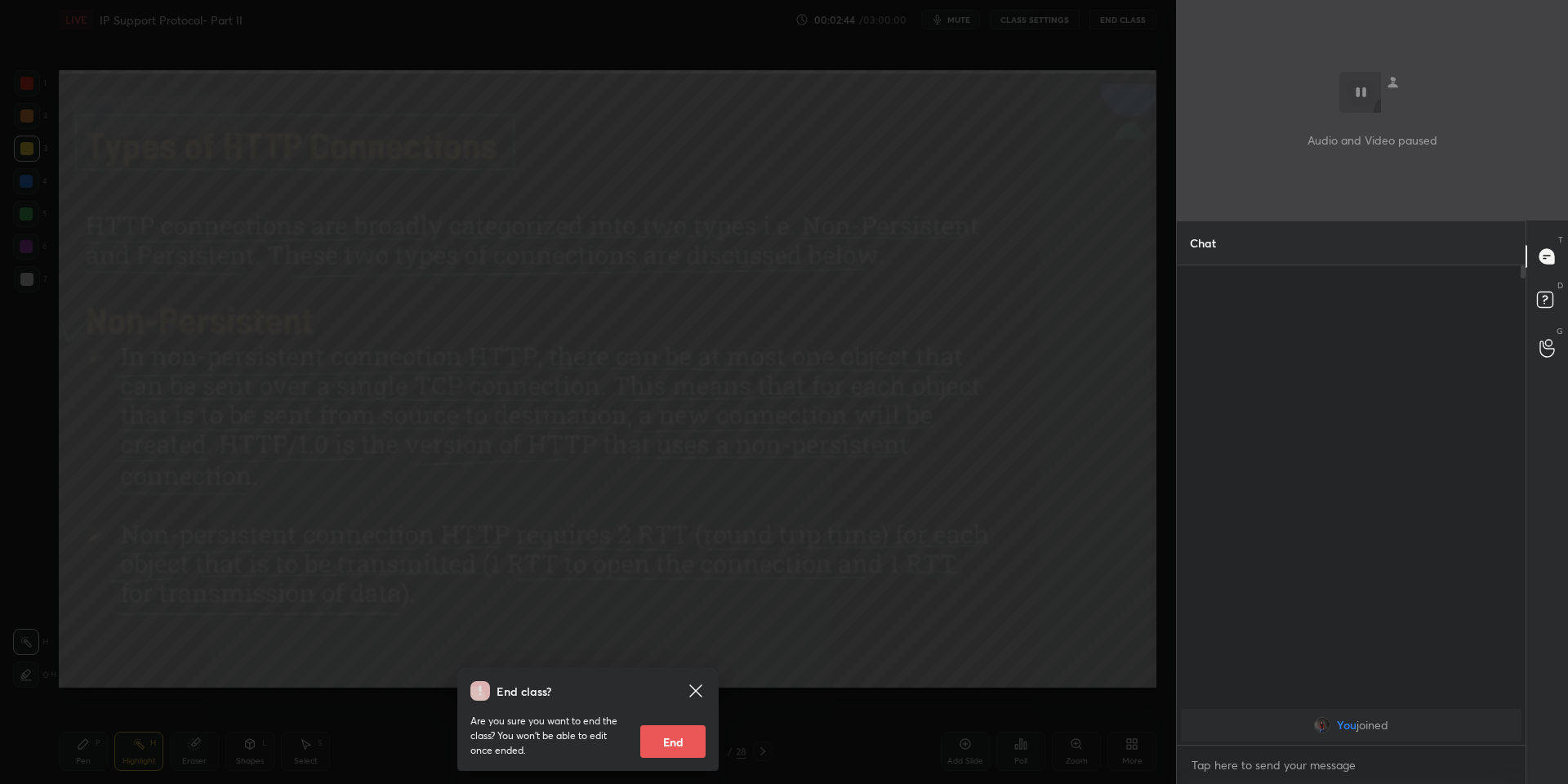
click at [678, 738] on button "End" at bounding box center [673, 741] width 66 height 32
type textarea "x"
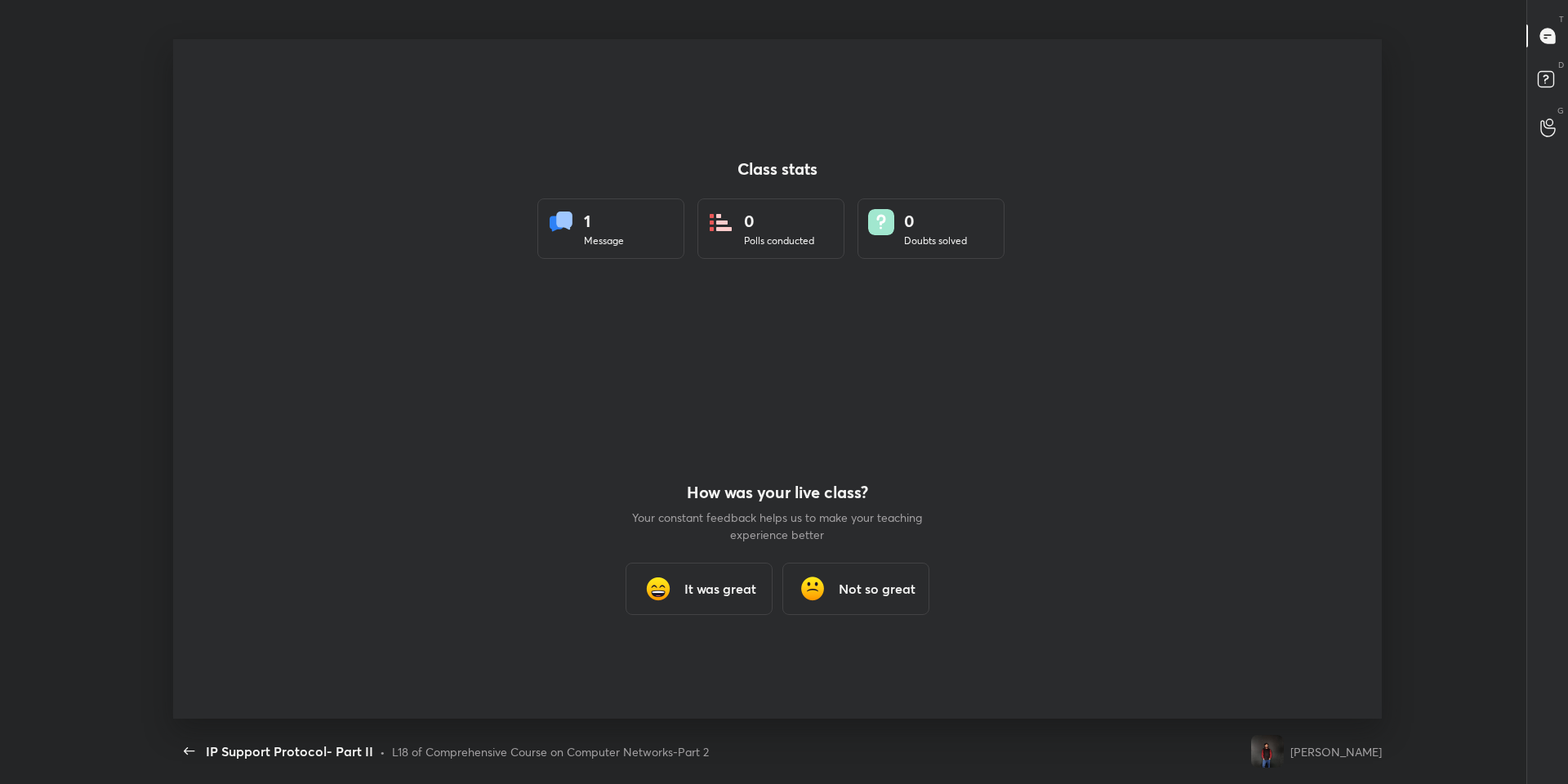
scroll to position [680, 1497]
